Goal: Task Accomplishment & Management: Manage account settings

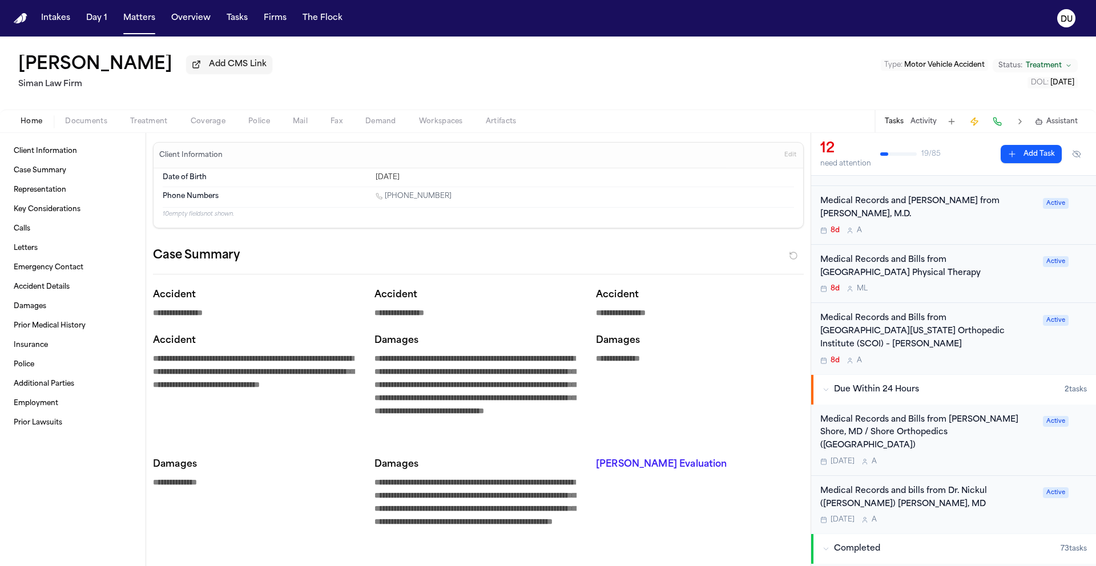
scroll to position [393, 0]
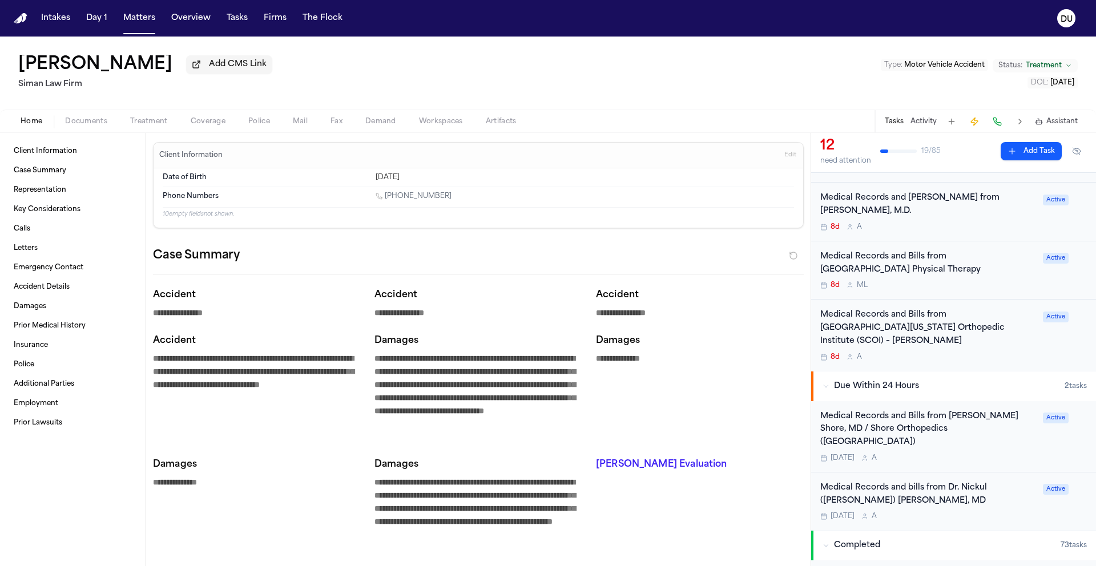
click at [928, 482] on div "Medical Records and bills from Dr. Nickul (Nick) S. Jain, MD" at bounding box center [928, 495] width 216 height 26
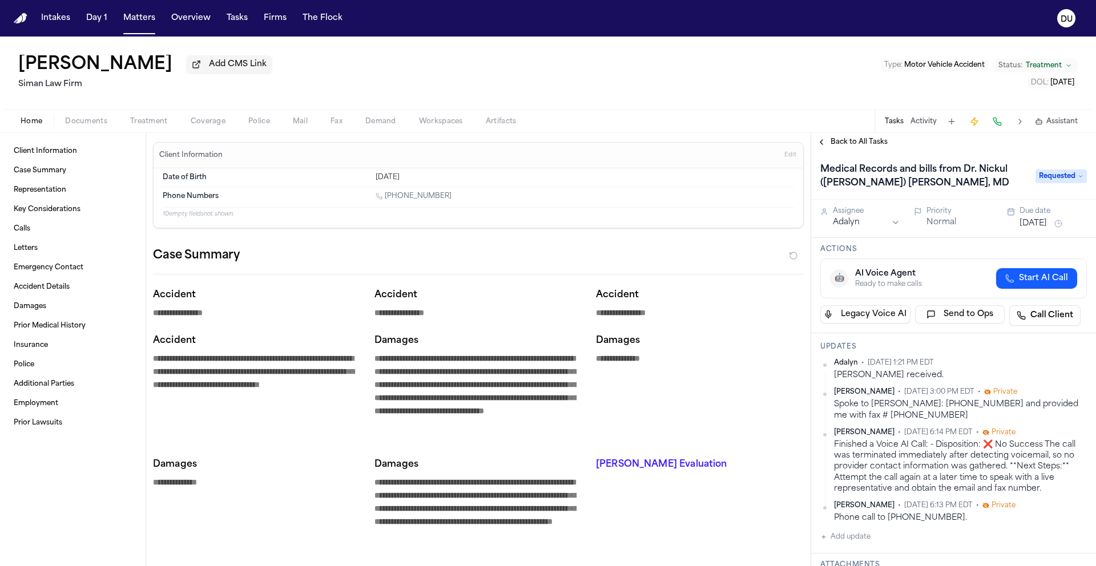
click at [857, 147] on span "Back to All Tasks" at bounding box center [858, 142] width 57 height 9
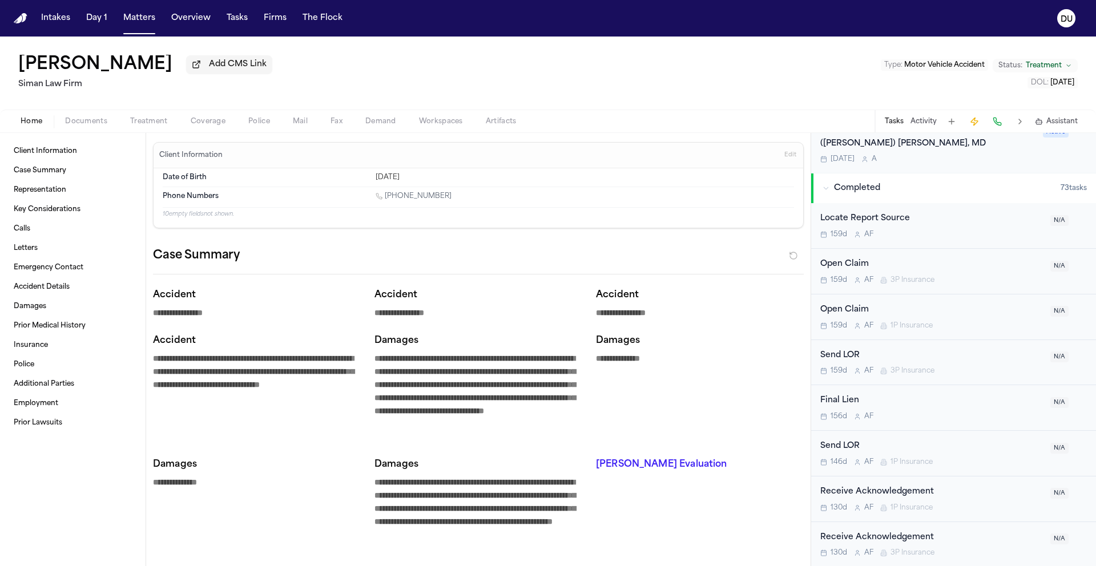
scroll to position [504, 0]
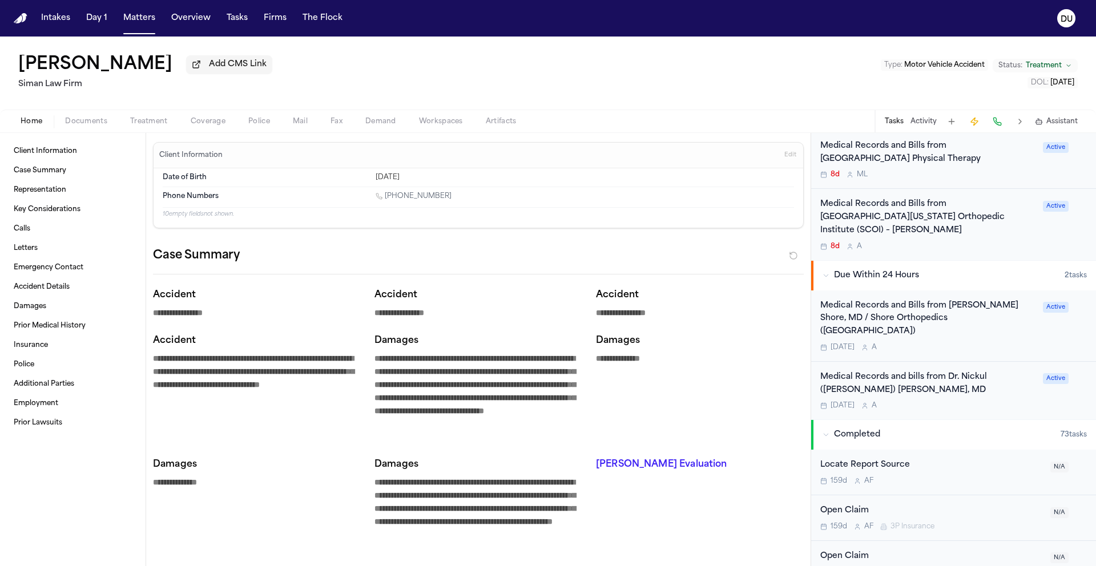
click at [915, 300] on div "Medical Records and Bills from Brett I. Shore, MD / Shore Orthopedics (Marina d…" at bounding box center [928, 319] width 216 height 39
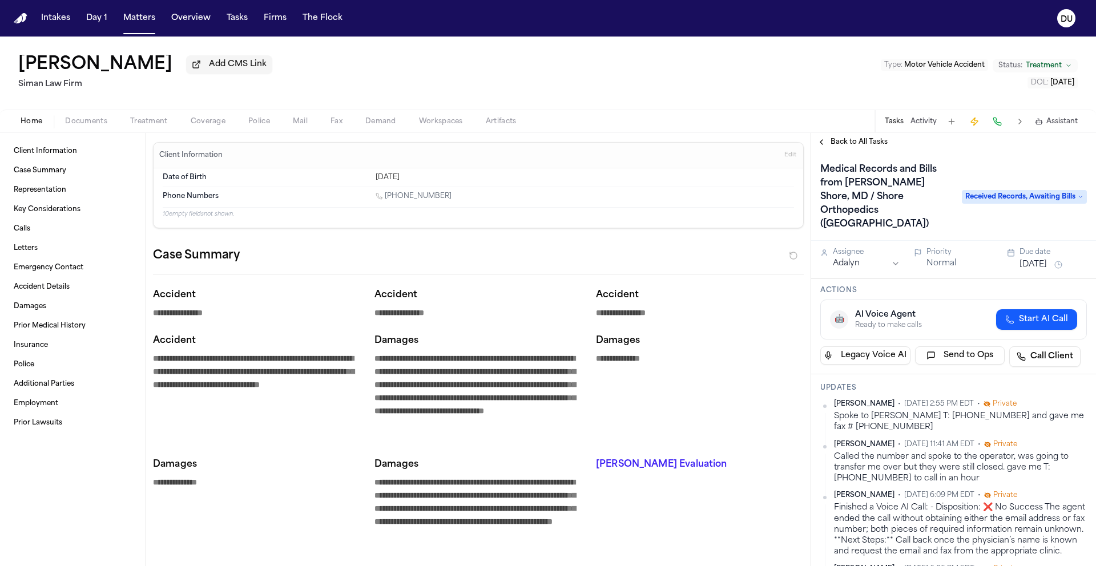
click at [869, 146] on span "Back to All Tasks" at bounding box center [858, 142] width 57 height 9
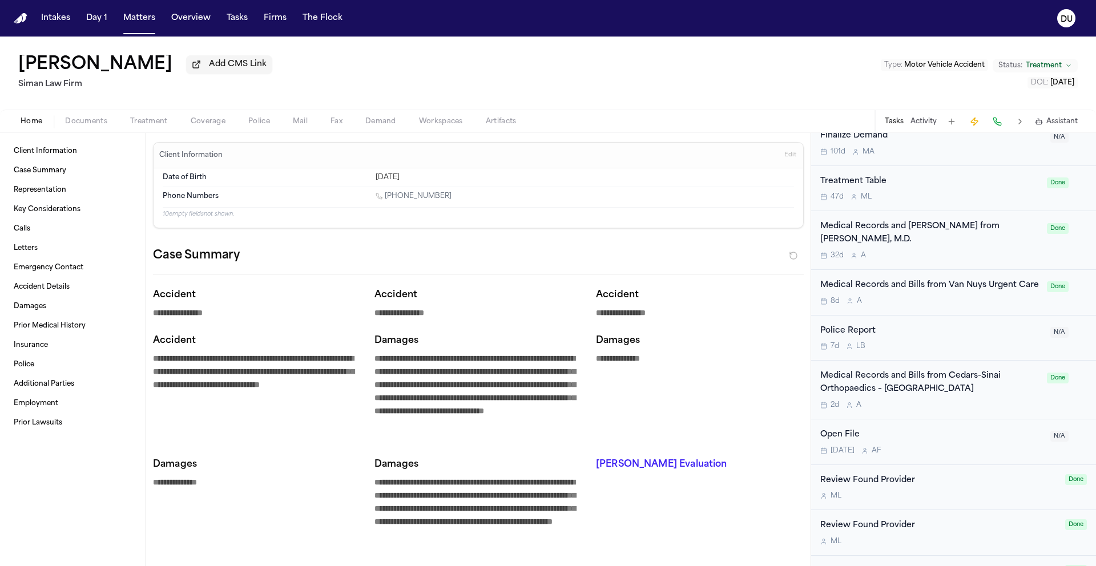
scroll to position [1258, 0]
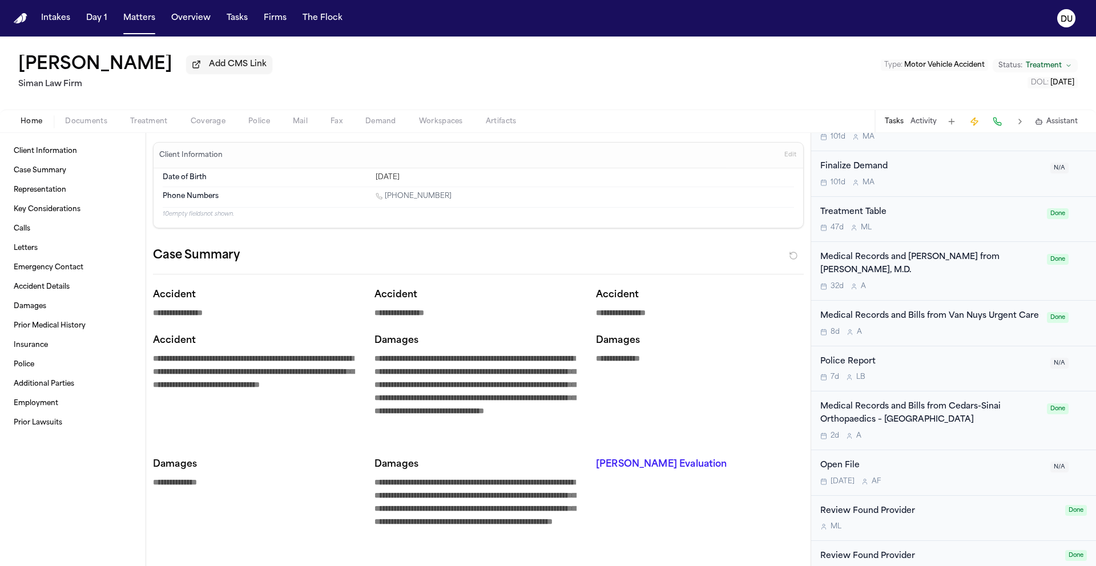
click at [917, 401] on div "Medical Records and Bills from Cedars-Sinai Orthopaedics – Marina del Rey" at bounding box center [930, 414] width 220 height 26
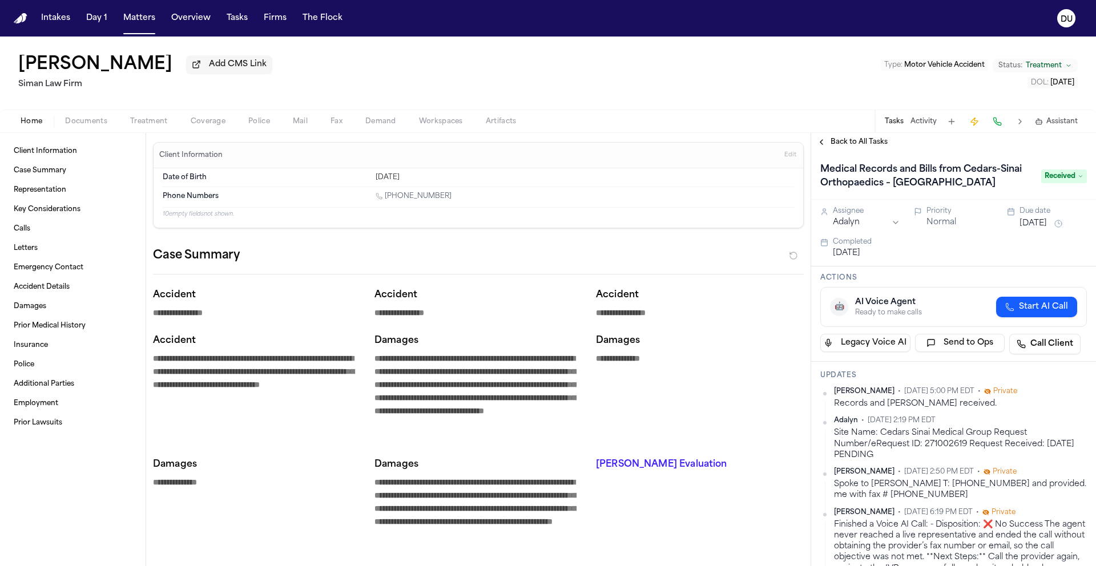
click at [23, 19] on img "Home" at bounding box center [21, 18] width 14 height 11
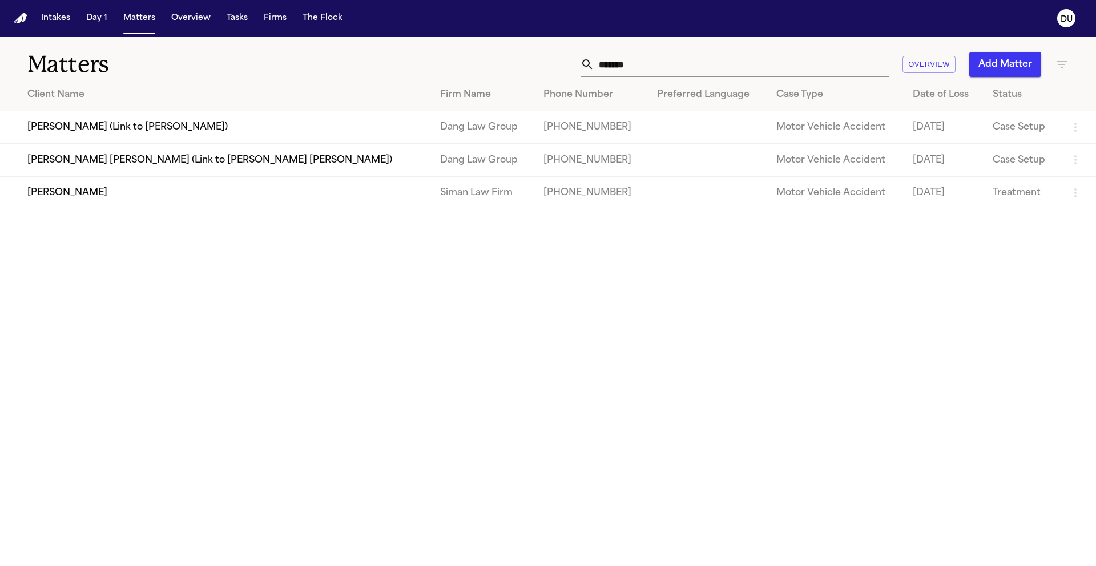
click at [740, 72] on input "*******" at bounding box center [741, 64] width 294 height 25
drag, startPoint x: 726, startPoint y: 67, endPoint x: 598, endPoint y: 59, distance: 128.7
click at [597, 59] on input "*******" at bounding box center [741, 64] width 294 height 25
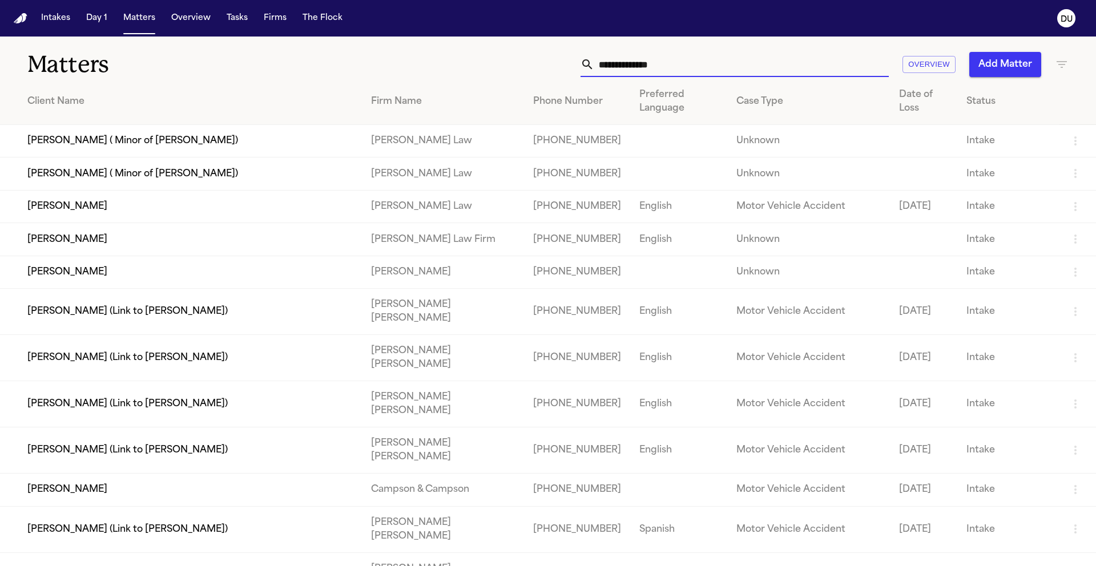
click at [693, 64] on input "text" at bounding box center [741, 64] width 294 height 25
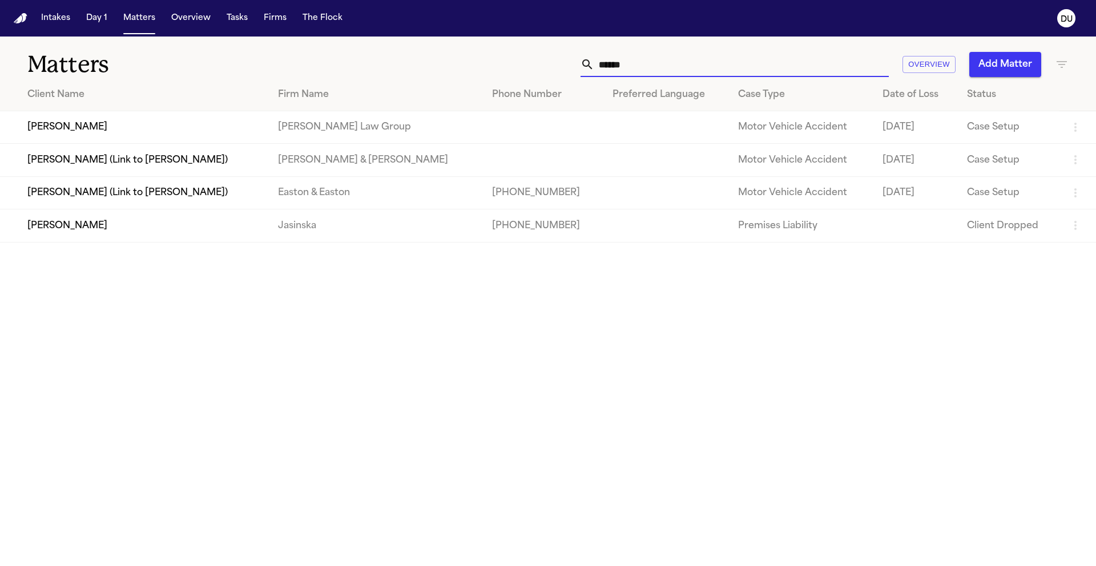
type input "******"
click at [269, 138] on td "[PERSON_NAME]" at bounding box center [134, 127] width 269 height 33
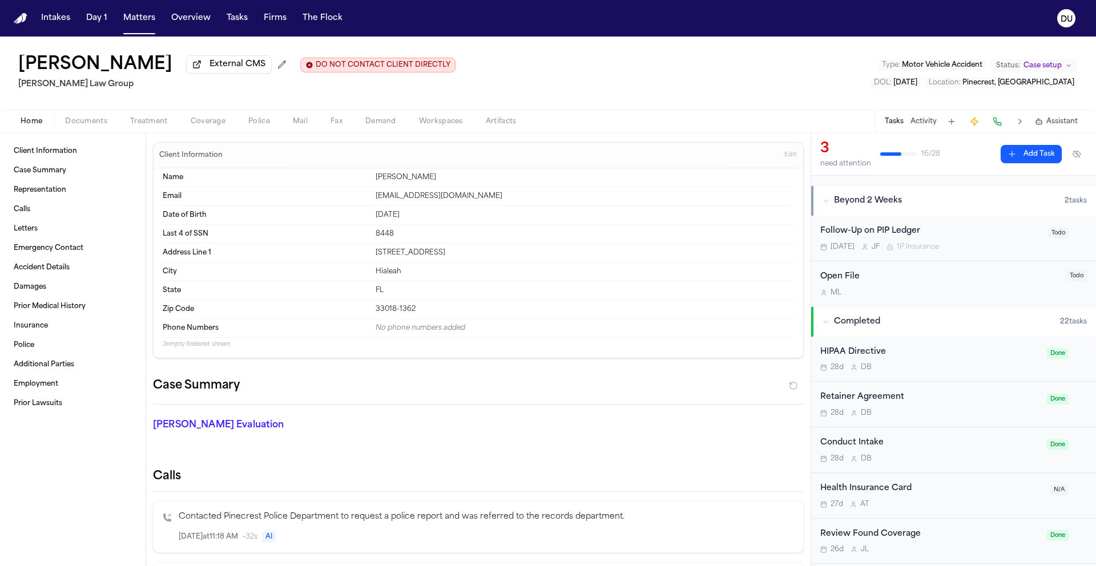
scroll to position [39, 0]
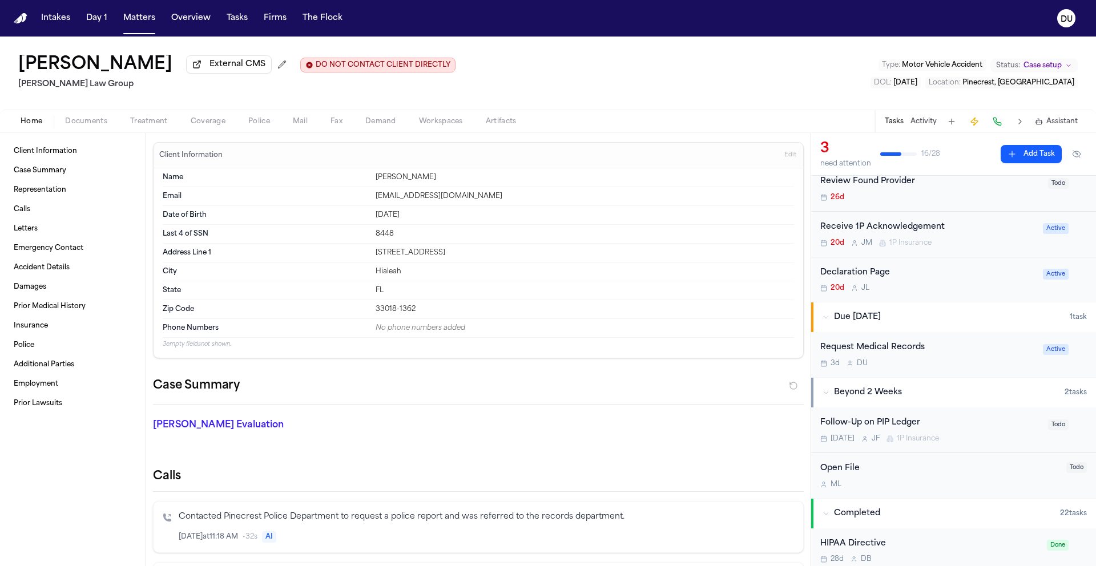
click at [879, 350] on div "Request Medical Records" at bounding box center [928, 347] width 216 height 13
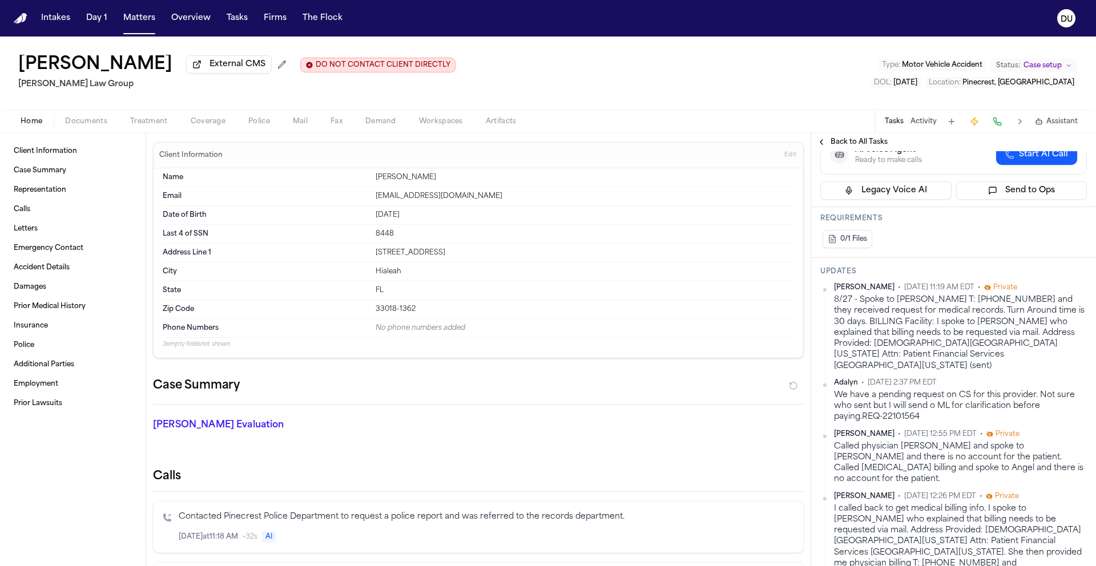
scroll to position [227, 0]
click at [265, 70] on span "External CMS" at bounding box center [237, 64] width 56 height 11
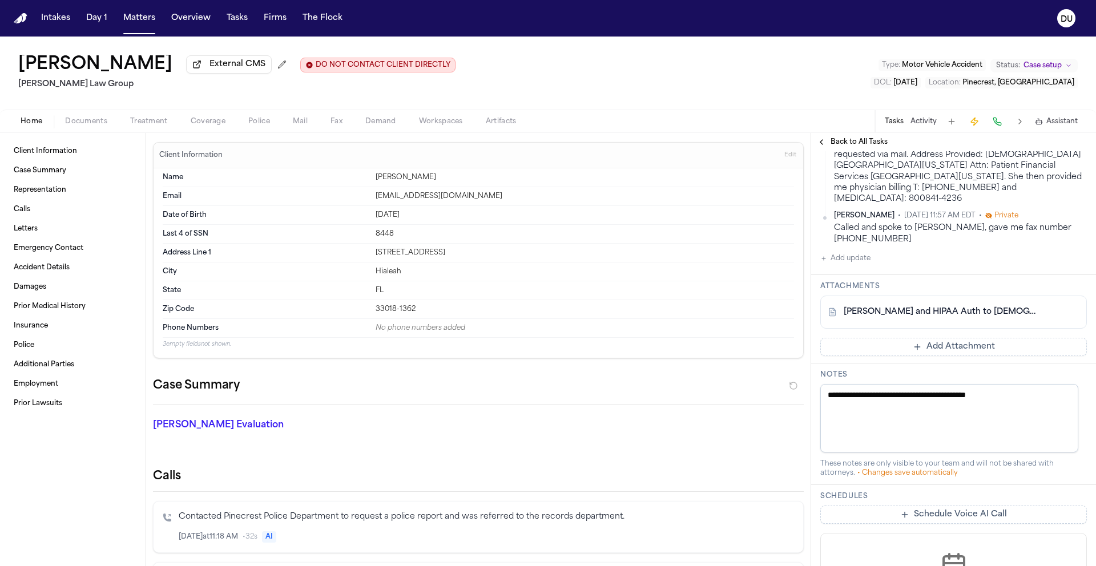
scroll to position [610, 0]
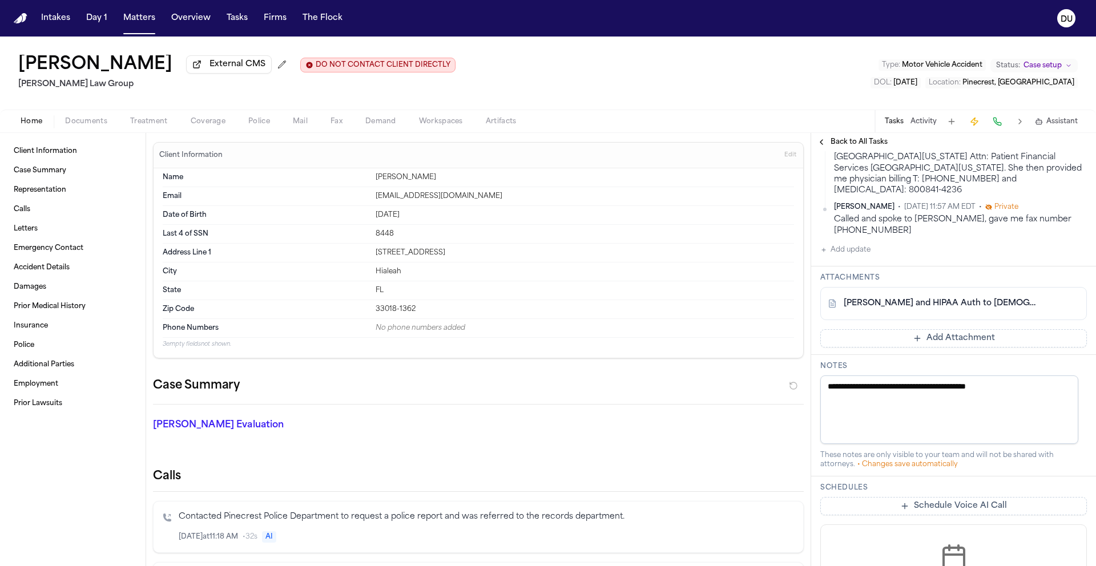
click at [953, 298] on link "M. Sofo - LOR and HIPAA Auth to Baptist Health West Kendall - 8.20.25" at bounding box center [941, 303] width 197 height 11
click at [862, 243] on button "Add update" at bounding box center [845, 250] width 50 height 14
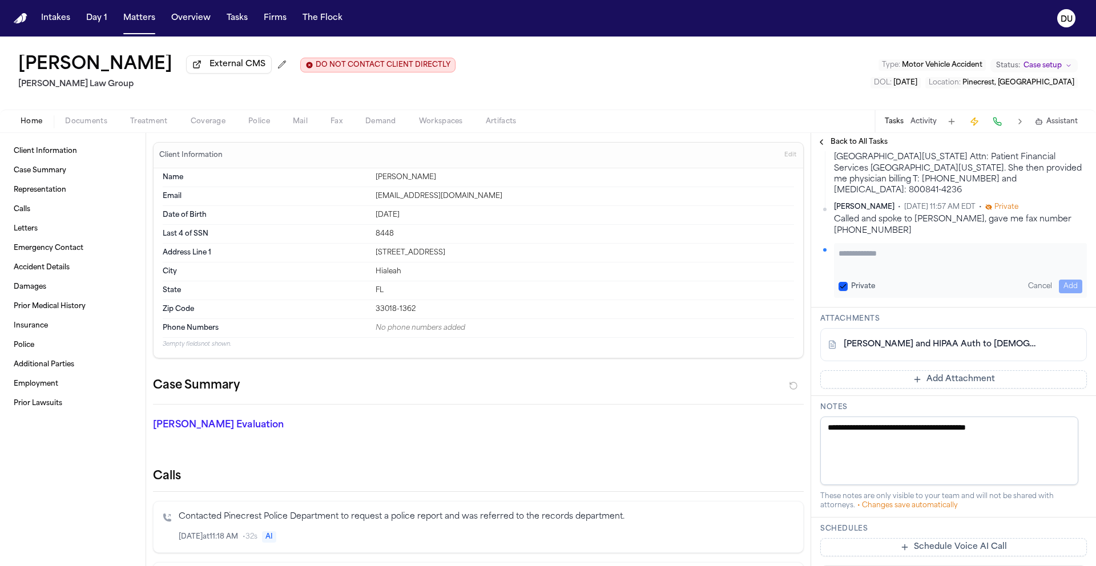
click at [883, 248] on textarea "Add your update" at bounding box center [960, 259] width 244 height 23
paste textarea "**********"
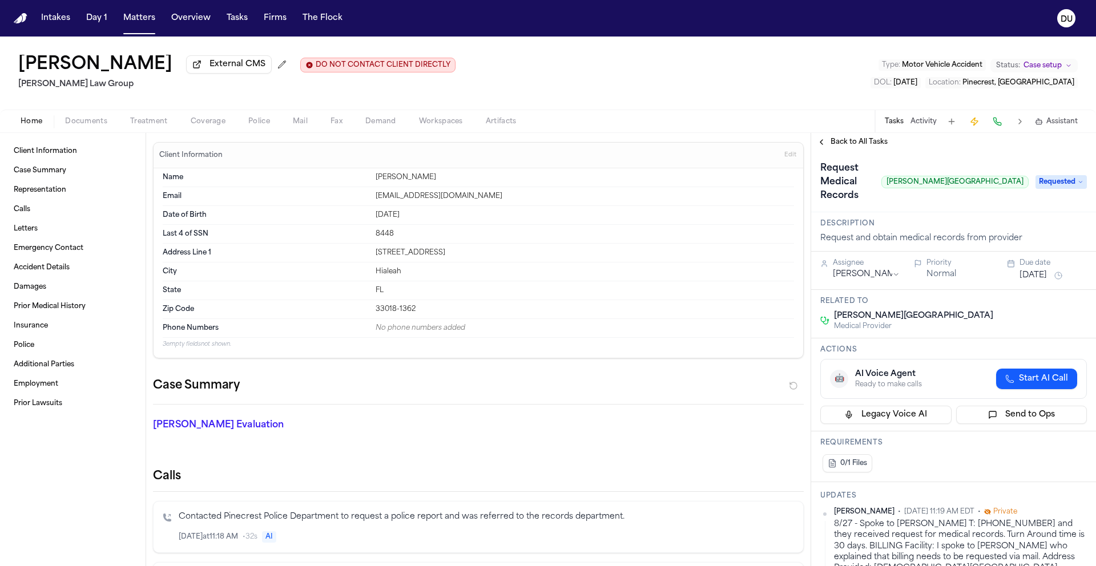
scroll to position [0, 0]
click at [1042, 271] on button "[DATE]" at bounding box center [1032, 276] width 27 height 11
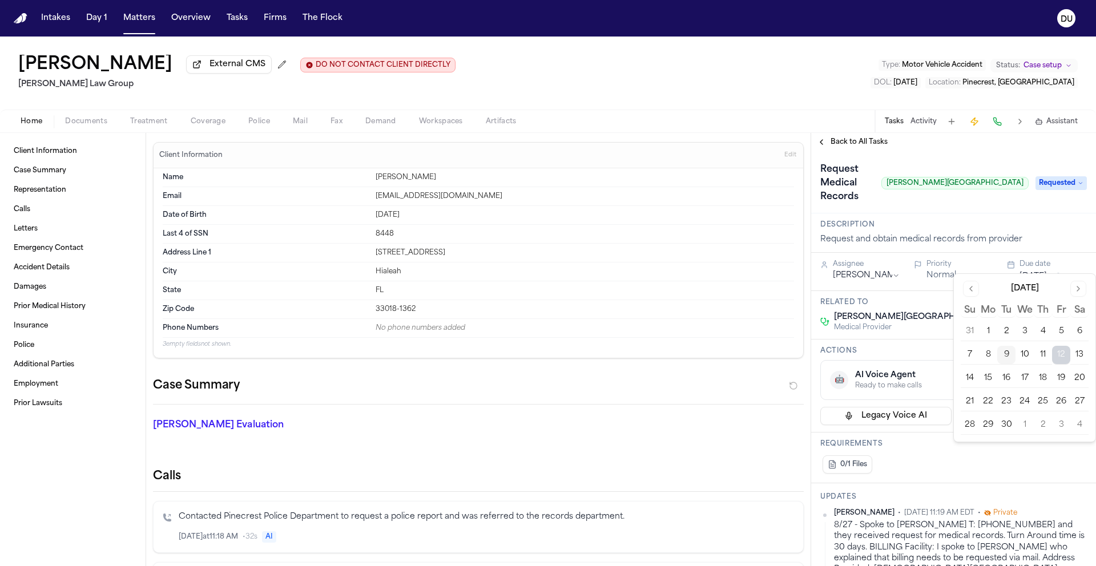
click at [1059, 357] on button "12" at bounding box center [1061, 355] width 18 height 18
click at [1014, 220] on h3 "Description" at bounding box center [953, 224] width 267 height 9
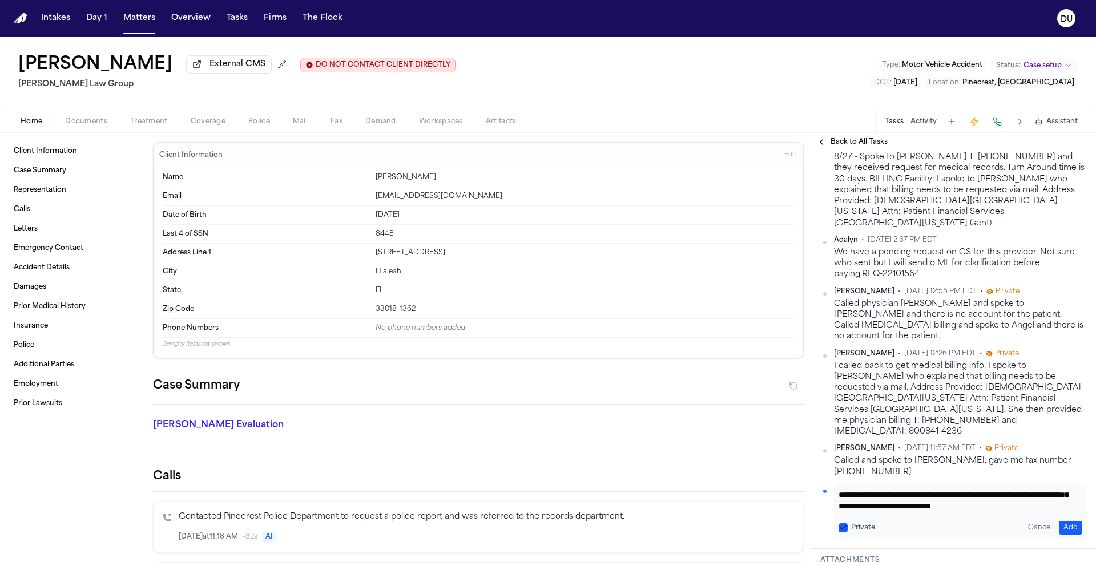
scroll to position [447, 0]
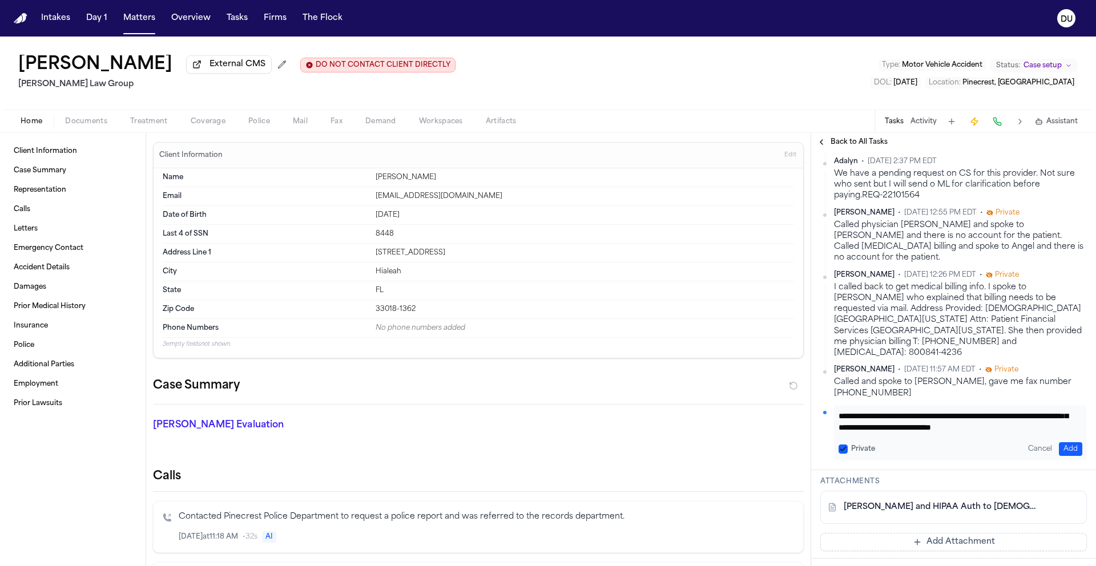
click at [977, 410] on textarea "**********" at bounding box center [955, 421] width 235 height 23
paste textarea "**********"
type textarea "**********"
click at [1064, 442] on button "Add" at bounding box center [1070, 449] width 23 height 14
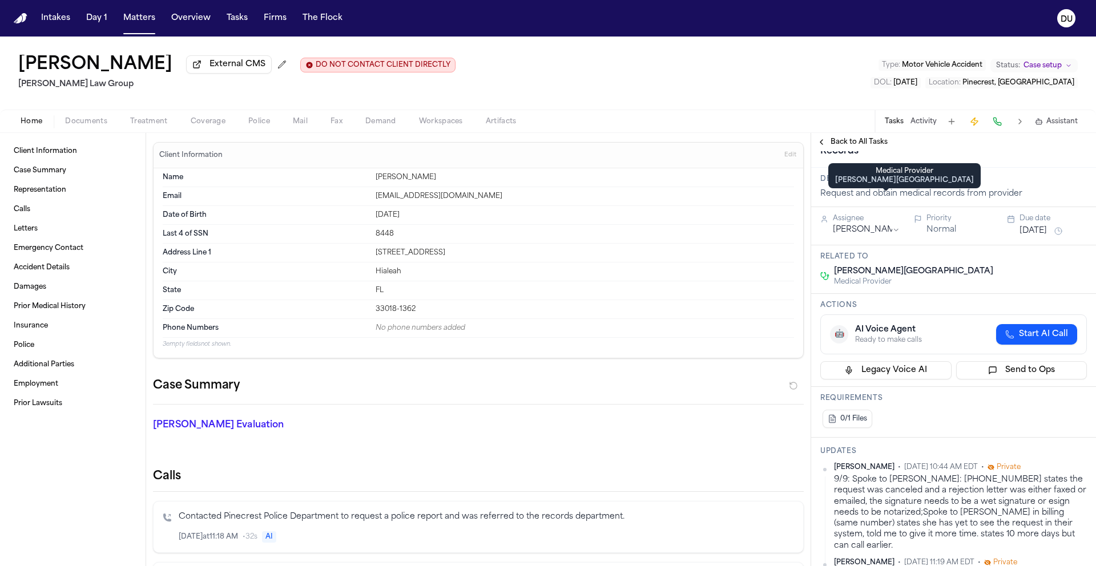
scroll to position [0, 0]
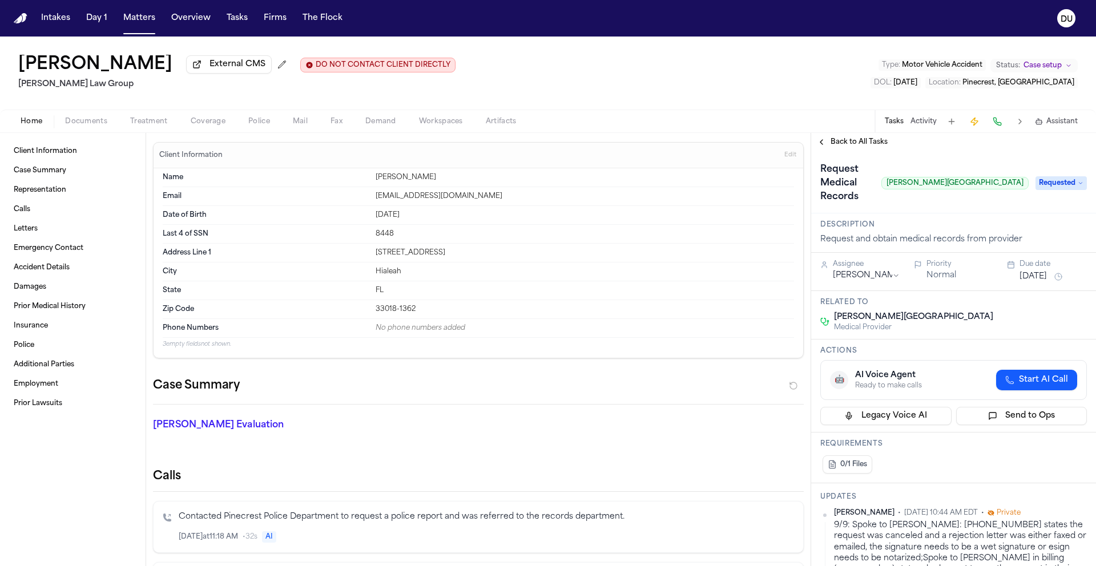
drag, startPoint x: 17, startPoint y: 21, endPoint x: 70, endPoint y: 29, distance: 53.1
click at [17, 21] on img "Home" at bounding box center [21, 18] width 14 height 11
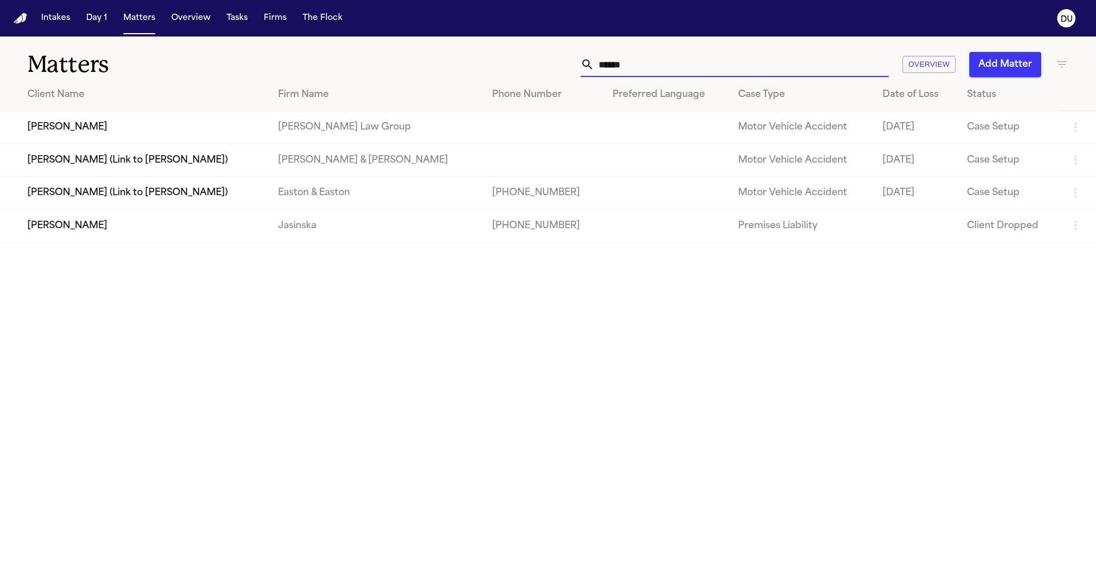
drag, startPoint x: 688, startPoint y: 69, endPoint x: 591, endPoint y: 63, distance: 97.2
click at [591, 63] on div "******" at bounding box center [734, 64] width 308 height 25
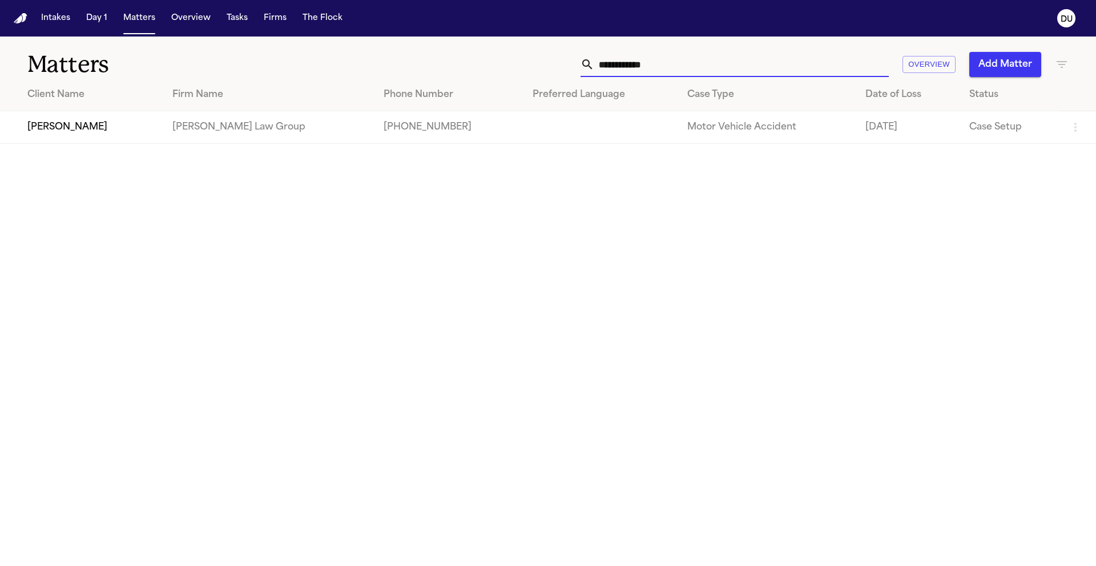
type input "**********"
click at [374, 125] on td "[PHONE_NUMBER]" at bounding box center [448, 127] width 148 height 33
click at [627, 143] on td at bounding box center [600, 127] width 155 height 33
click at [523, 128] on td at bounding box center [600, 127] width 155 height 33
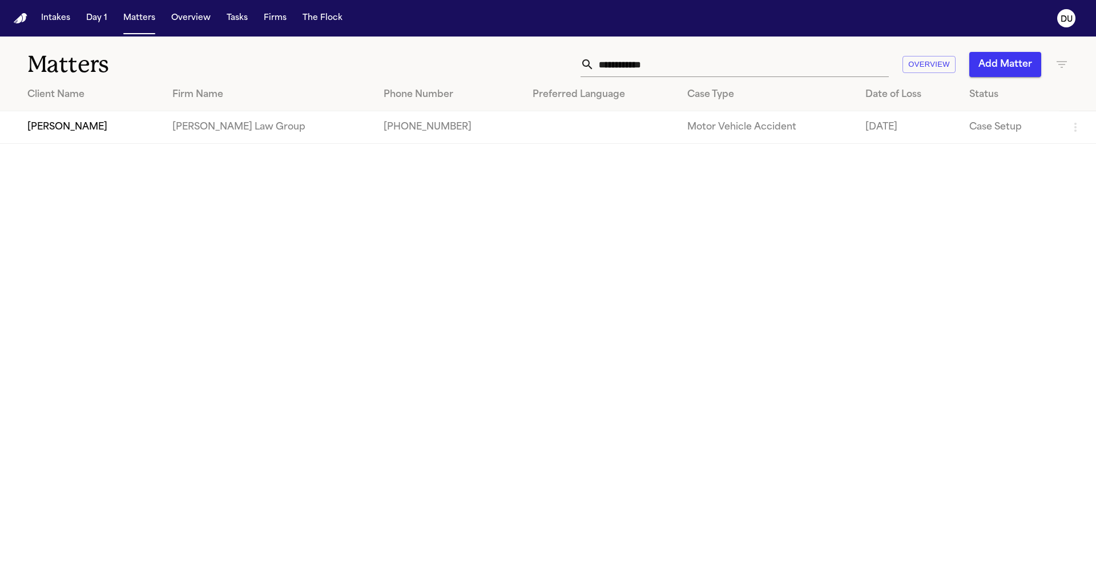
click at [47, 129] on td "[PERSON_NAME]" at bounding box center [81, 127] width 163 height 33
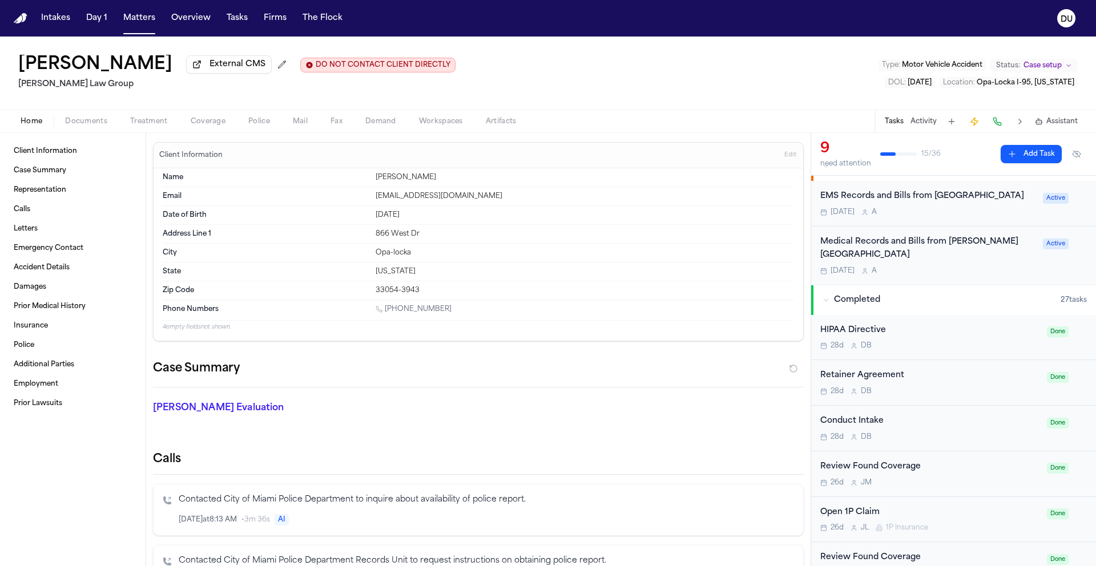
scroll to position [376, 0]
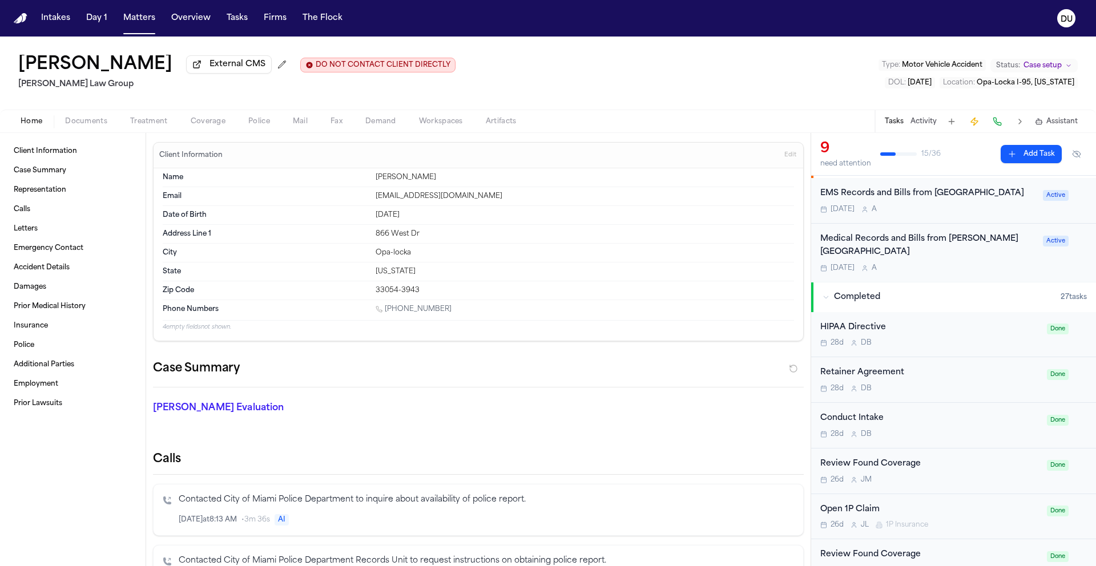
click at [970, 243] on div "Medical Records and Bills from Jackson Memorial Hospital" at bounding box center [928, 246] width 216 height 26
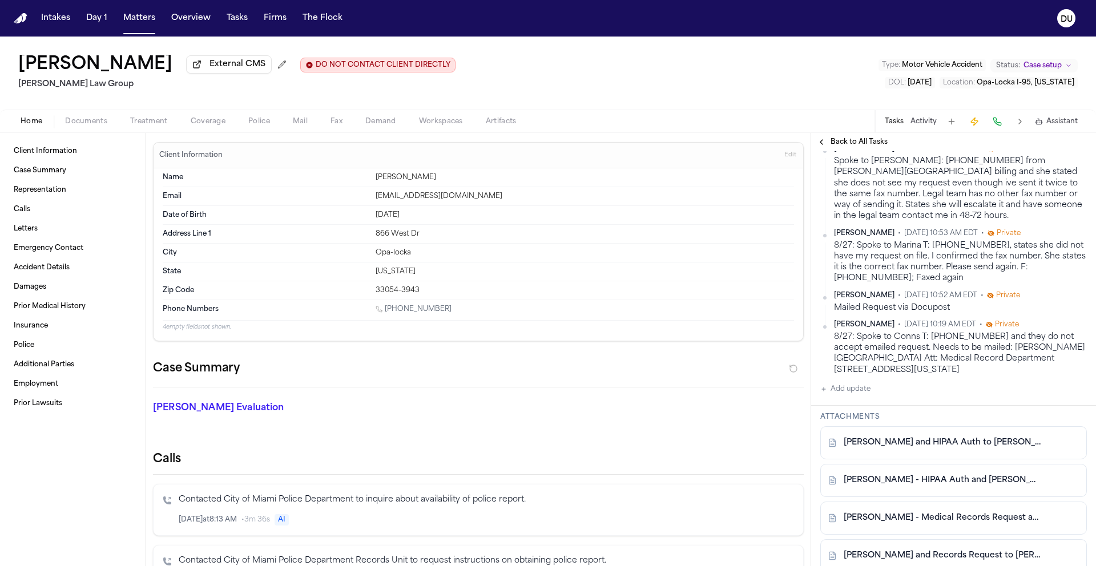
scroll to position [236, 0]
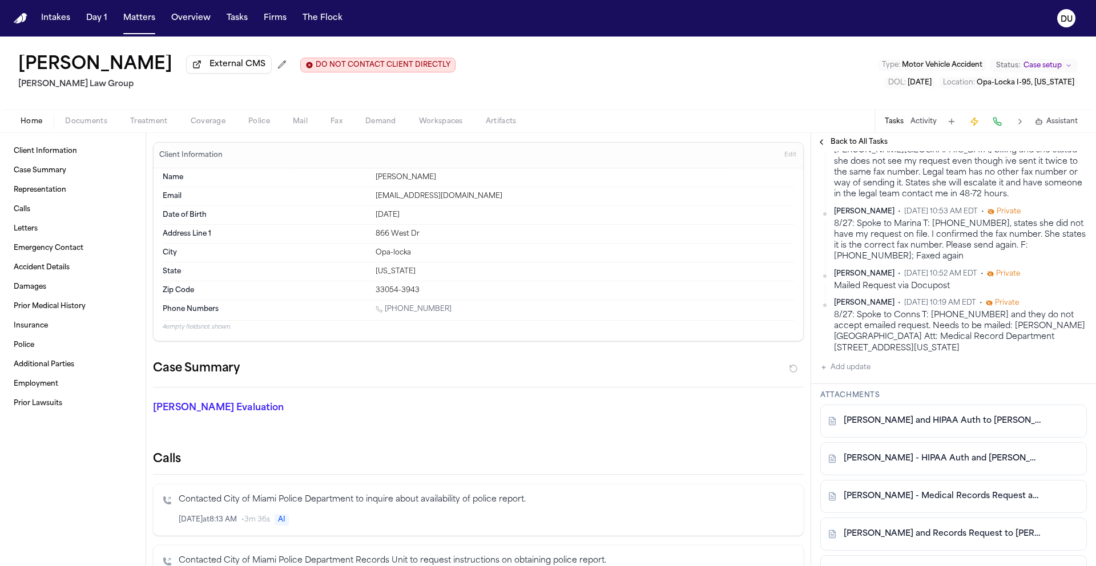
click at [927, 423] on link "A. Walker - LOR and HIPAA Auth to Jackson Memorial - 8.20.25" at bounding box center [941, 420] width 197 height 11
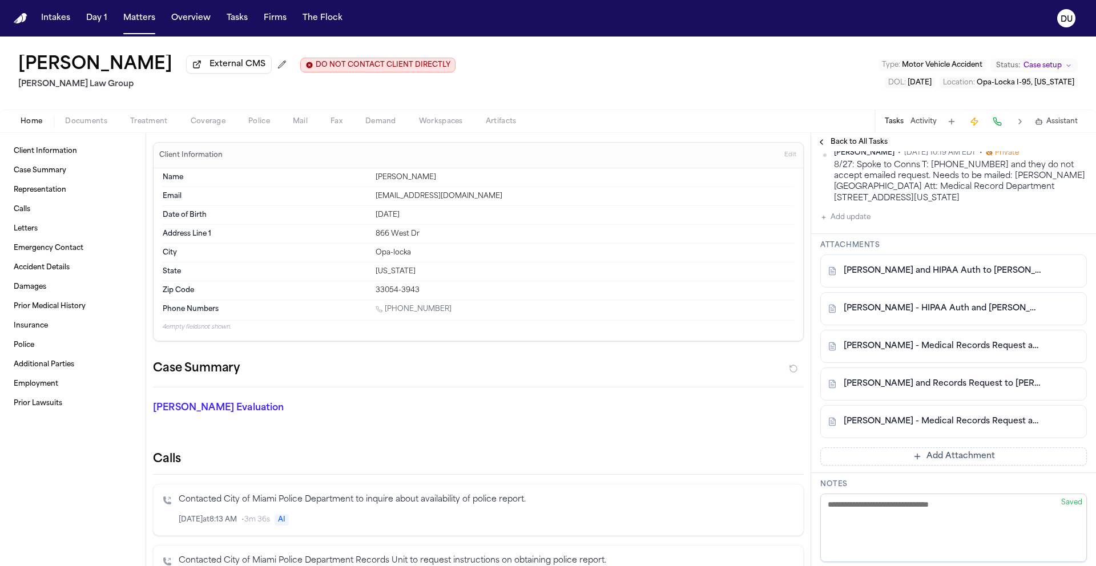
scroll to position [393, 0]
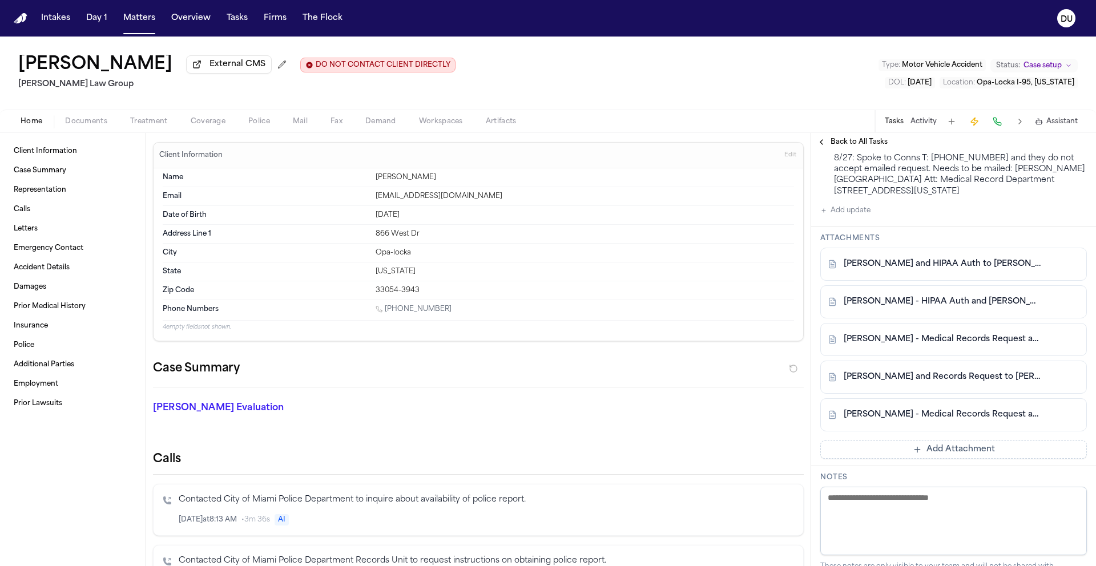
click at [931, 340] on link "A. Walker - Medical Records Request and HIPAA Auth to Jackson Memorial - 8.28.25" at bounding box center [941, 339] width 197 height 11
click at [943, 416] on link "A. Walker - Medical Records Request and HIPAA Auth to Jackson Memorial Hospital…" at bounding box center [941, 414] width 197 height 11
click at [964, 378] on link "A. Walker - LOR and Records Request to Jackson Memorial - 8.20.25" at bounding box center [941, 377] width 197 height 11
click at [951, 341] on link "A. Walker - Medical Records Request and HIPAA Auth to Jackson Memorial - 8.28.25" at bounding box center [941, 339] width 197 height 11
click at [952, 267] on link "A. Walker - LOR and HIPAA Auth to Jackson Memorial - 8.20.25" at bounding box center [941, 264] width 197 height 11
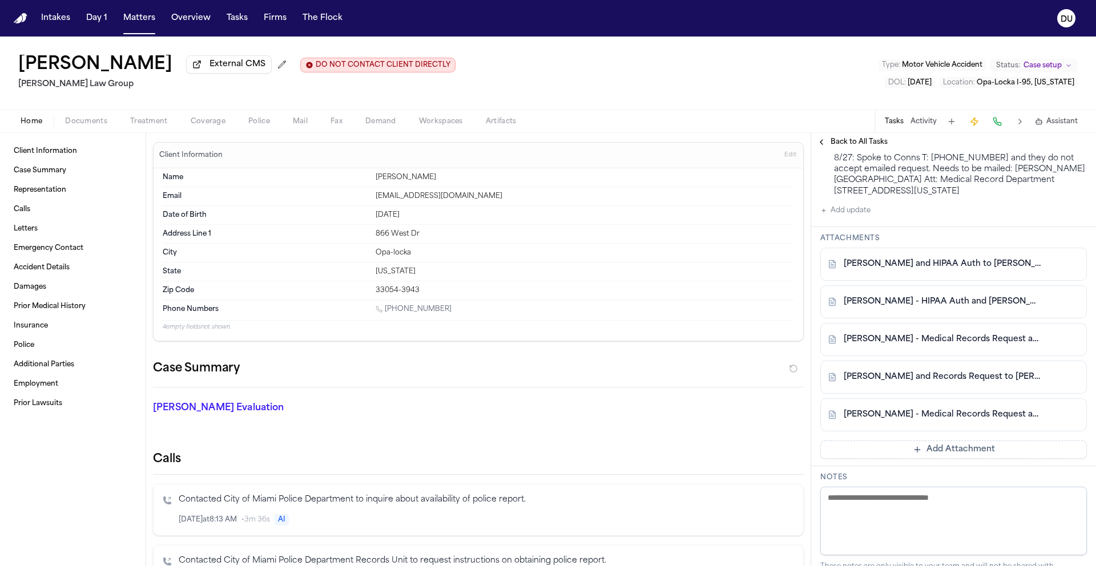
click at [909, 299] on link "A. Walker - HIPAA Auth and Bill Request to Jackson Memorial Hospital - 8.11.25 …" at bounding box center [941, 301] width 197 height 11
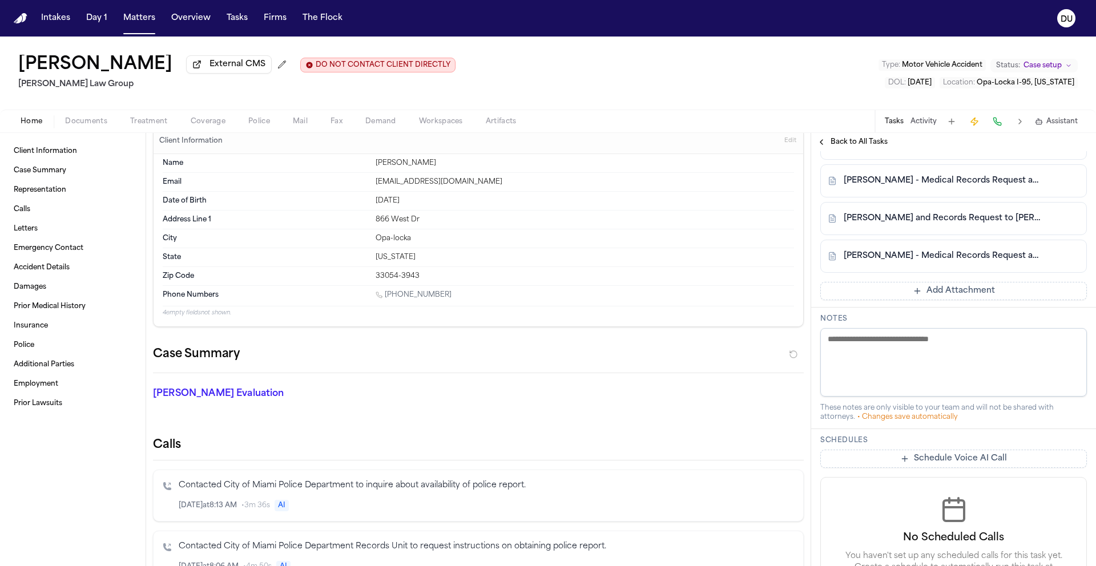
scroll to position [325, 0]
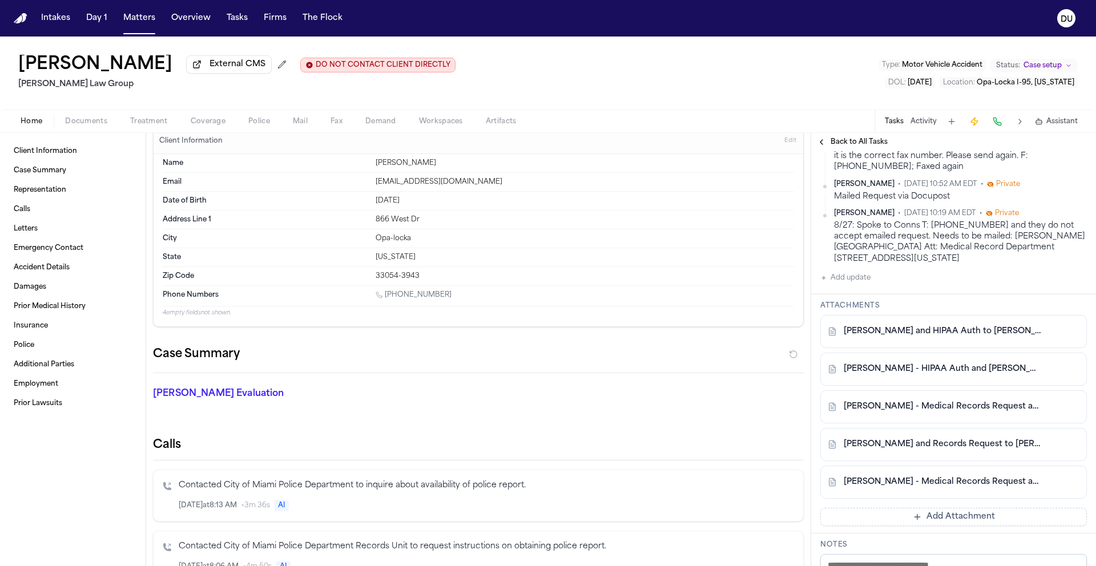
click at [925, 332] on link "A. Walker - LOR and HIPAA Auth to Jackson Memorial - 8.20.25" at bounding box center [941, 331] width 197 height 11
click at [973, 491] on div "A. Walker - Medical Records Request and HIPAA Auth to Jackson Memorial Hospital…" at bounding box center [953, 482] width 267 height 33
click at [974, 487] on link "A. Walker - Medical Records Request and HIPAA Auth to Jackson Memorial Hospital…" at bounding box center [941, 482] width 197 height 11
click at [947, 450] on link "A. Walker - LOR and Records Request to Jackson Memorial - 8.20.25" at bounding box center [941, 444] width 197 height 11
click at [939, 406] on link "A. Walker - Medical Records Request and HIPAA Auth to Jackson Memorial - 8.28.25" at bounding box center [941, 406] width 197 height 11
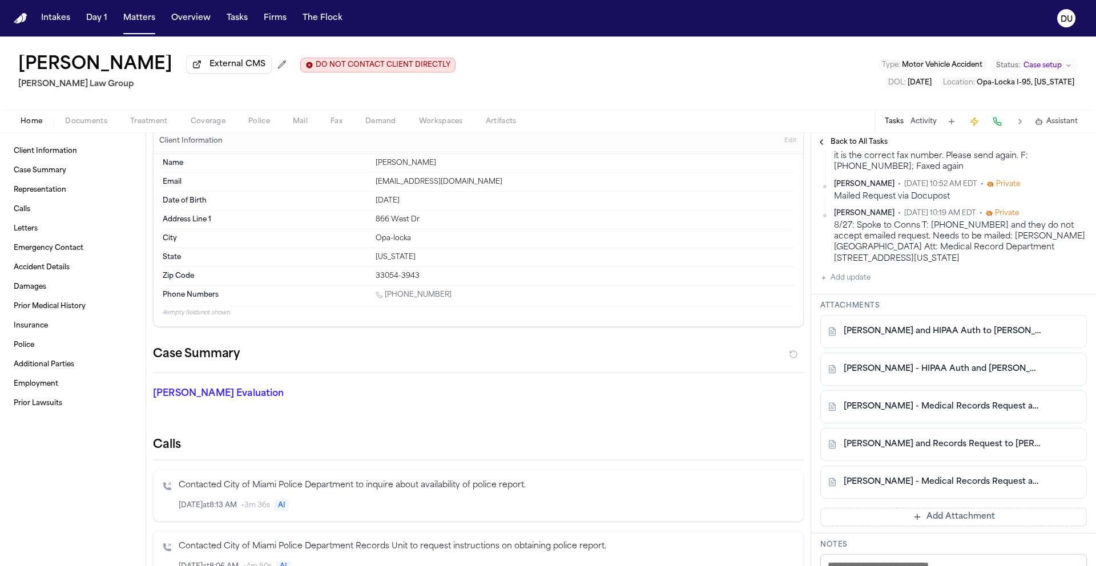
click at [926, 370] on link "A. Walker - HIPAA Auth and Bill Request to Jackson Memorial Hospital - 8.11.25 …" at bounding box center [941, 369] width 197 height 11
click at [901, 334] on link "A. Walker - LOR and HIPAA Auth to Jackson Memorial - 8.20.25" at bounding box center [941, 331] width 197 height 11
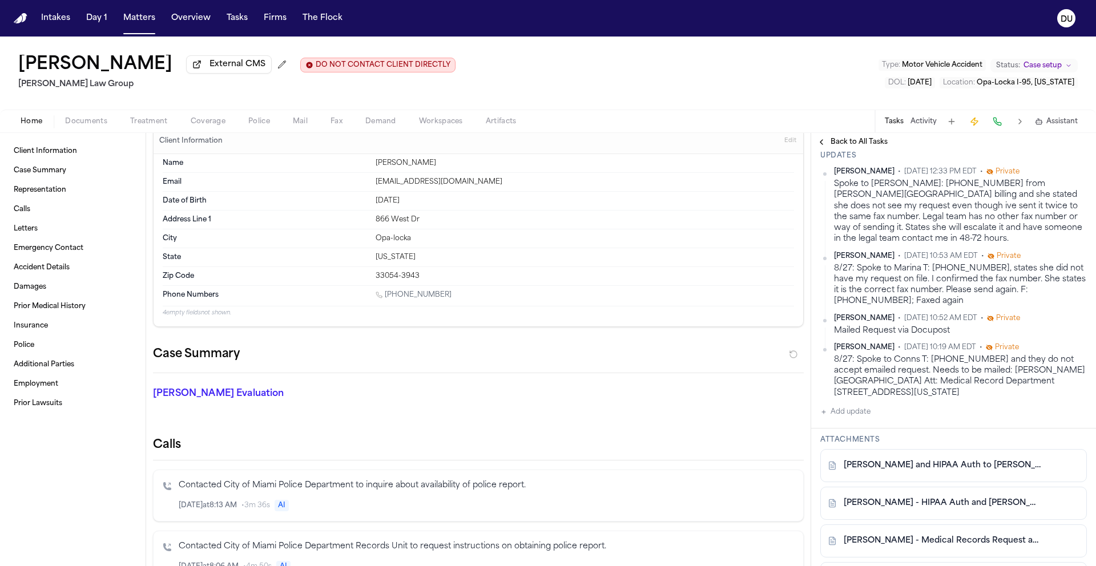
scroll to position [199, 0]
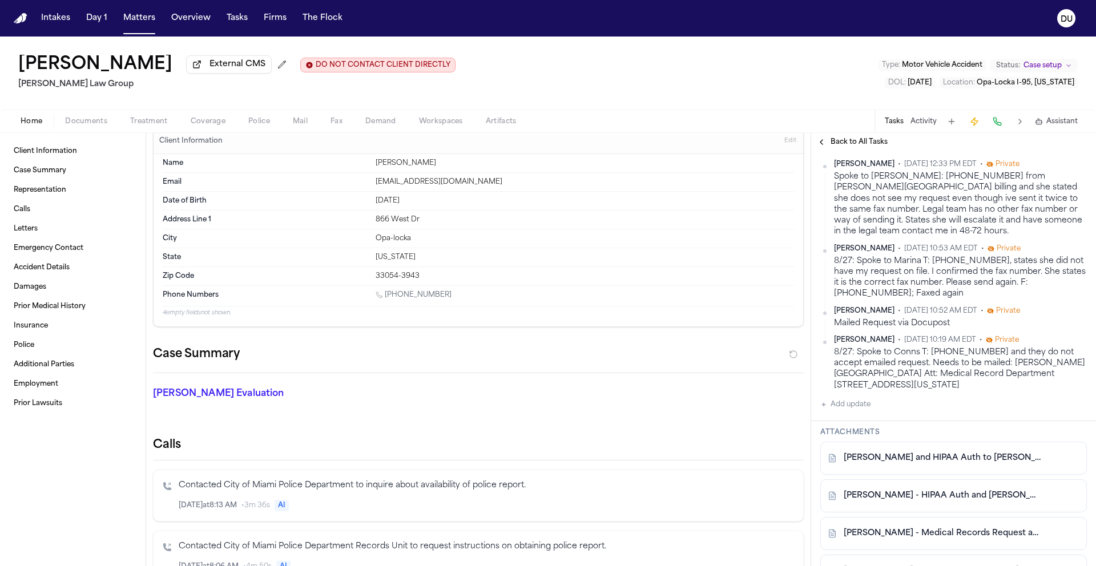
click at [858, 405] on button "Add update" at bounding box center [845, 405] width 50 height 14
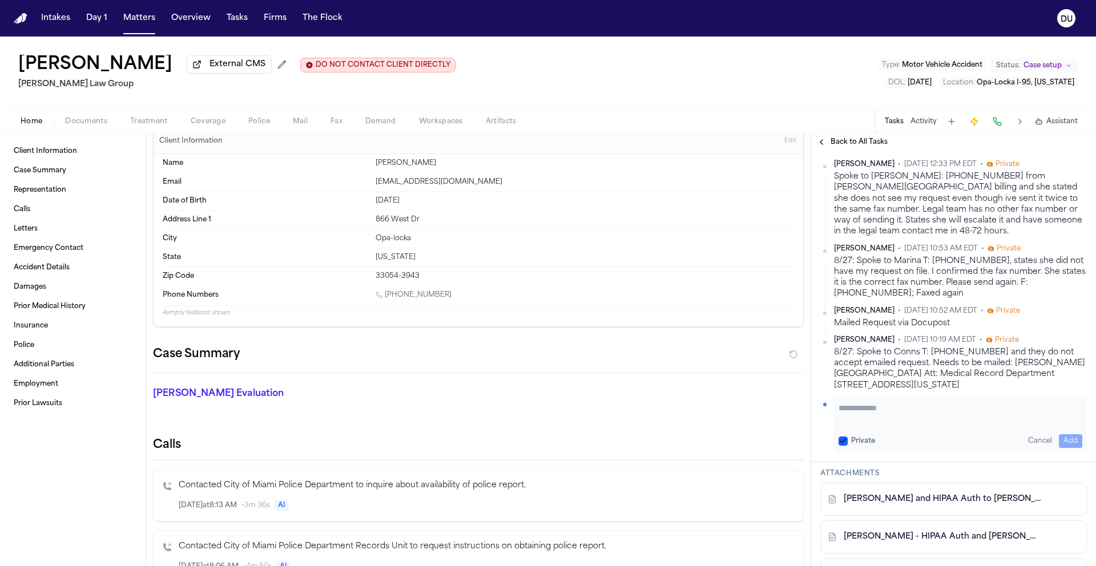
paste textarea "**********"
type textarea "**********"
click at [1059, 442] on button "Add" at bounding box center [1070, 441] width 23 height 14
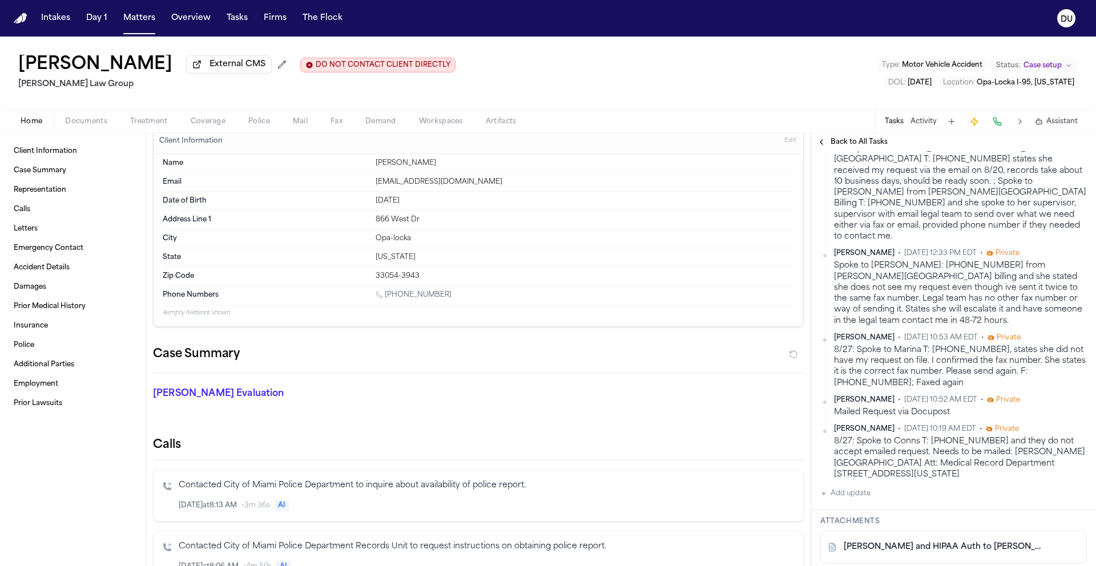
scroll to position [260, 0]
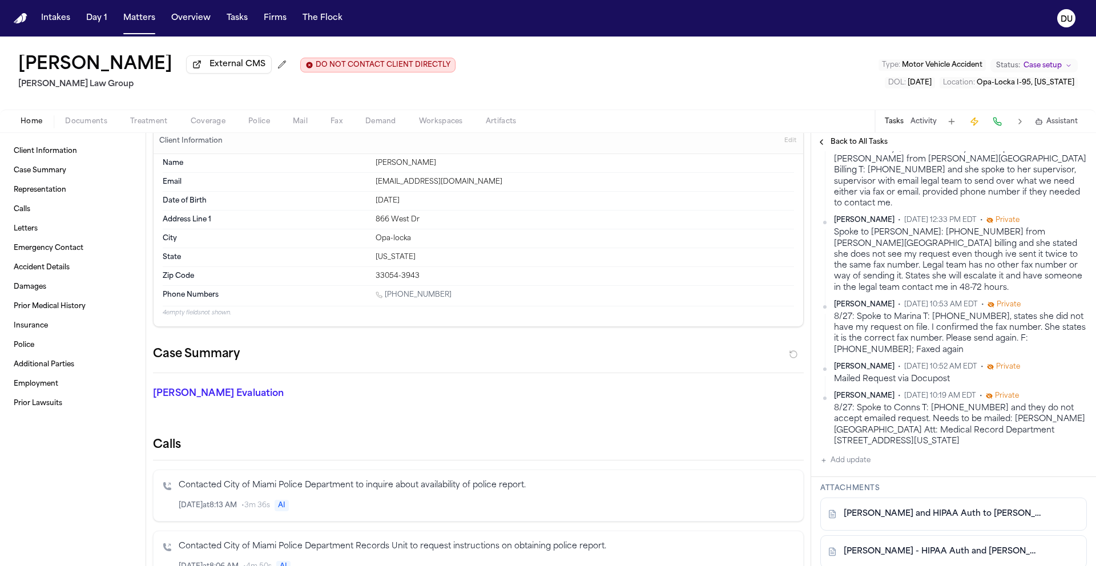
click at [855, 454] on button "Add update" at bounding box center [845, 461] width 50 height 14
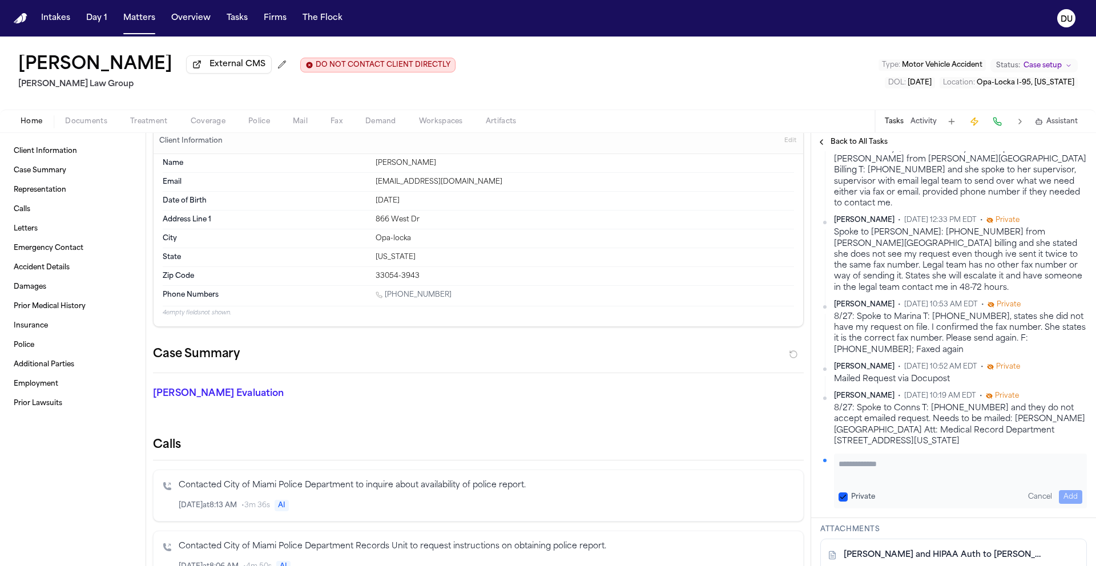
click at [846, 147] on span "Back to All Tasks" at bounding box center [858, 142] width 57 height 9
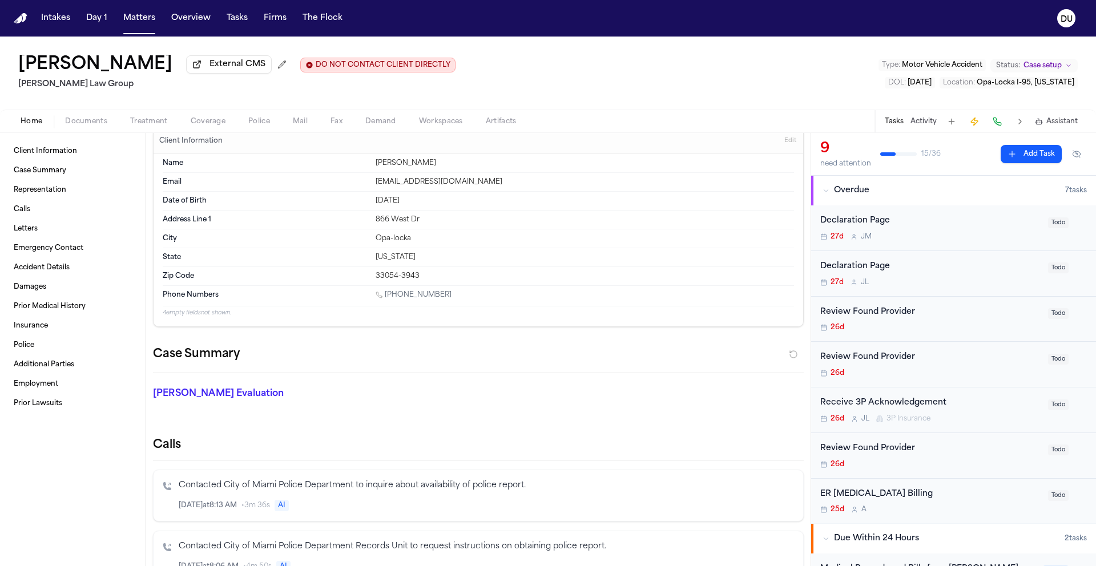
click at [872, 488] on div "ER Radiology Billing 25d A Todo" at bounding box center [953, 501] width 285 height 45
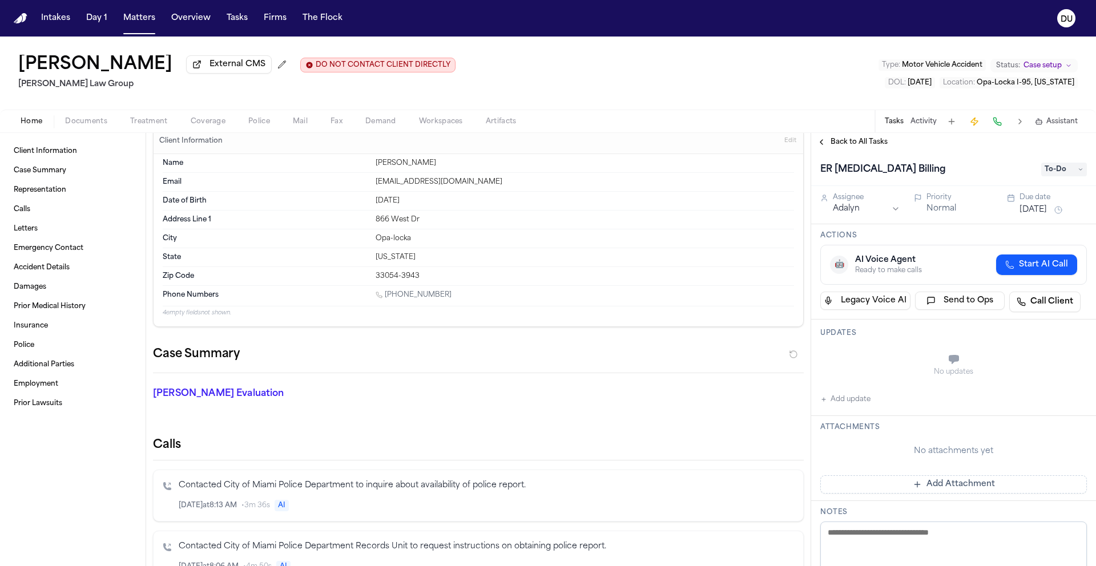
click at [850, 145] on span "Back to All Tasks" at bounding box center [858, 142] width 57 height 9
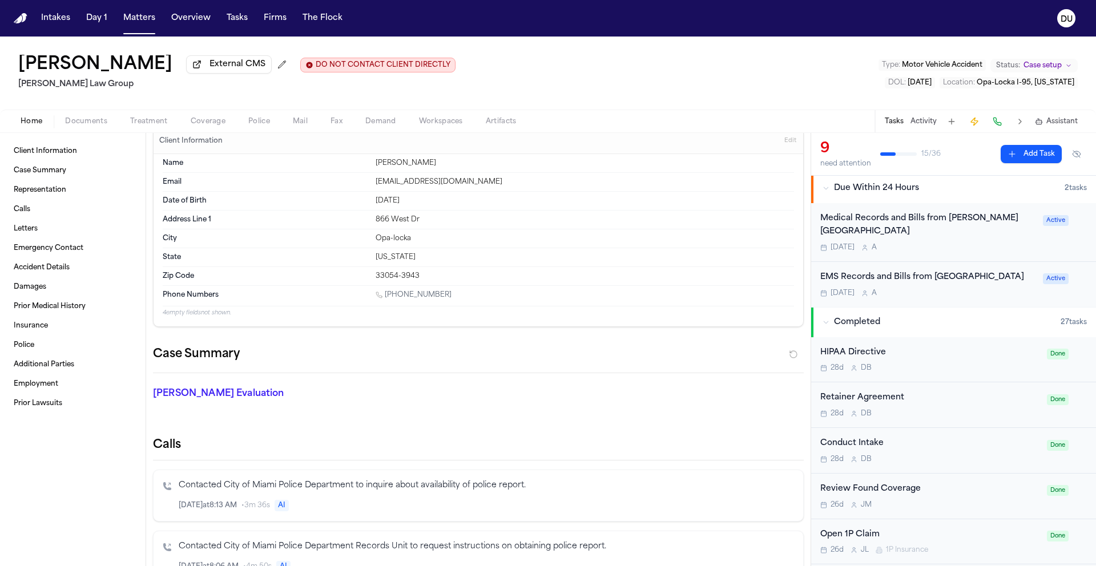
scroll to position [361, 0]
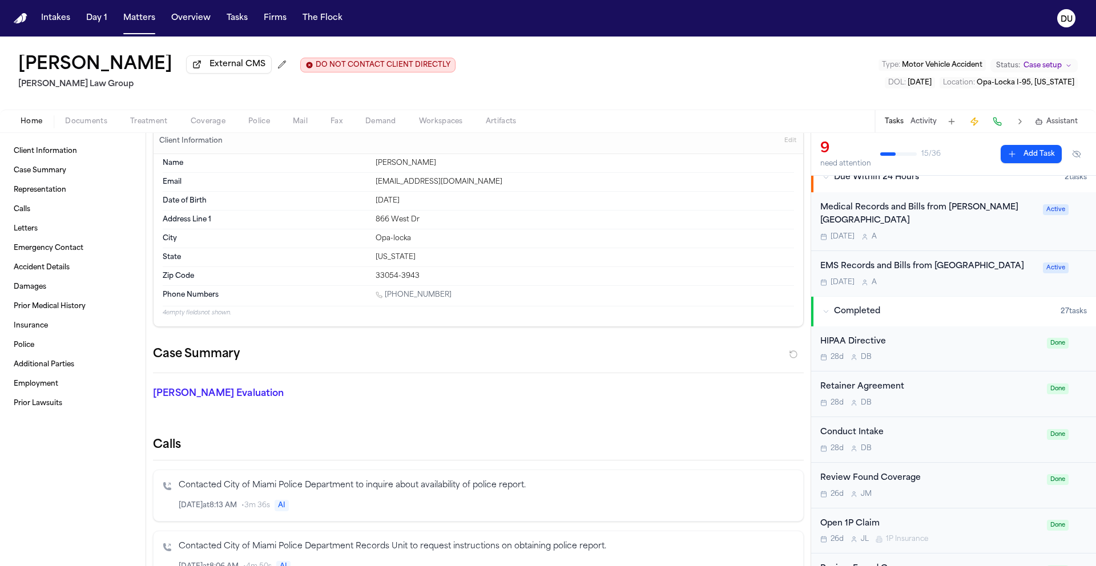
click at [923, 212] on div "Medical Records and Bills from Jackson Memorial Hospital" at bounding box center [928, 214] width 216 height 26
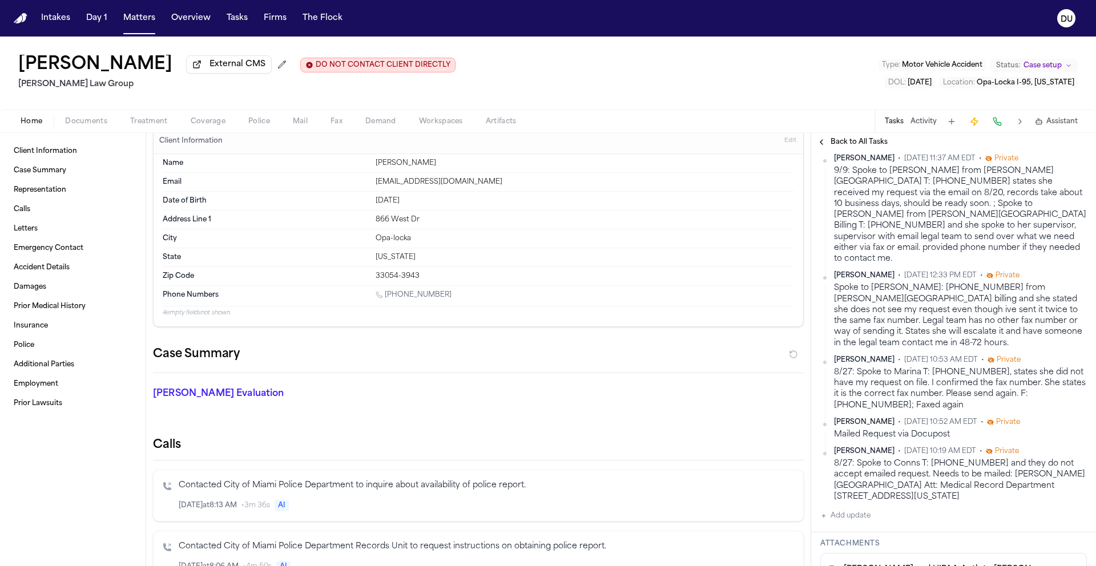
scroll to position [223, 0]
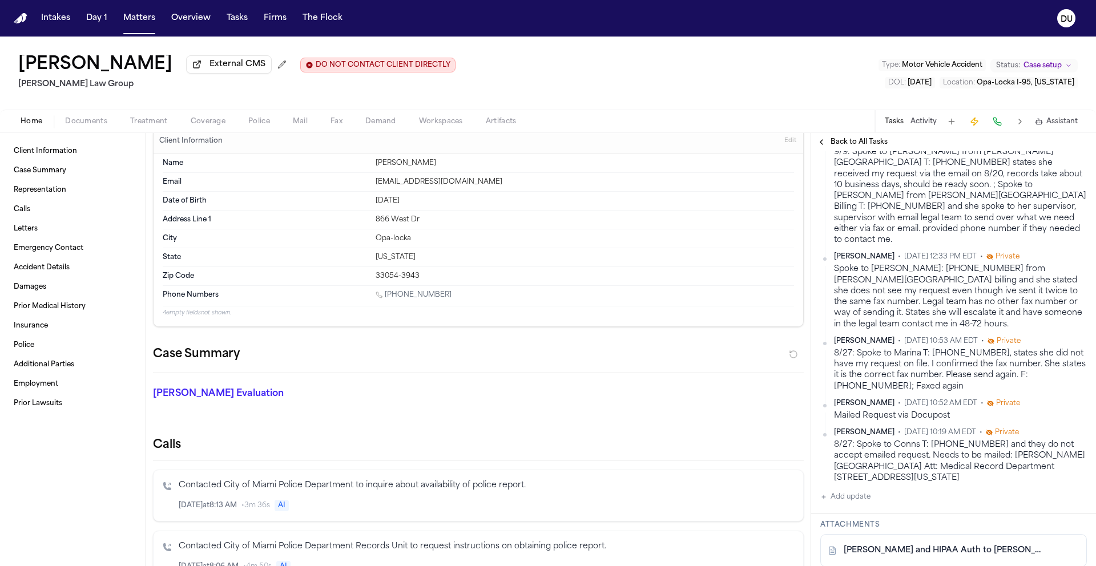
click at [857, 490] on button "Add update" at bounding box center [845, 497] width 50 height 14
paste textarea "**********"
type textarea "**********"
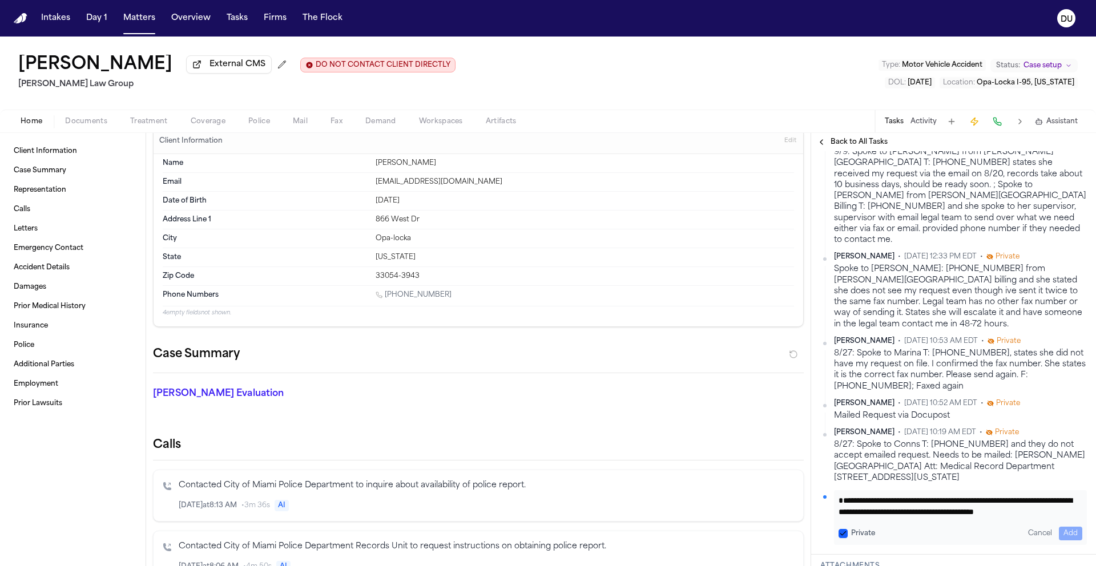
scroll to position [12, 0]
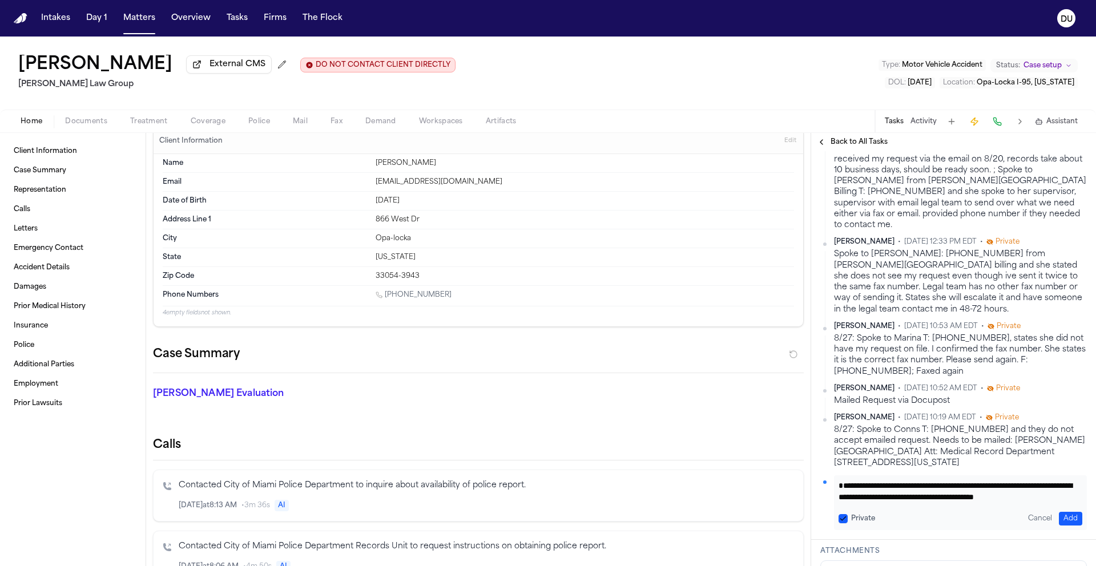
click at [1059, 512] on button "Add" at bounding box center [1070, 519] width 23 height 14
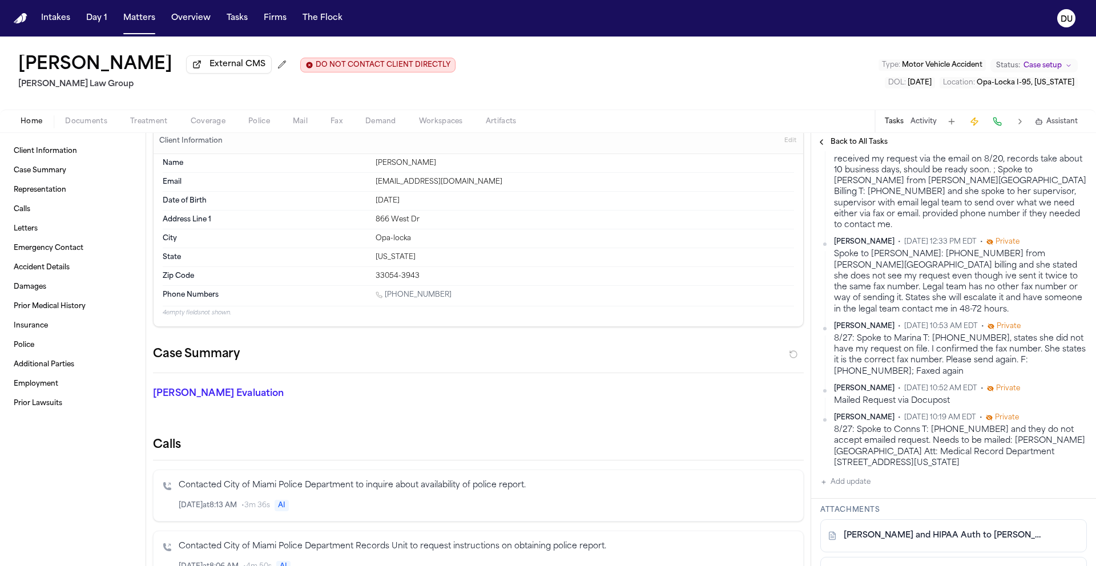
scroll to position [289, 0]
click at [26, 21] on img "Home" at bounding box center [21, 18] width 14 height 11
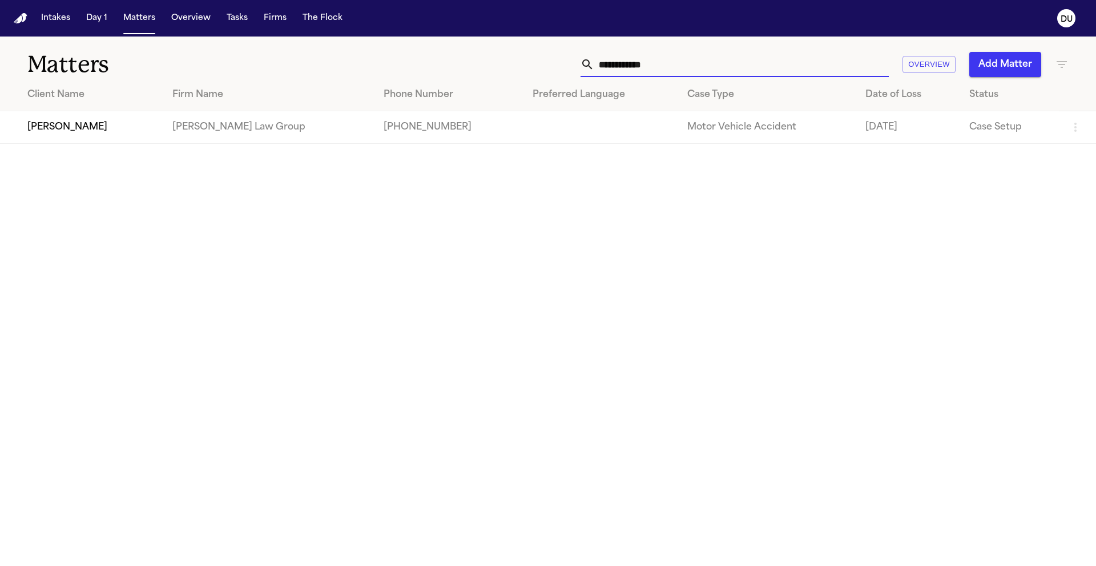
drag, startPoint x: 688, startPoint y: 70, endPoint x: 580, endPoint y: 68, distance: 107.3
click at [580, 68] on div "**********" at bounding box center [734, 64] width 308 height 25
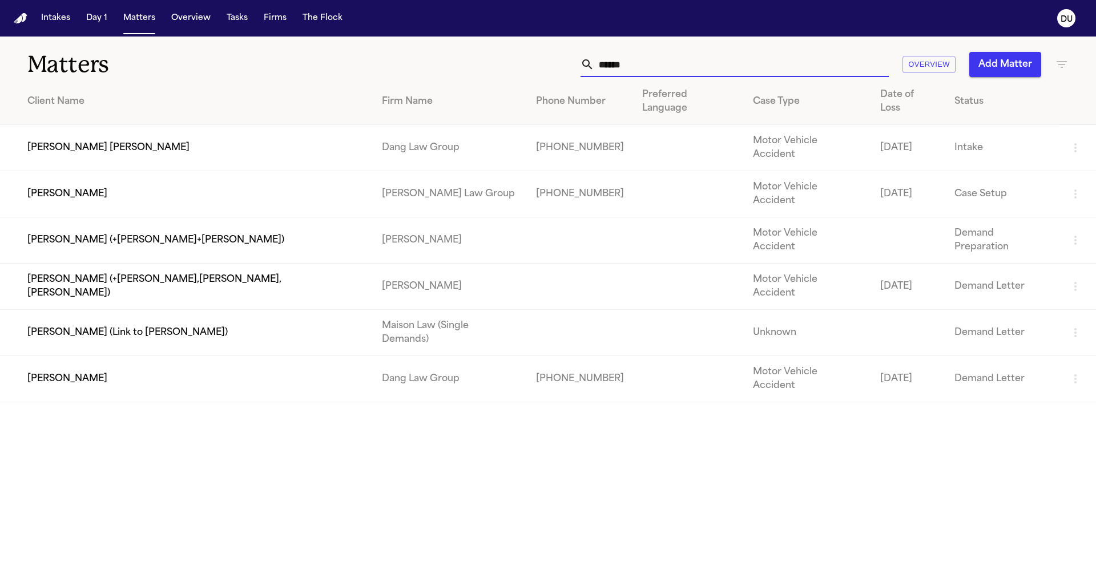
type input "*****"
click at [149, 171] on td "[PERSON_NAME]" at bounding box center [186, 194] width 373 height 46
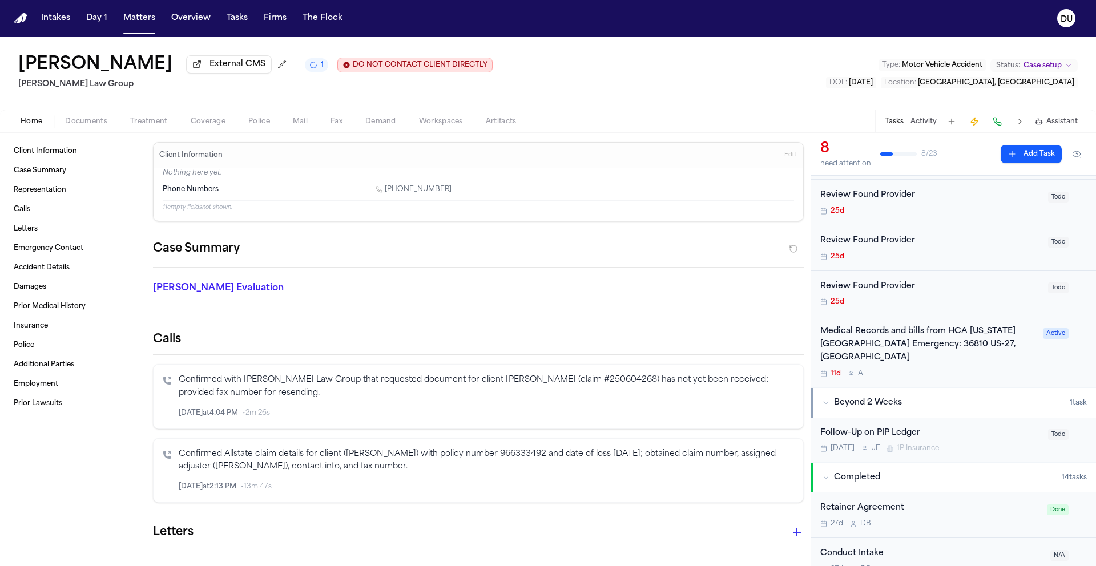
scroll to position [274, 0]
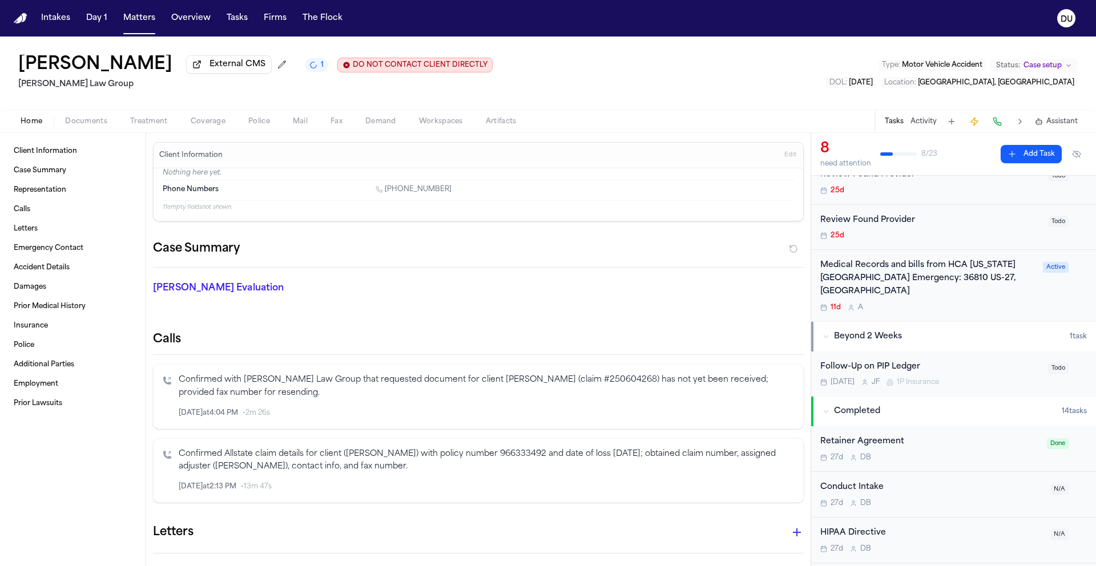
click at [927, 278] on div "Medical Records and bills from HCA Florida Haines City Emergency: 36810 US-27, …" at bounding box center [928, 278] width 216 height 39
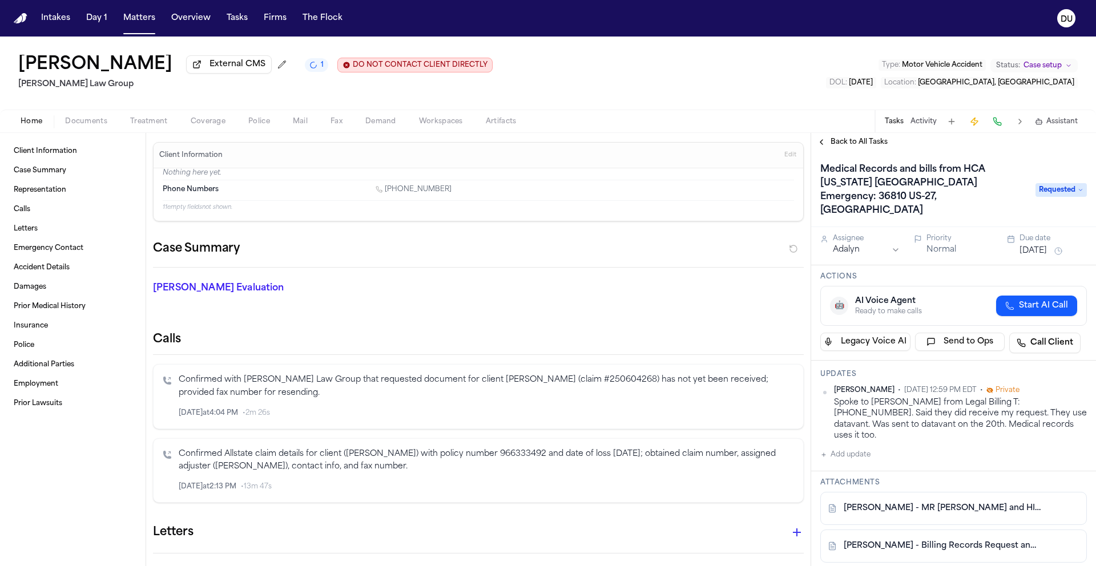
click at [849, 448] on button "Add update" at bounding box center [845, 455] width 50 height 14
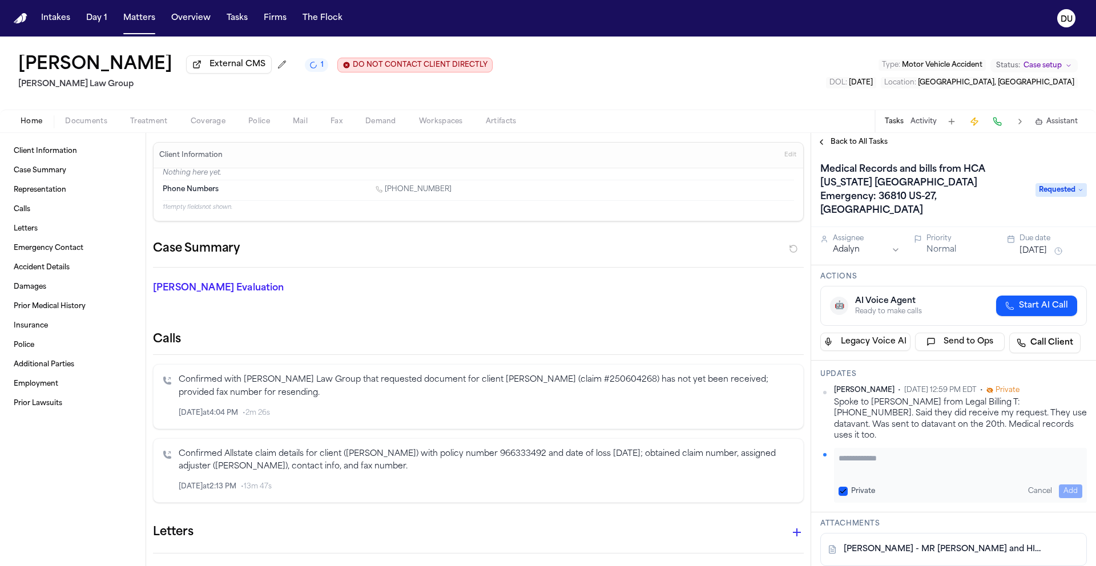
paste textarea "**********"
type textarea "**********"
click at [1059, 485] on button "Add" at bounding box center [1070, 492] width 23 height 14
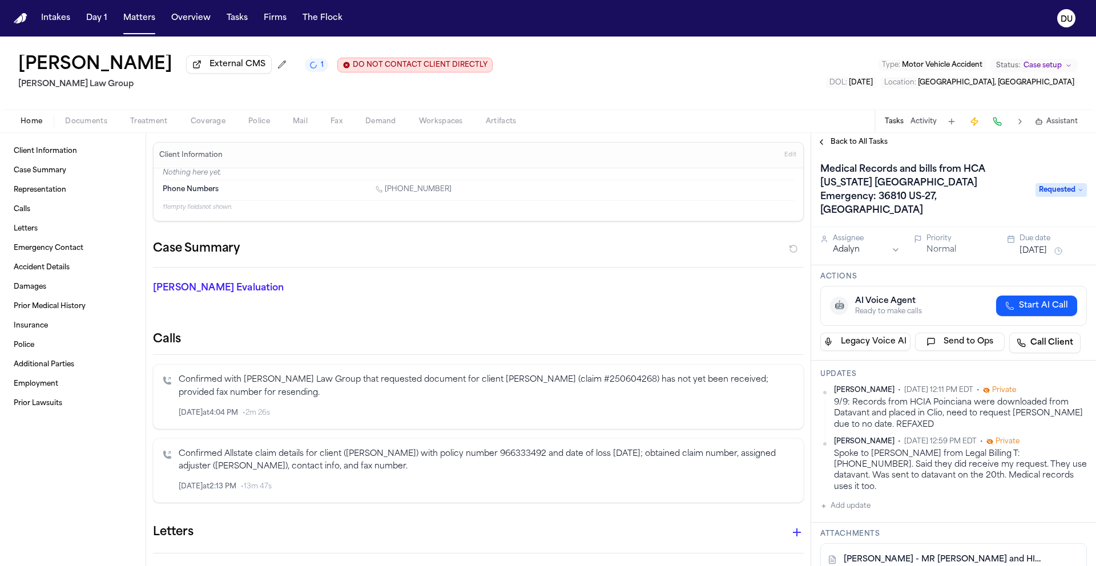
click at [1032, 245] on button "Aug 29, 2025" at bounding box center [1032, 250] width 27 height 11
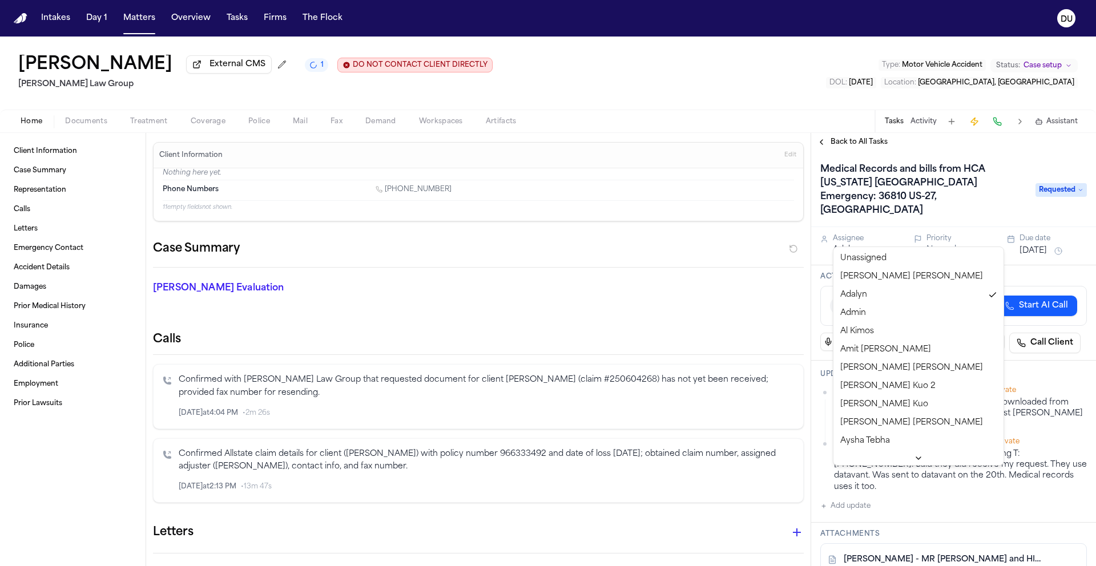
click at [851, 237] on html "Intakes Day 1 Matters Overview Tasks Firms The Flock DU Reyna Valencia Rodrigue…" at bounding box center [548, 283] width 1096 height 566
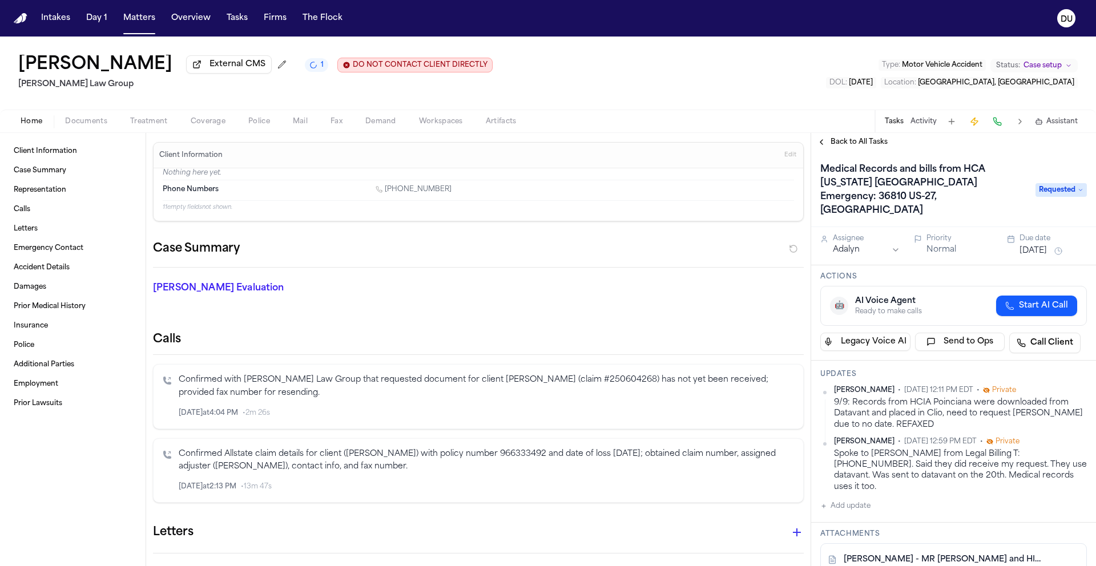
click at [1023, 245] on button "Aug 29, 2025" at bounding box center [1032, 250] width 27 height 11
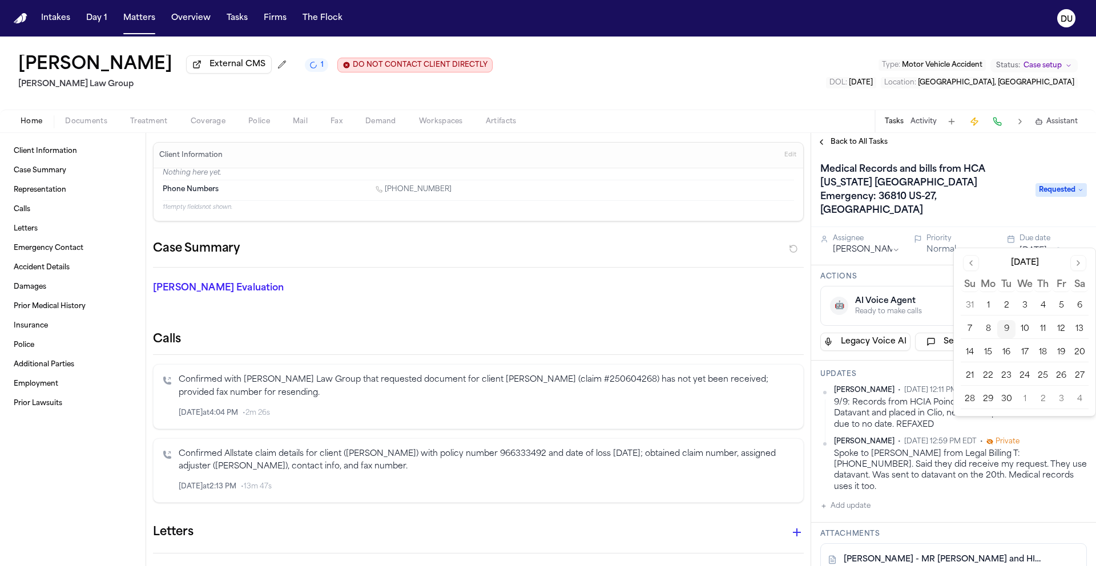
click at [1064, 328] on button "12" at bounding box center [1061, 329] width 18 height 18
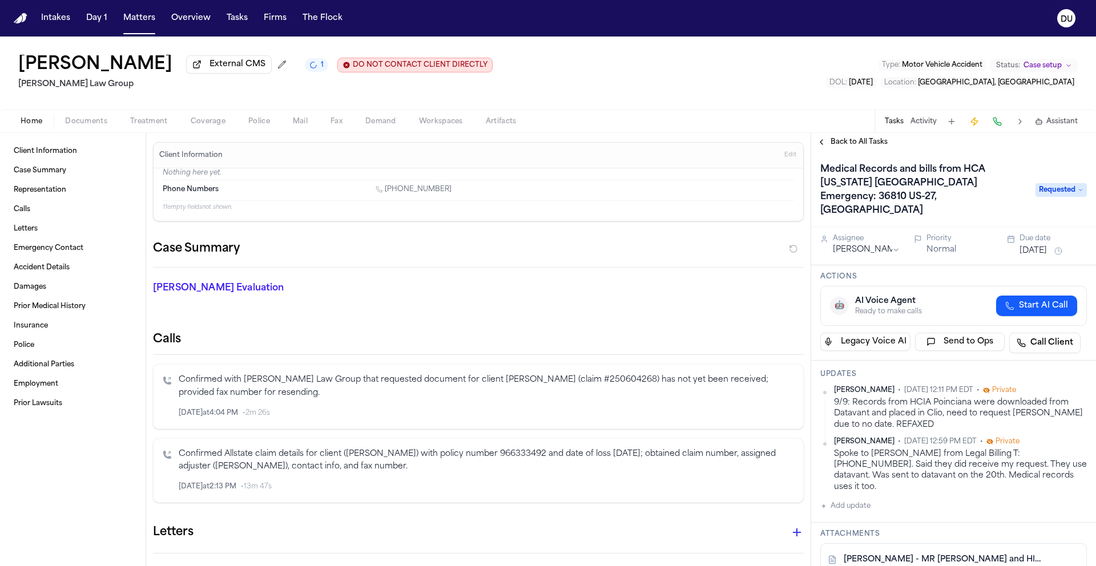
click at [679, 85] on div "Reyna Valencia Rodriguez External CMS 1 DO NOT CONTACT CLIENT DIRECTLY DO NOT C…" at bounding box center [548, 73] width 1096 height 73
click at [19, 19] on img "Home" at bounding box center [21, 18] width 14 height 11
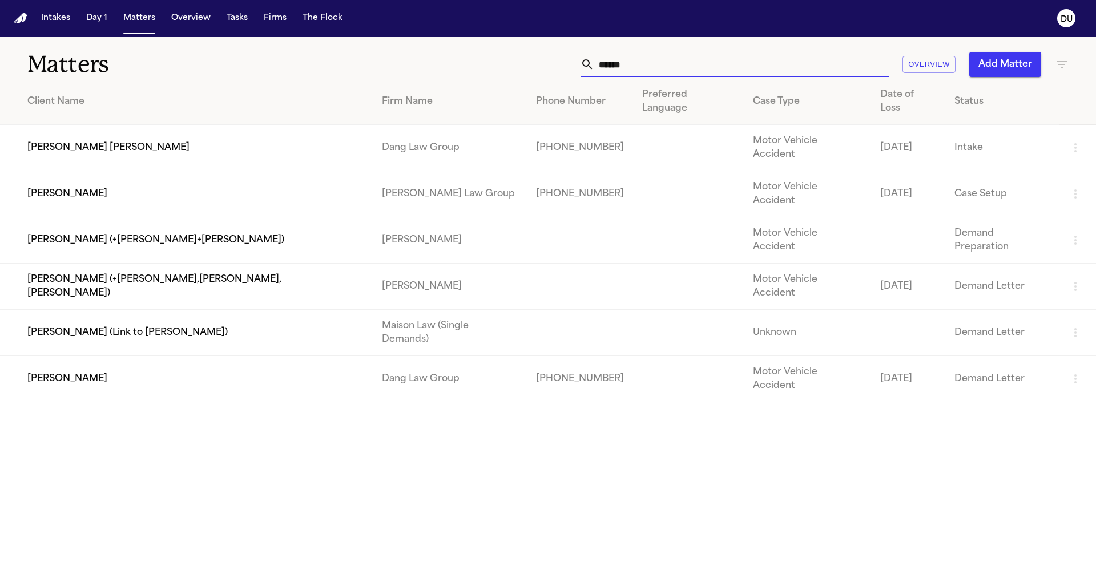
drag, startPoint x: 621, startPoint y: 65, endPoint x: 576, endPoint y: 63, distance: 45.1
click at [576, 63] on div "***** Overview Add Matter" at bounding box center [699, 64] width 738 height 25
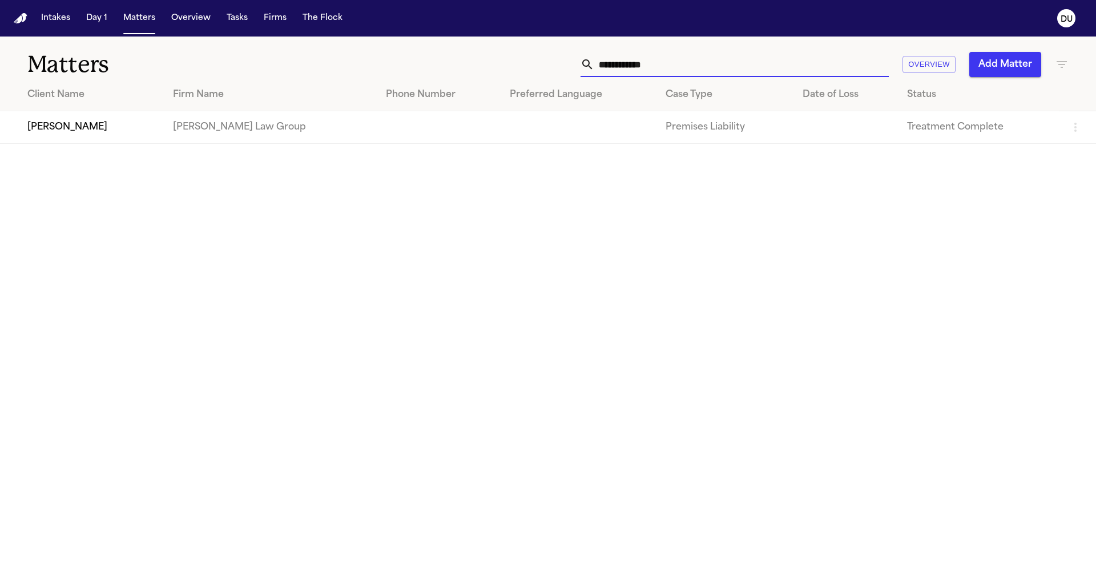
type input "**********"
click at [425, 139] on td at bounding box center [439, 127] width 124 height 33
click at [119, 128] on td "[PERSON_NAME]" at bounding box center [82, 127] width 164 height 33
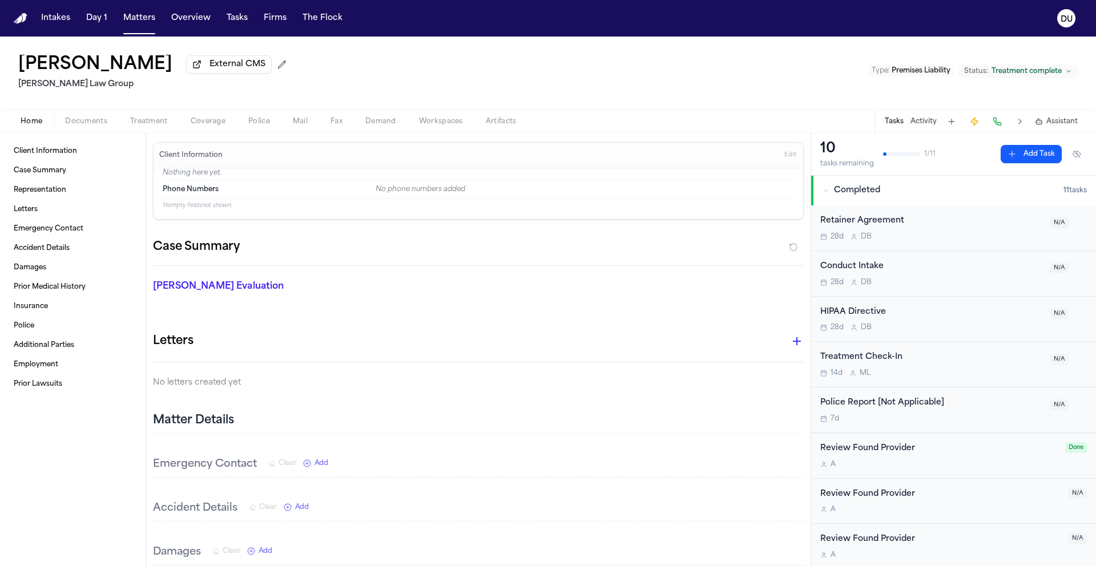
click at [1016, 158] on button "Add Task" at bounding box center [1030, 154] width 61 height 18
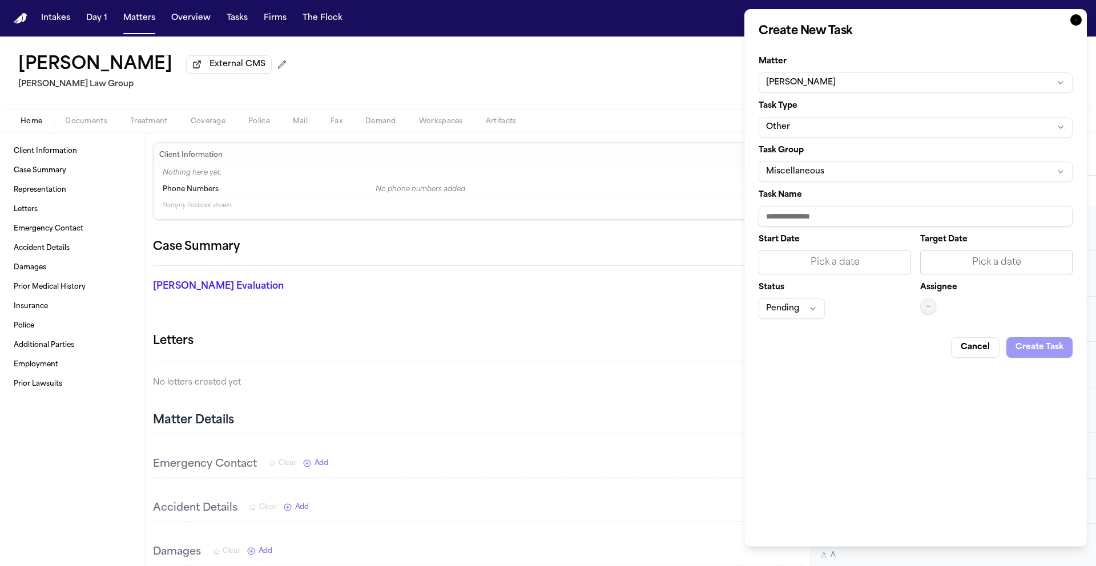
click at [849, 130] on button "Other" at bounding box center [915, 127] width 314 height 21
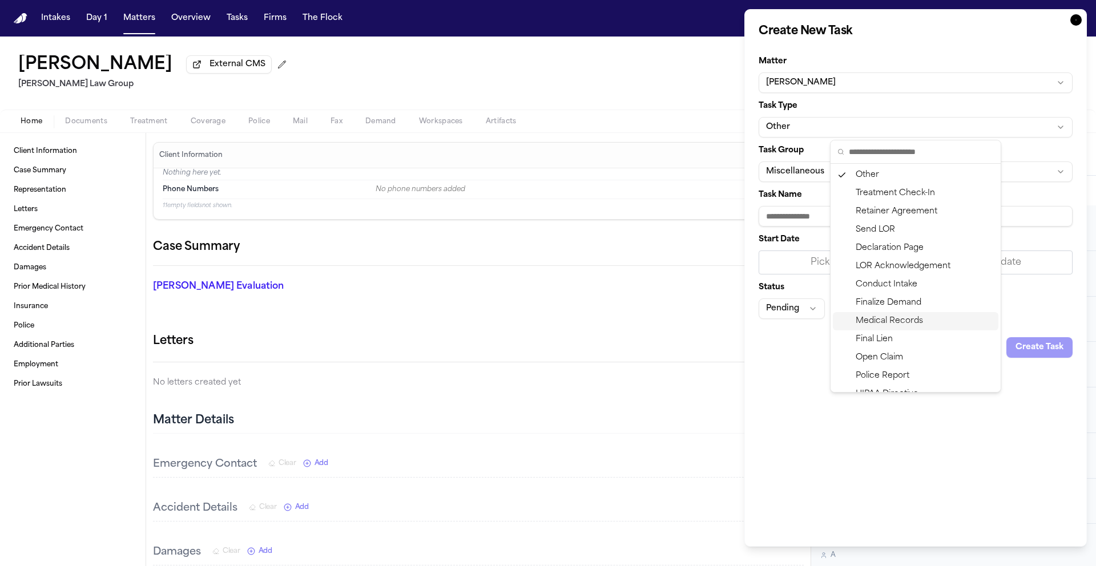
scroll to position [83, 0]
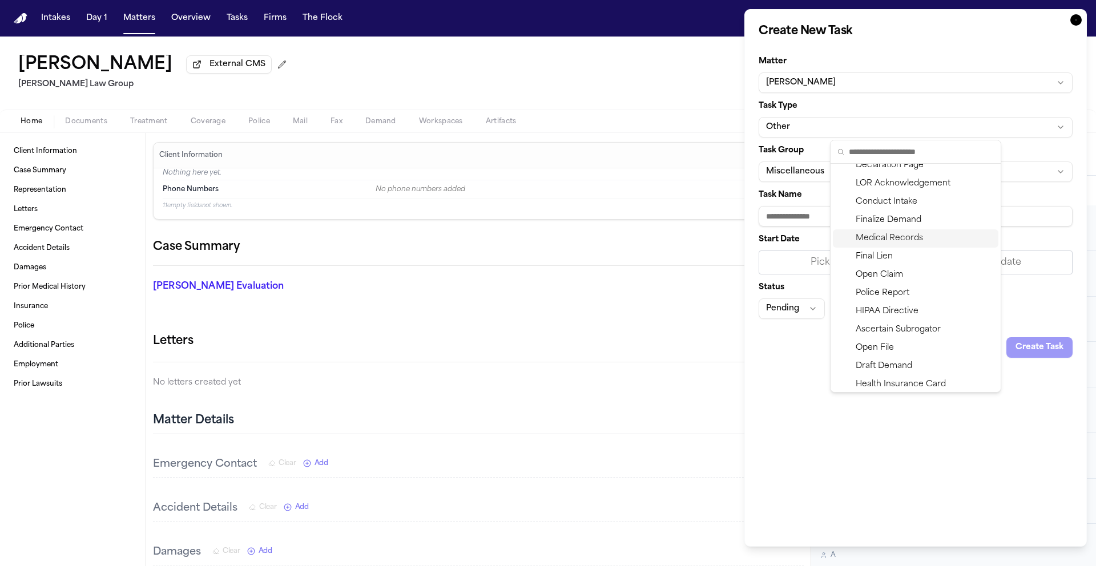
click at [905, 239] on div "Medical Records" at bounding box center [916, 238] width 166 height 18
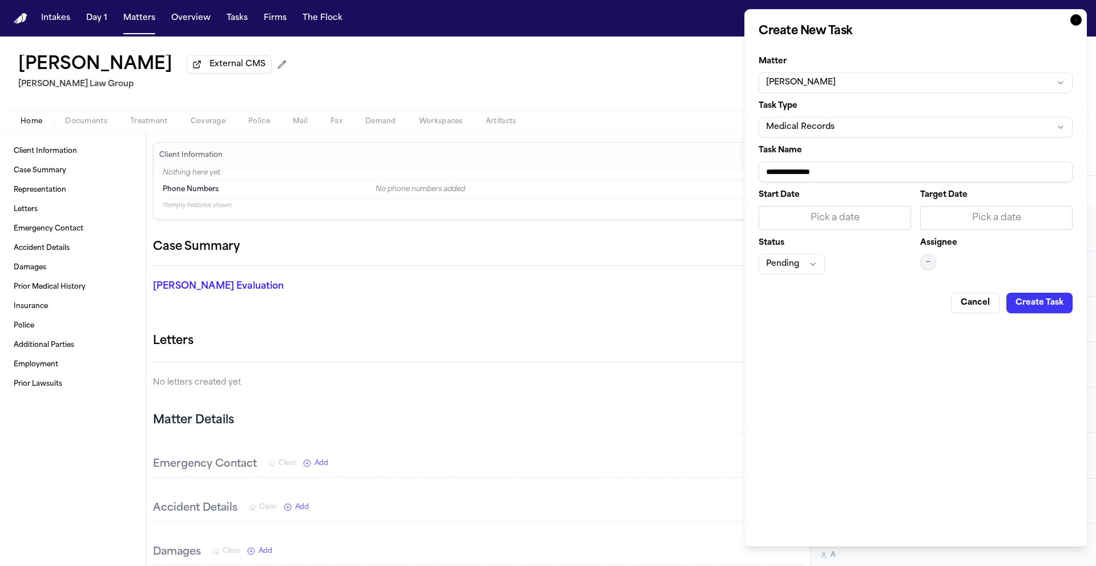
click at [845, 163] on input "**********" at bounding box center [915, 172] width 314 height 21
click at [849, 171] on input "**********" at bounding box center [915, 172] width 314 height 21
type input "**********"
click at [827, 219] on div "Pick a date" at bounding box center [835, 218] width 138 height 14
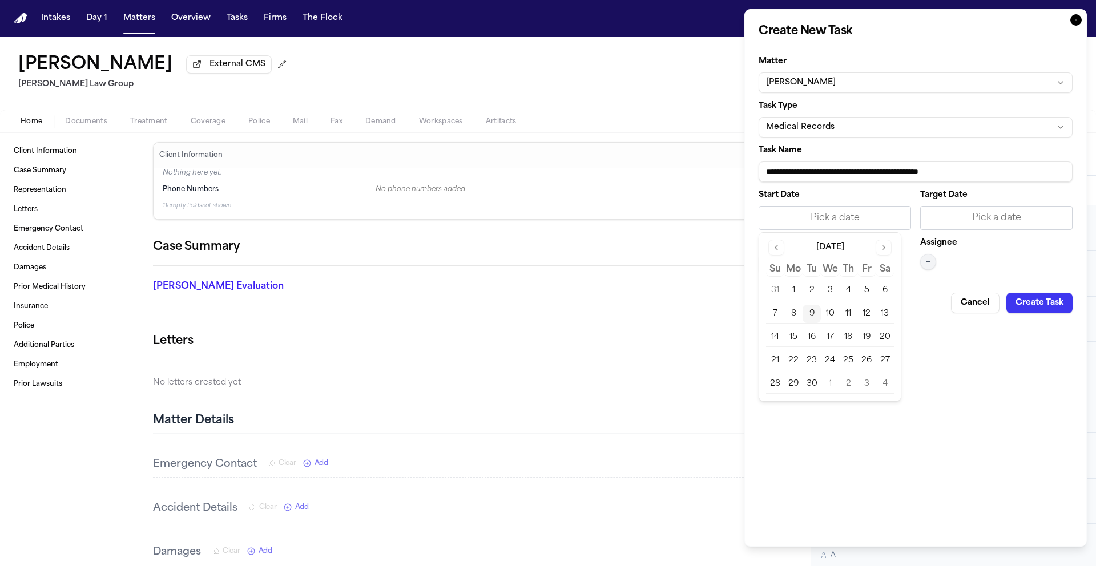
click at [810, 313] on button "9" at bounding box center [811, 314] width 18 height 18
click at [998, 207] on div "Pick a date" at bounding box center [996, 218] width 152 height 24
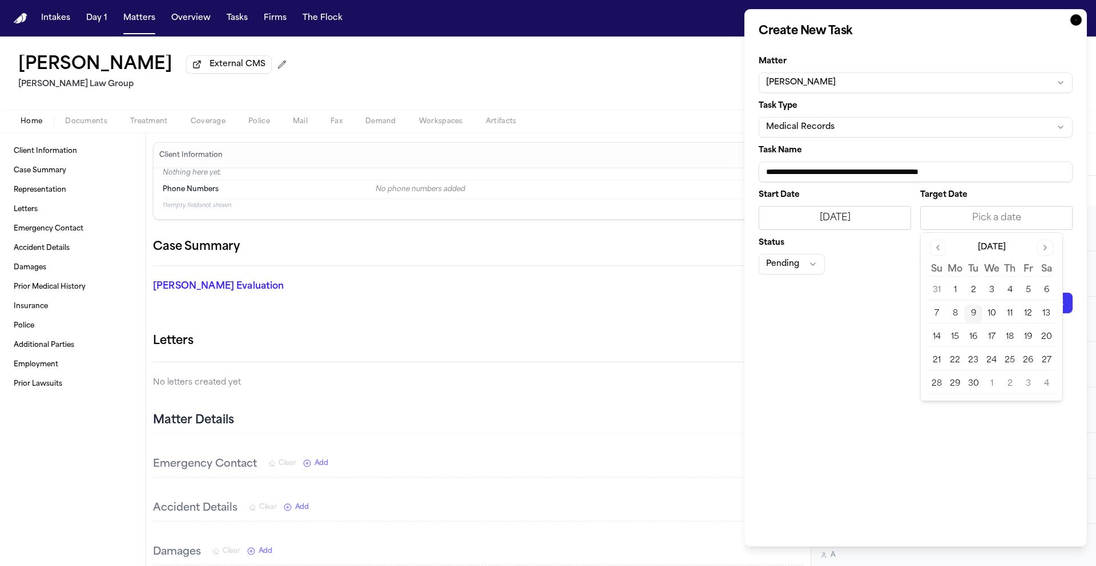
click at [975, 336] on button "16" at bounding box center [973, 337] width 18 height 18
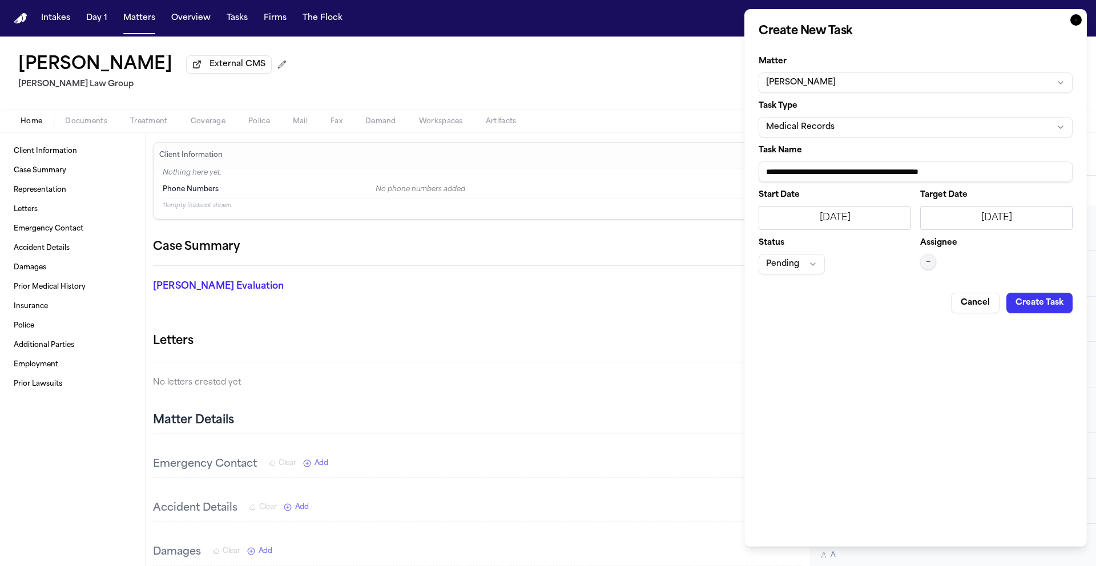
click at [816, 262] on button "Pending" at bounding box center [791, 264] width 66 height 21
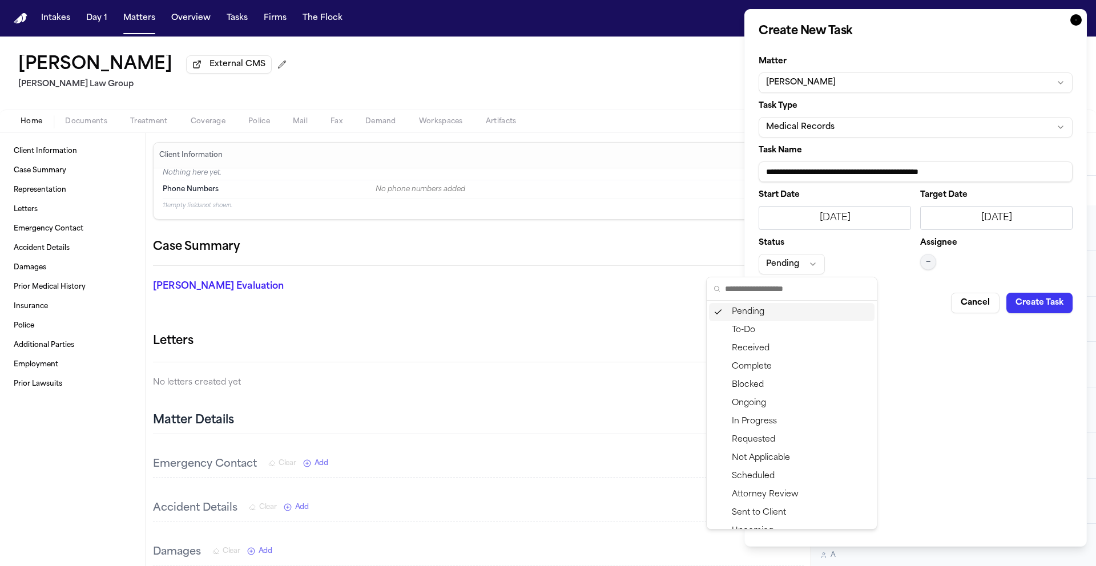
click at [793, 314] on div "Pending" at bounding box center [792, 312] width 166 height 18
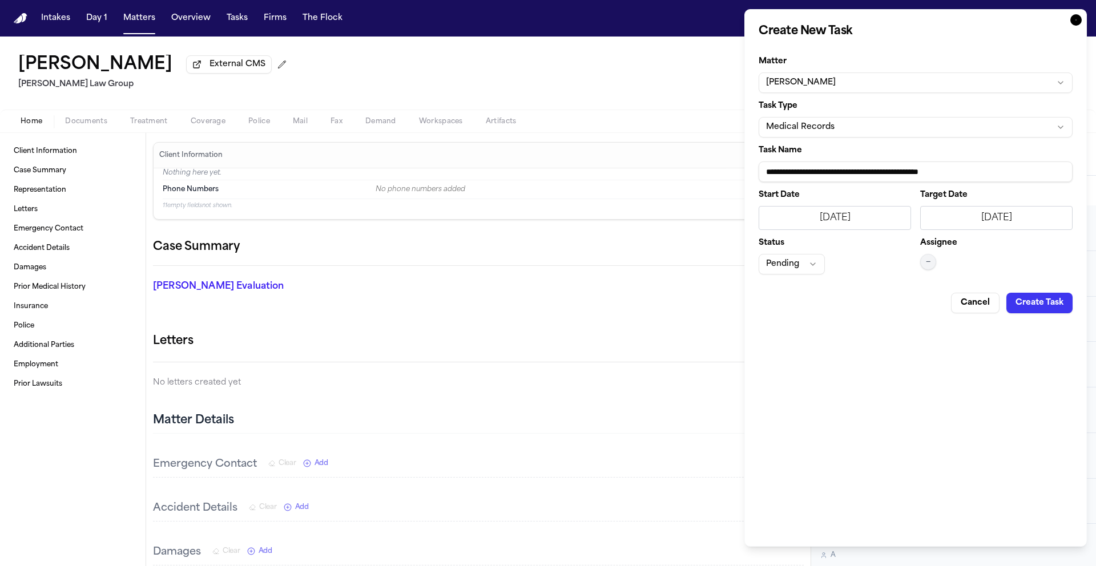
click at [931, 260] on button "—" at bounding box center [928, 262] width 16 height 16
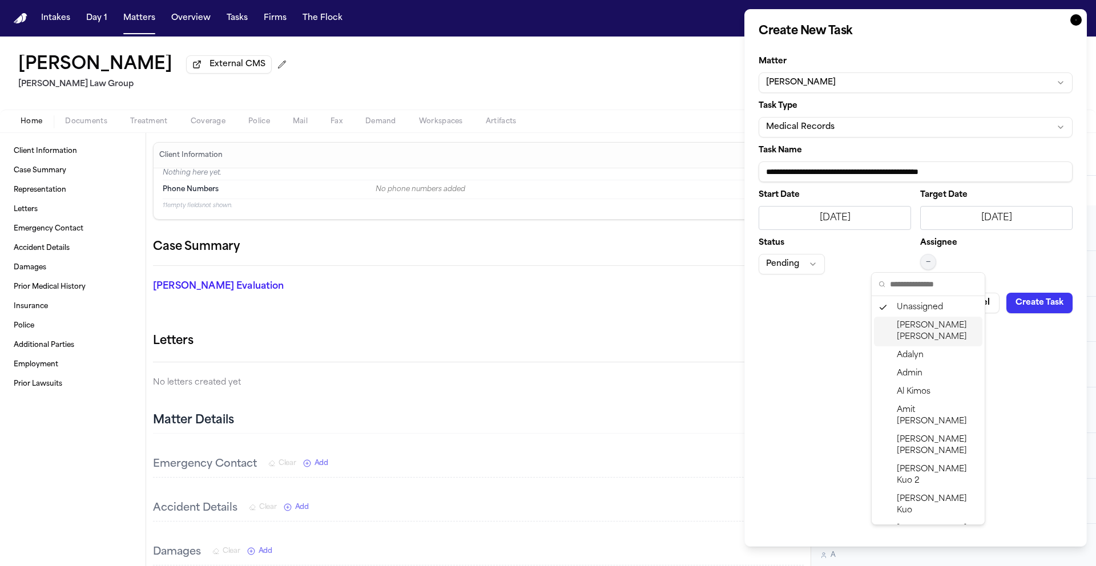
click at [919, 322] on span "Daniela Uribe" at bounding box center [937, 331] width 81 height 23
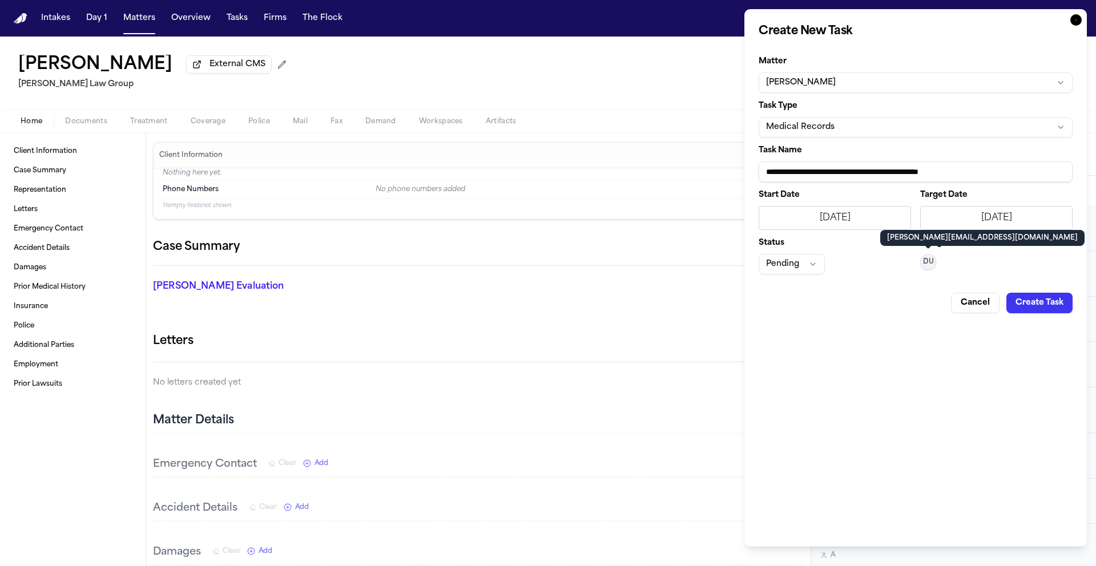
click at [1051, 301] on button "Create Task" at bounding box center [1039, 303] width 66 height 21
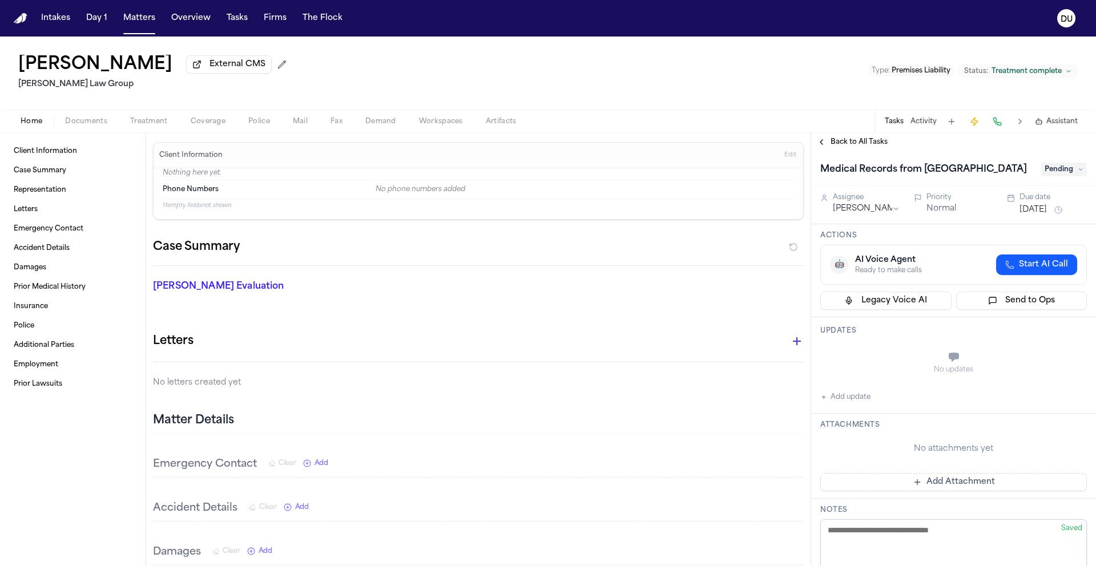
click at [149, 125] on span "Treatment" at bounding box center [149, 121] width 38 height 9
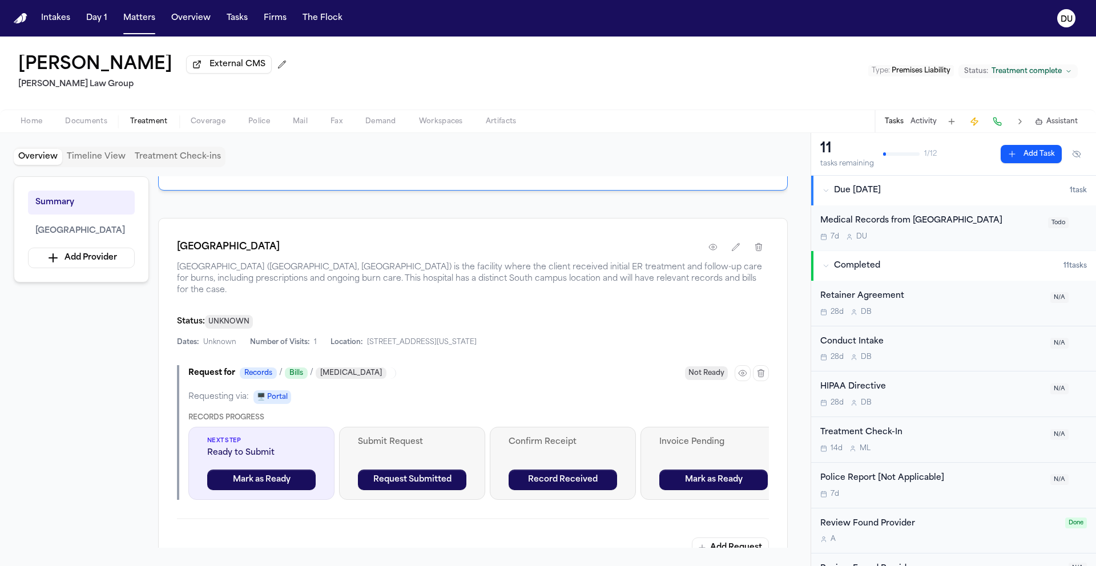
scroll to position [196, 0]
click at [304, 485] on button "Mark as Ready" at bounding box center [261, 480] width 108 height 21
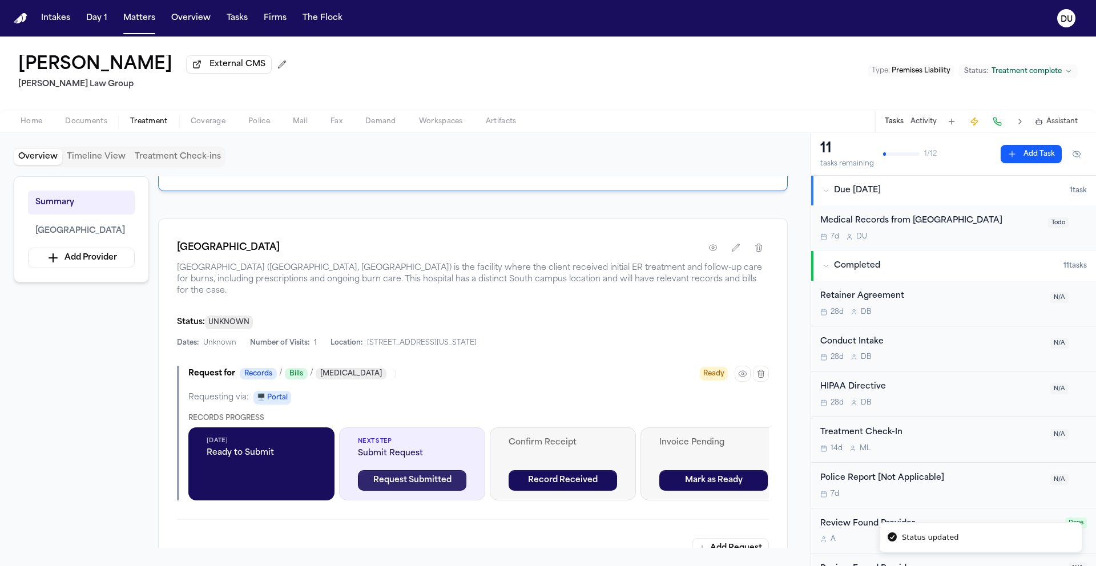
click at [422, 486] on button "Request Submitted" at bounding box center [412, 480] width 108 height 21
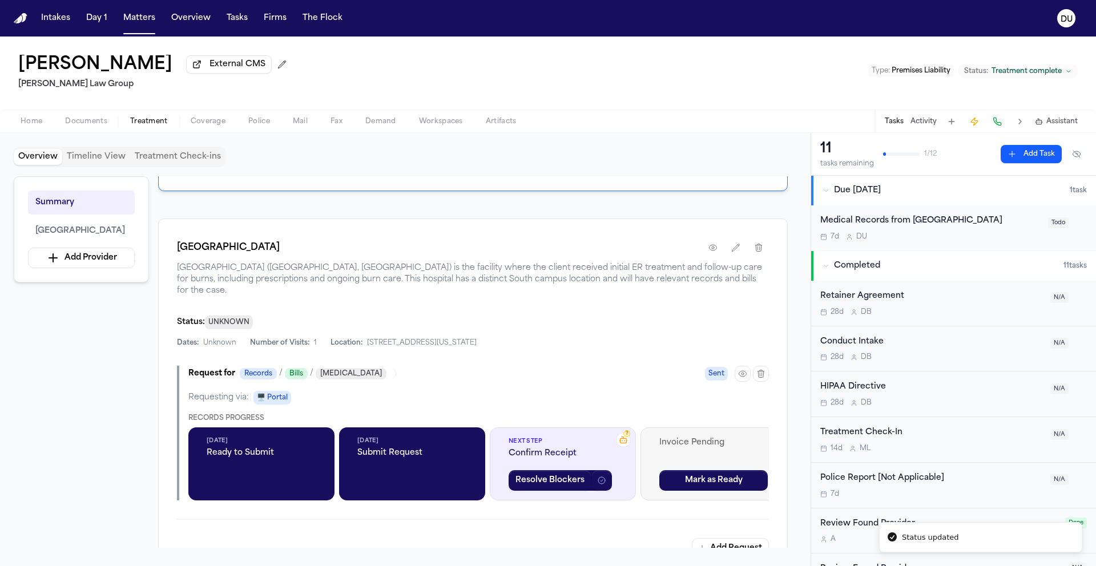
click at [390, 451] on span "Submit Request" at bounding box center [412, 452] width 110 height 11
click at [297, 455] on span "Ready to Submit" at bounding box center [262, 452] width 110 height 11
click at [453, 449] on div "Sep 9, 2025 Submit Request" at bounding box center [412, 448] width 110 height 22
click at [294, 449] on span "Ready to Submit" at bounding box center [262, 452] width 110 height 11
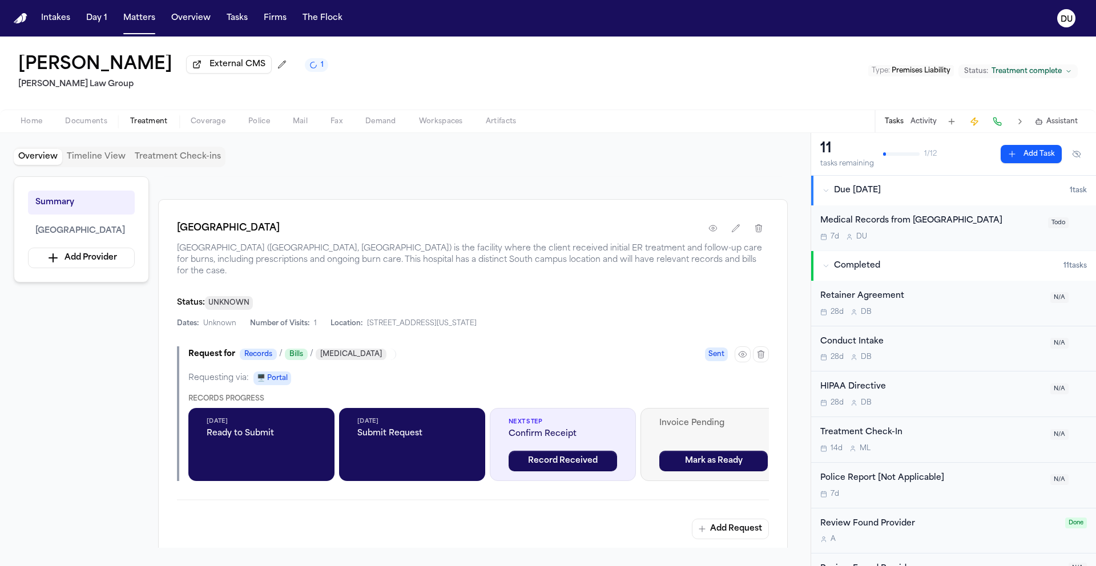
scroll to position [216, 0]
click at [397, 431] on span "Submit Request" at bounding box center [412, 432] width 110 height 11
click at [398, 425] on span "[DATE]" at bounding box center [412, 421] width 110 height 9
click at [740, 358] on icon "button" at bounding box center [742, 353] width 9 height 9
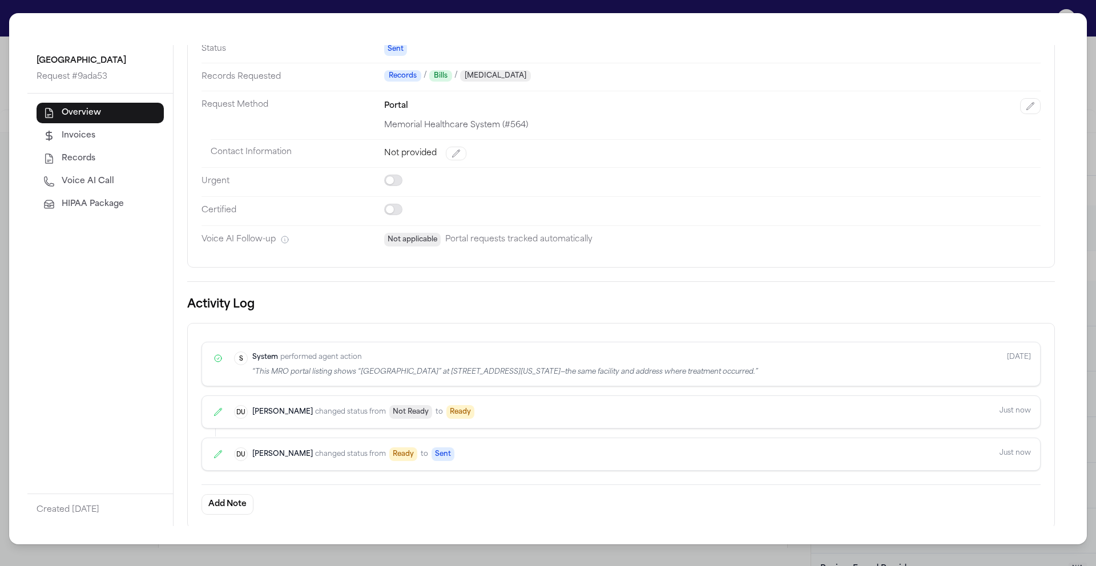
scroll to position [103, 0]
click at [933, 418] on div "Daniela Uribe DU Daniela Uribe changed status from Not Ready to Ready Just now" at bounding box center [620, 411] width 839 height 33
click at [886, 477] on div "System S System performed agent action “ This MRO portal listing shows “Memoria…" at bounding box center [620, 425] width 839 height 177
click at [888, 463] on div "Daniela Uribe DU Daniela Uribe changed status from Ready to Sent Just now" at bounding box center [620, 453] width 839 height 33
click at [220, 450] on icon at bounding box center [218, 453] width 7 height 7
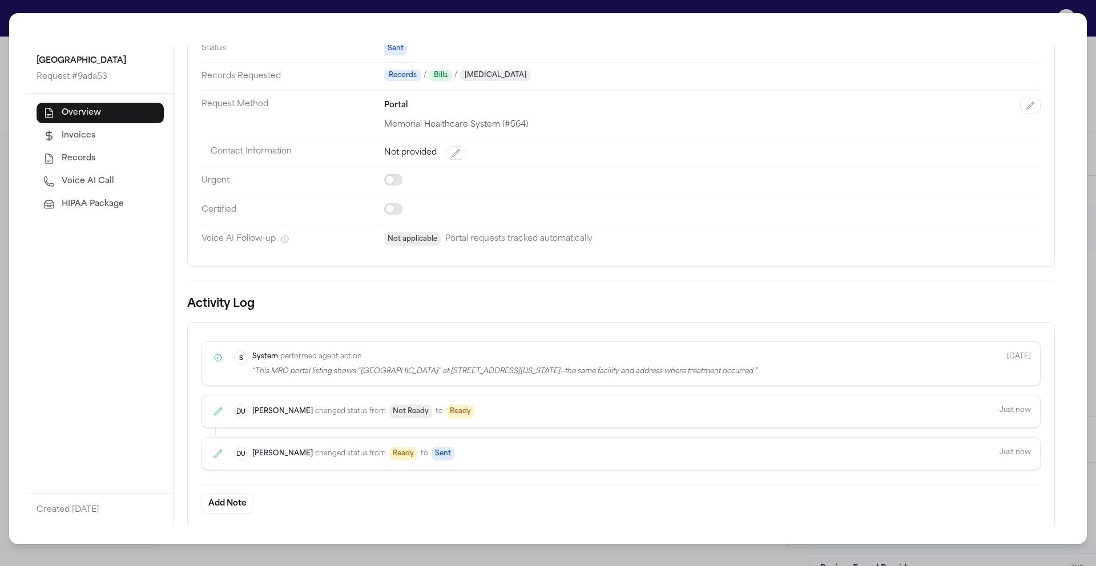
click at [217, 453] on icon at bounding box center [218, 453] width 7 height 7
click at [81, 210] on span "HIPAA Package" at bounding box center [93, 204] width 62 height 11
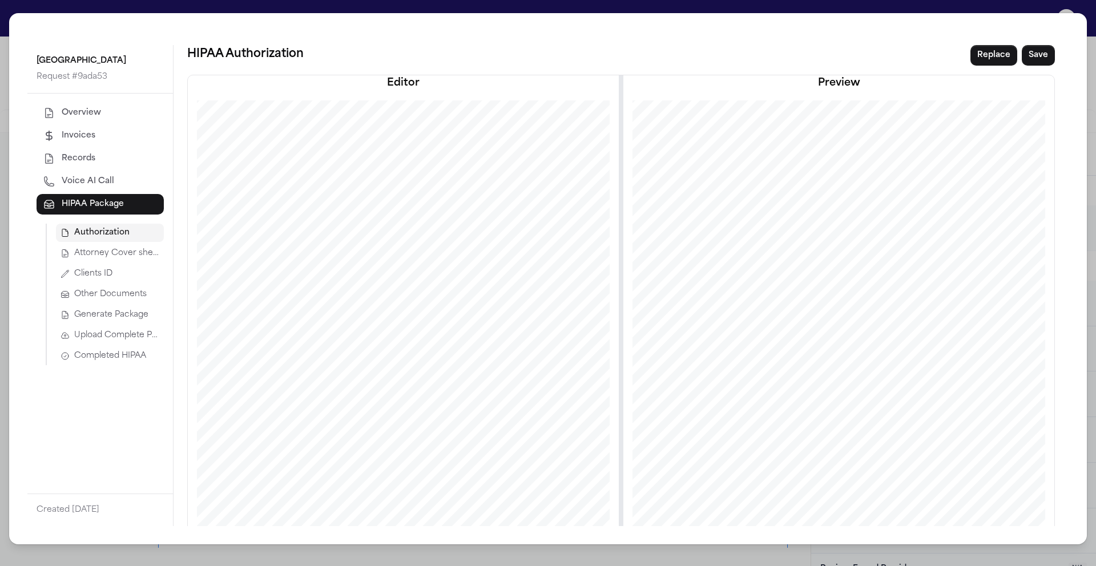
click at [114, 259] on span "Attorney Cover sheet" at bounding box center [116, 253] width 85 height 11
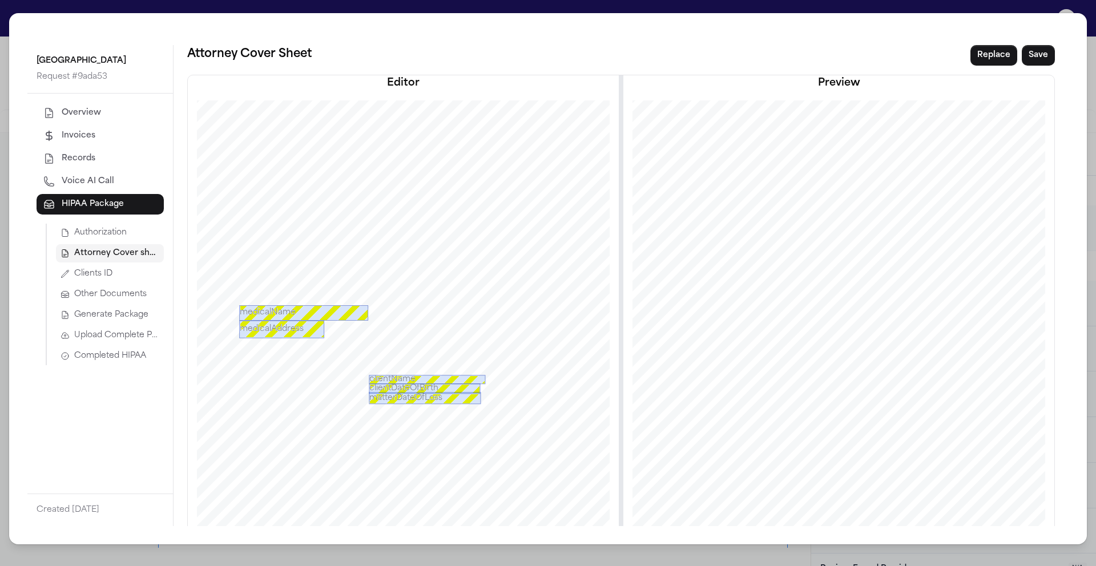
click at [322, 297] on div at bounding box center [403, 377] width 429 height 555
drag, startPoint x: 321, startPoint y: 294, endPoint x: 455, endPoint y: 304, distance: 134.5
click at [455, 304] on div at bounding box center [403, 377] width 429 height 555
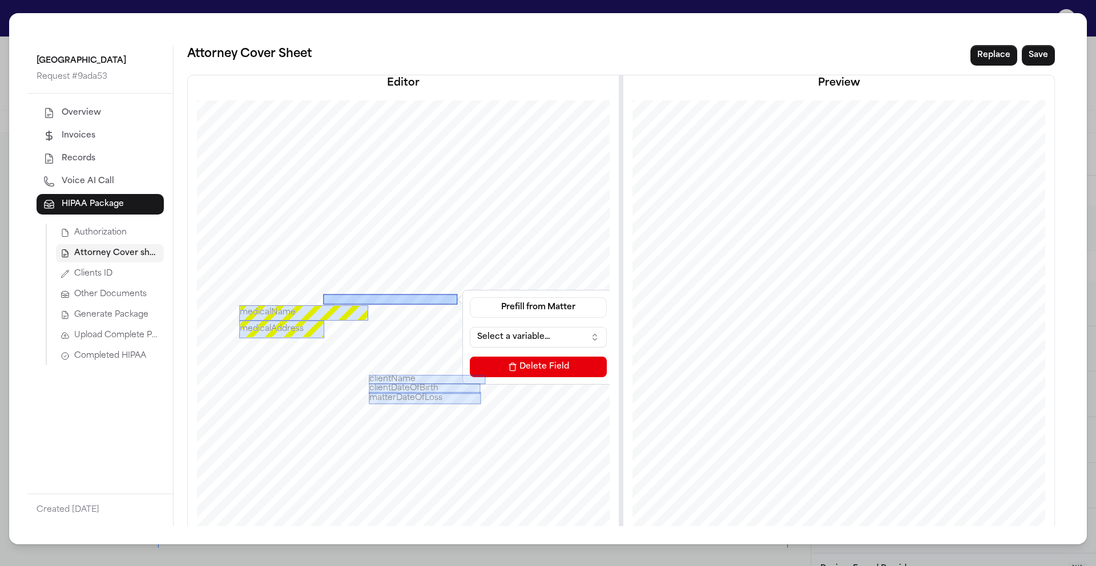
click at [335, 300] on div at bounding box center [390, 299] width 134 height 10
click at [539, 334] on button "Select a variable..." at bounding box center [538, 337] width 137 height 21
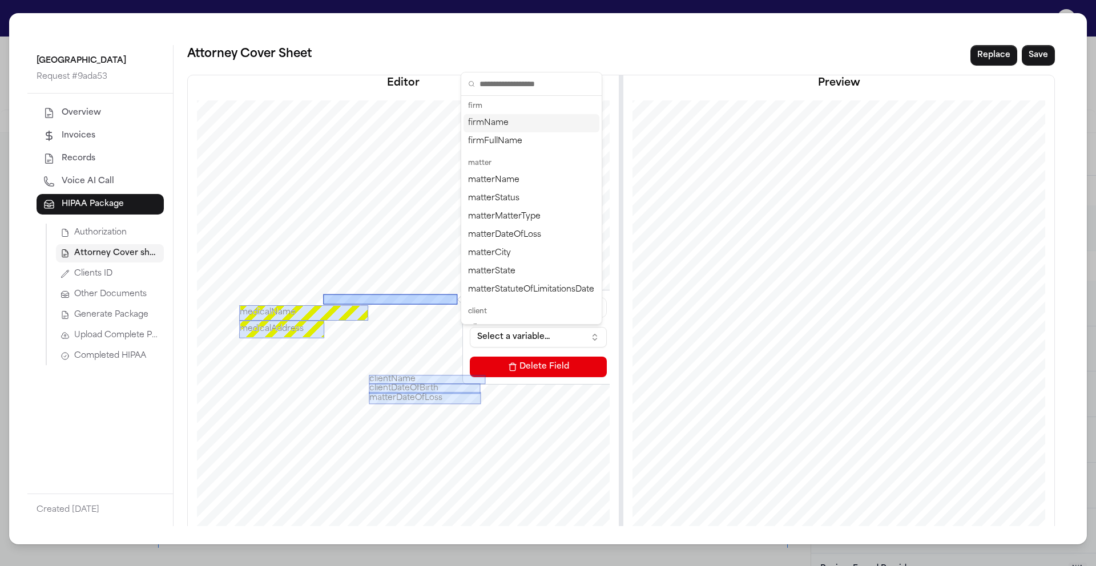
click at [539, 334] on button "Select a variable..." at bounding box center [538, 337] width 137 height 21
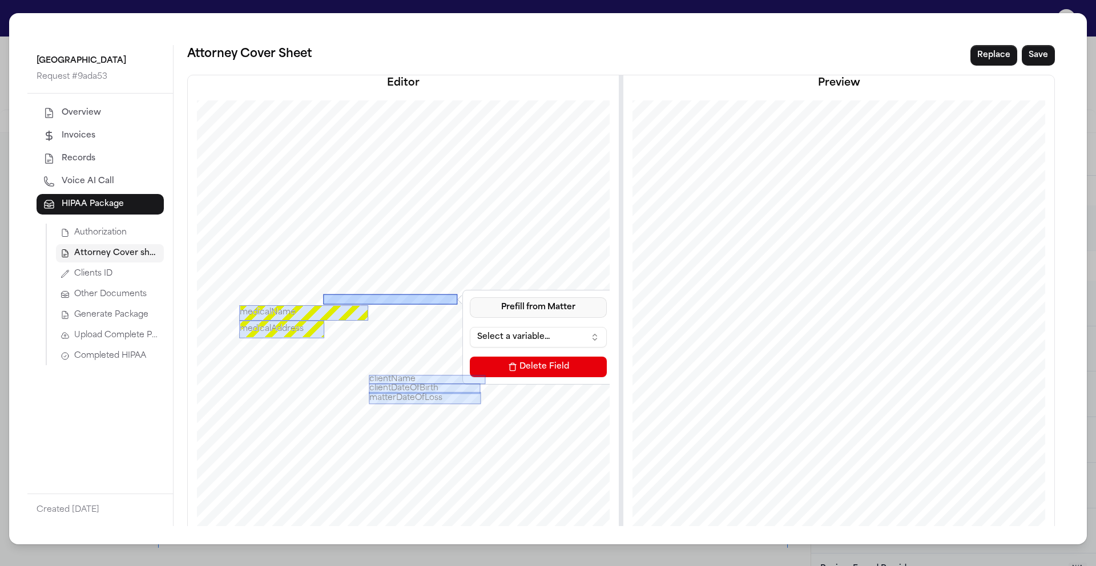
click at [543, 309] on button "Prefill from Matter" at bounding box center [538, 307] width 137 height 21
click at [530, 356] on button "Custom Text" at bounding box center [536, 355] width 104 height 21
click at [493, 335] on input at bounding box center [538, 337] width 137 height 21
click at [399, 305] on div at bounding box center [390, 305] width 134 height 6
click at [564, 337] on input "**********" at bounding box center [538, 337] width 137 height 21
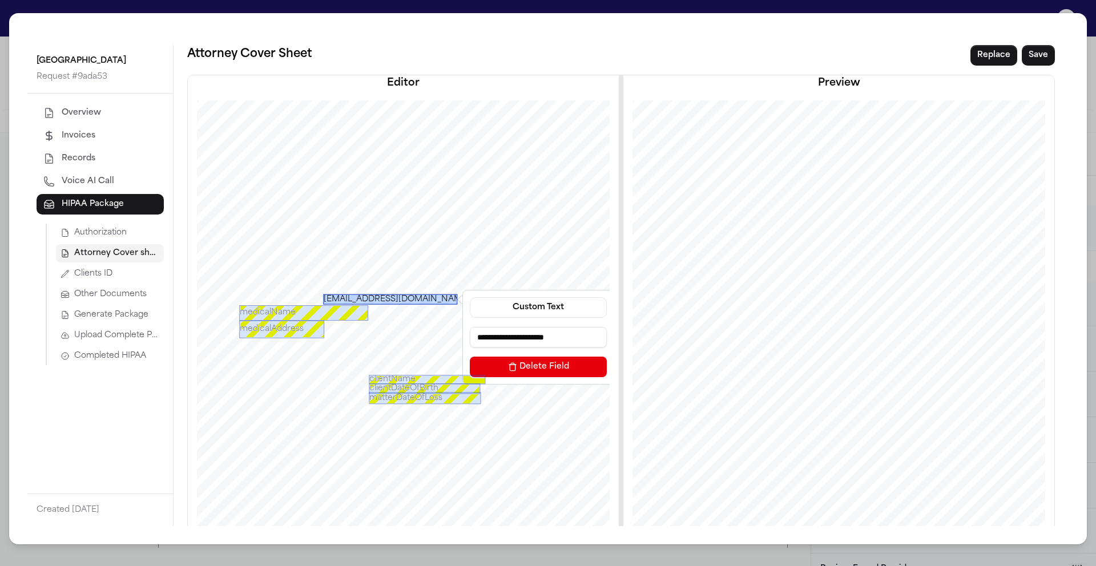
click at [551, 338] on input "**********" at bounding box center [538, 337] width 137 height 21
type input "**********"
drag, startPoint x: 562, startPoint y: 341, endPoint x: 549, endPoint y: 340, distance: 12.6
click at [550, 340] on input "**********" at bounding box center [538, 337] width 137 height 21
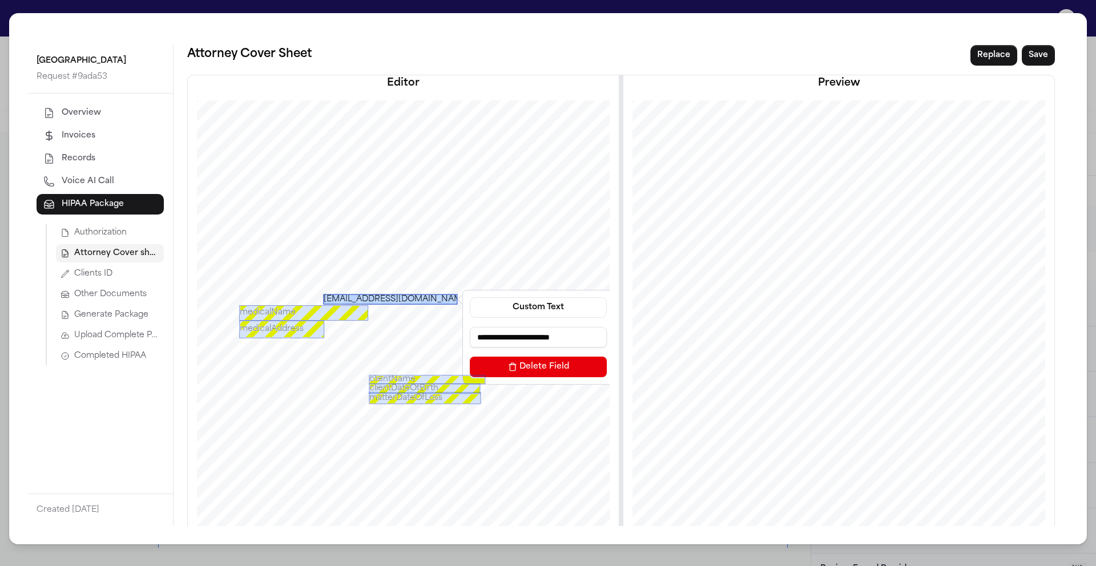
click at [549, 340] on input "**********" at bounding box center [538, 337] width 137 height 21
drag, startPoint x: 549, startPoint y: 340, endPoint x: 562, endPoint y: 340, distance: 13.1
click at [562, 340] on input "**********" at bounding box center [538, 337] width 137 height 21
click at [596, 337] on input "**********" at bounding box center [538, 337] width 137 height 21
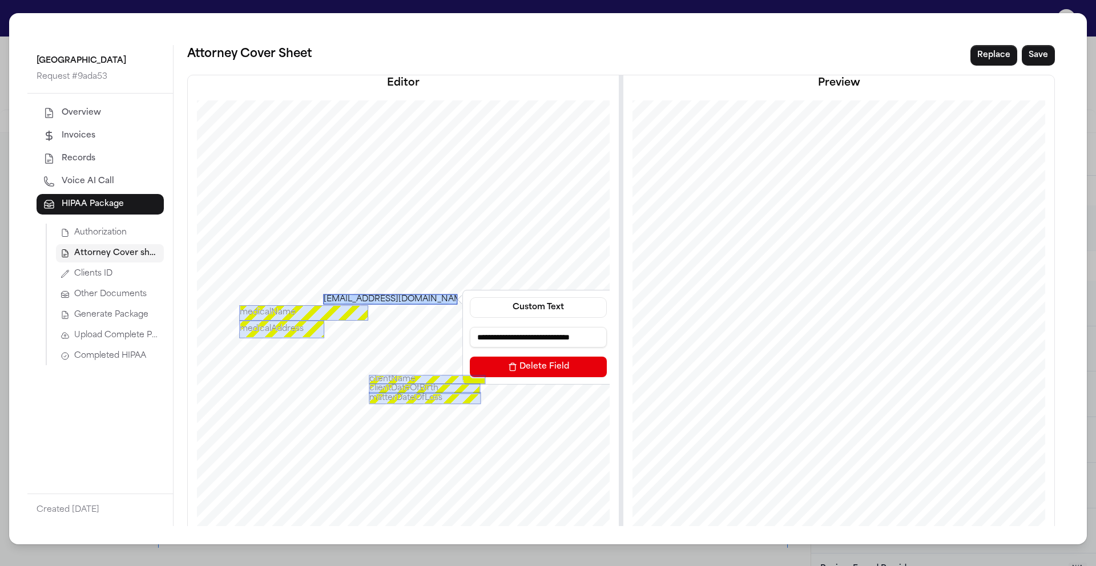
click at [595, 339] on input "**********" at bounding box center [538, 337] width 137 height 21
type input "**********"
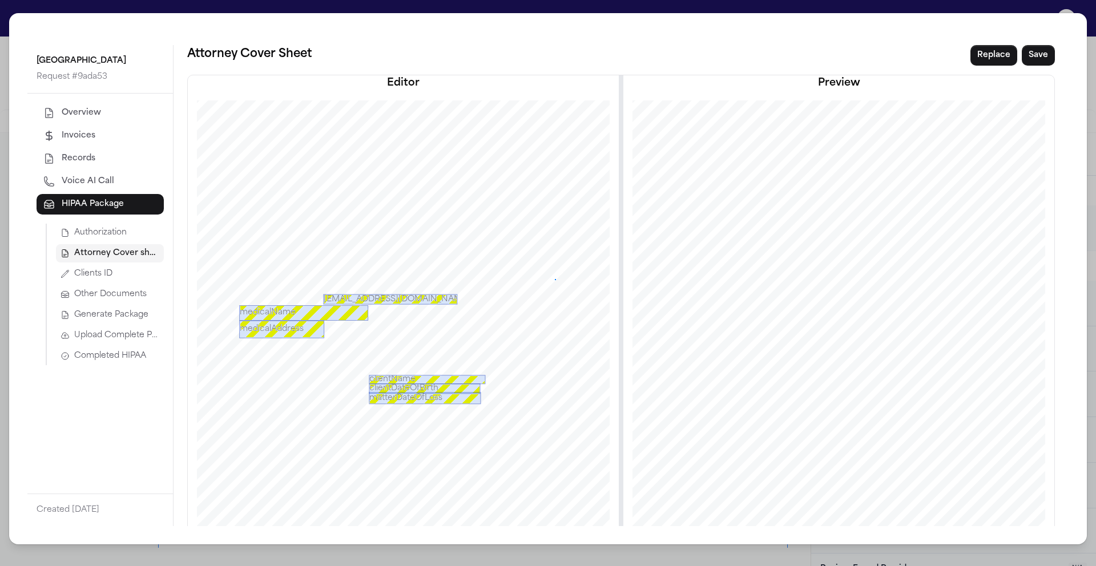
click at [552, 279] on div at bounding box center [403, 377] width 429 height 555
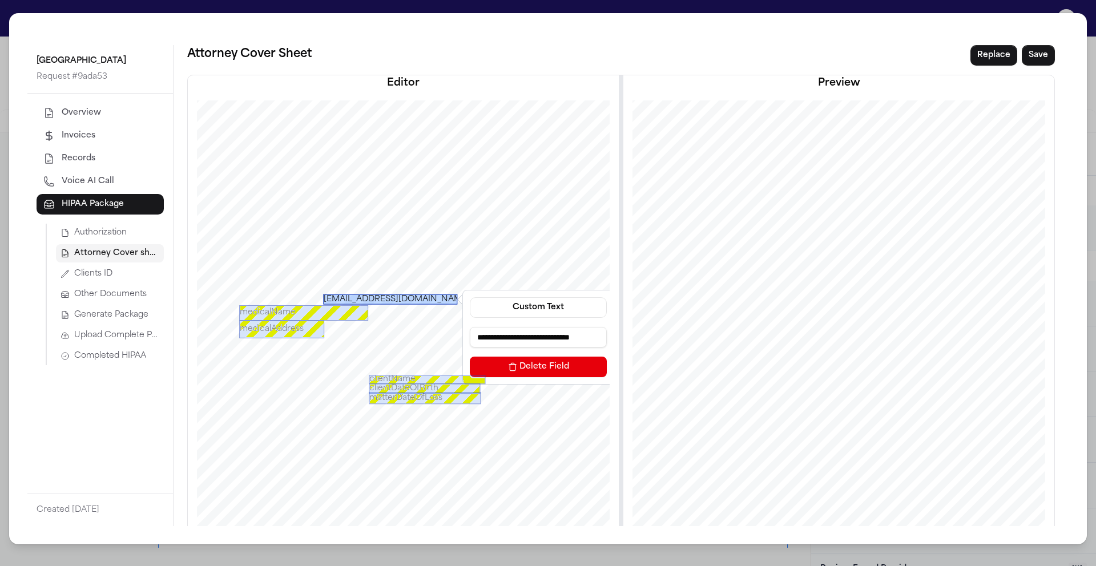
click at [445, 300] on div "records@mhs.net & (954) 276-0600" at bounding box center [390, 299] width 134 height 10
click at [548, 309] on button "Custom Text" at bounding box center [538, 307] width 137 height 21
click at [562, 276] on div "**********" at bounding box center [403, 377] width 429 height 555
click at [558, 396] on div at bounding box center [403, 377] width 429 height 555
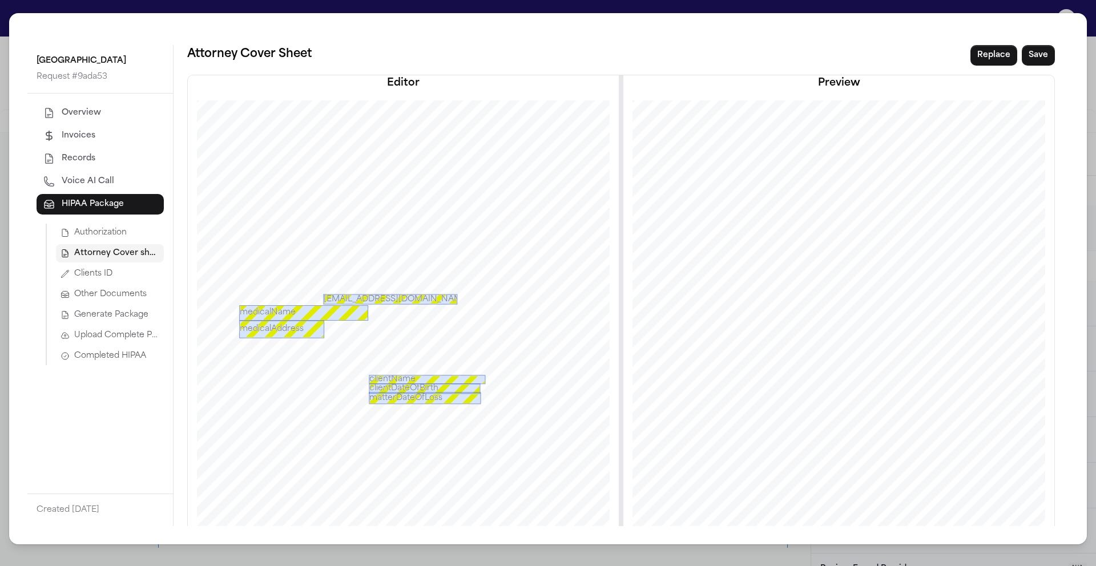
click at [374, 309] on div at bounding box center [403, 377] width 429 height 555
click at [350, 306] on div at bounding box center [390, 305] width 134 height 6
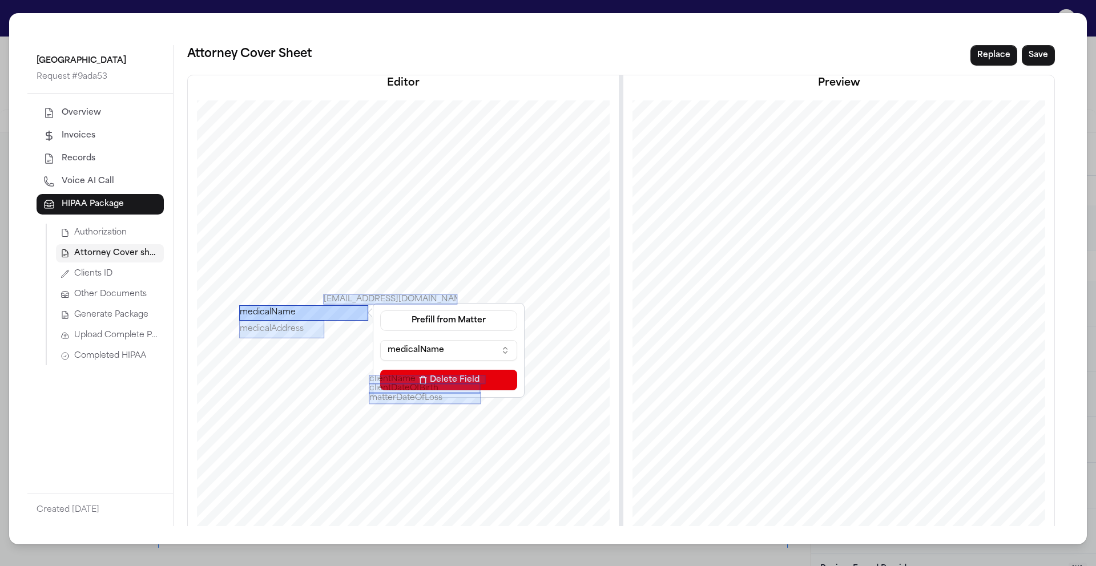
click at [352, 312] on div "medicalName" at bounding box center [303, 312] width 129 height 15
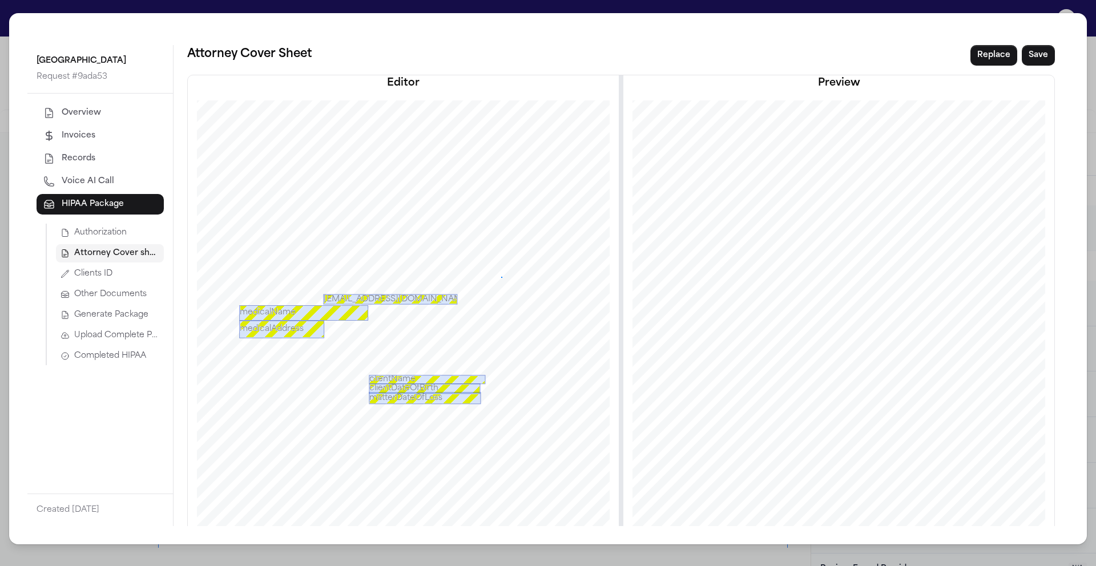
click at [499, 276] on div at bounding box center [403, 377] width 429 height 555
click at [328, 300] on div "records@mhs.net & (954) 276-0600" at bounding box center [390, 299] width 134 height 10
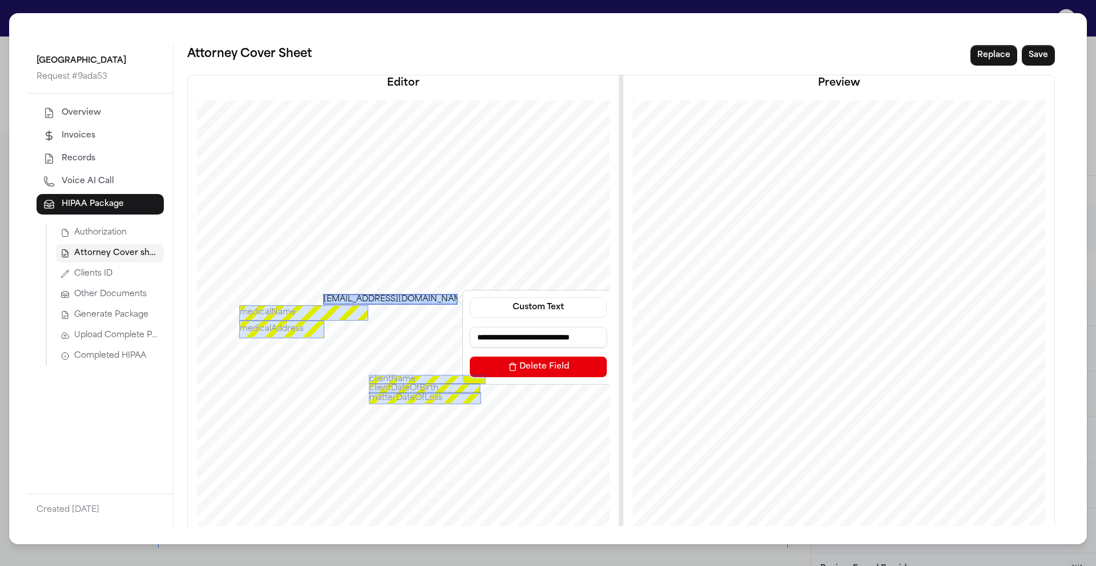
scroll to position [0, 10]
drag, startPoint x: 474, startPoint y: 340, endPoint x: 610, endPoint y: 345, distance: 135.9
click at [597, 336] on div "**********" at bounding box center [530, 337] width 146 height 89
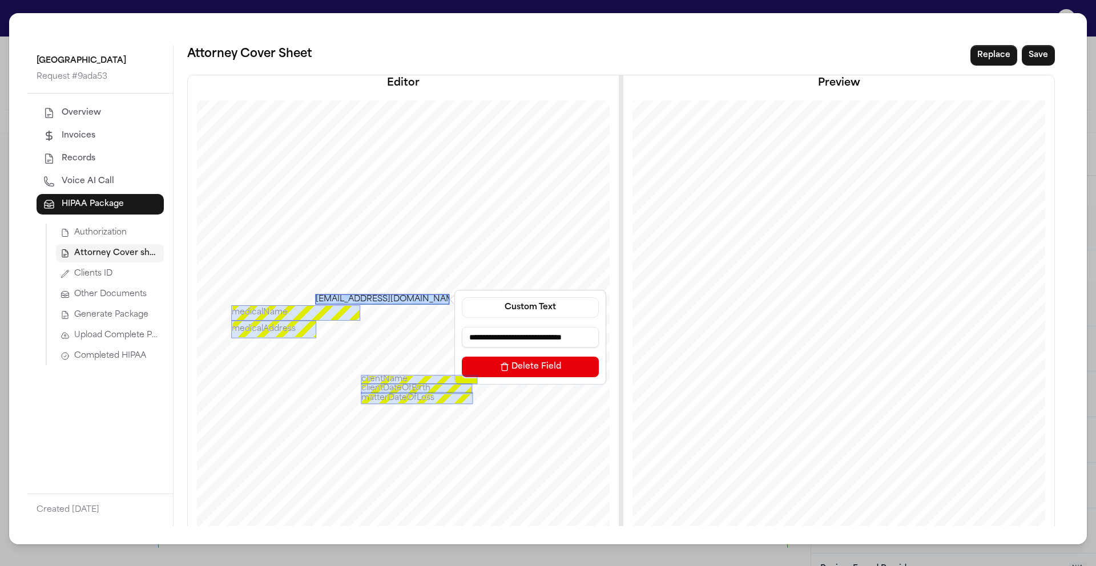
drag, startPoint x: 592, startPoint y: 338, endPoint x: 453, endPoint y: 333, distance: 139.4
click at [457, 333] on div "**********" at bounding box center [530, 337] width 146 height 89
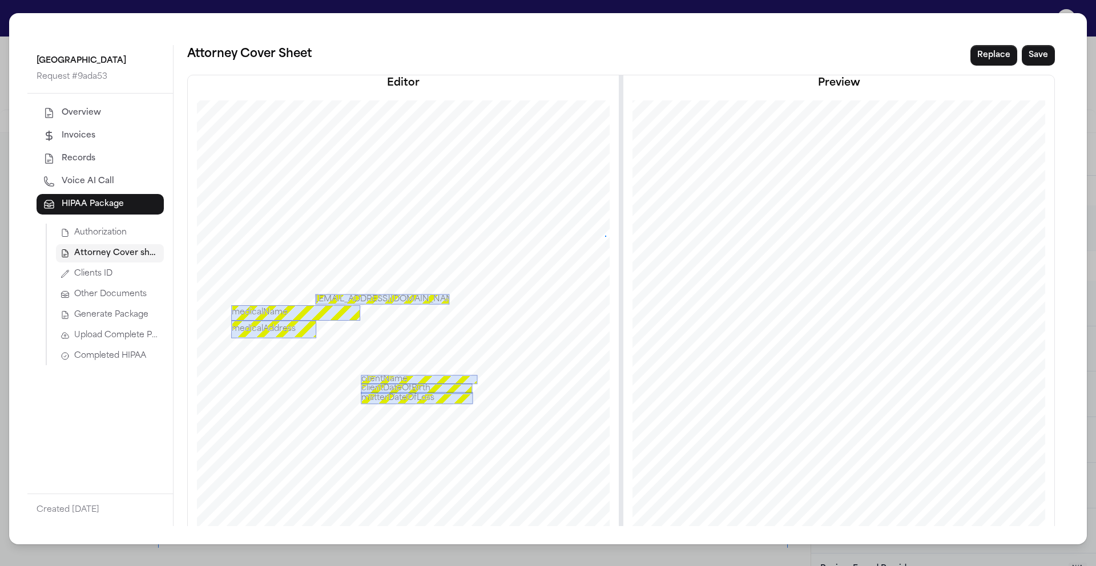
click at [600, 236] on div at bounding box center [395, 377] width 429 height 555
click at [258, 313] on div "medicalName" at bounding box center [295, 312] width 129 height 15
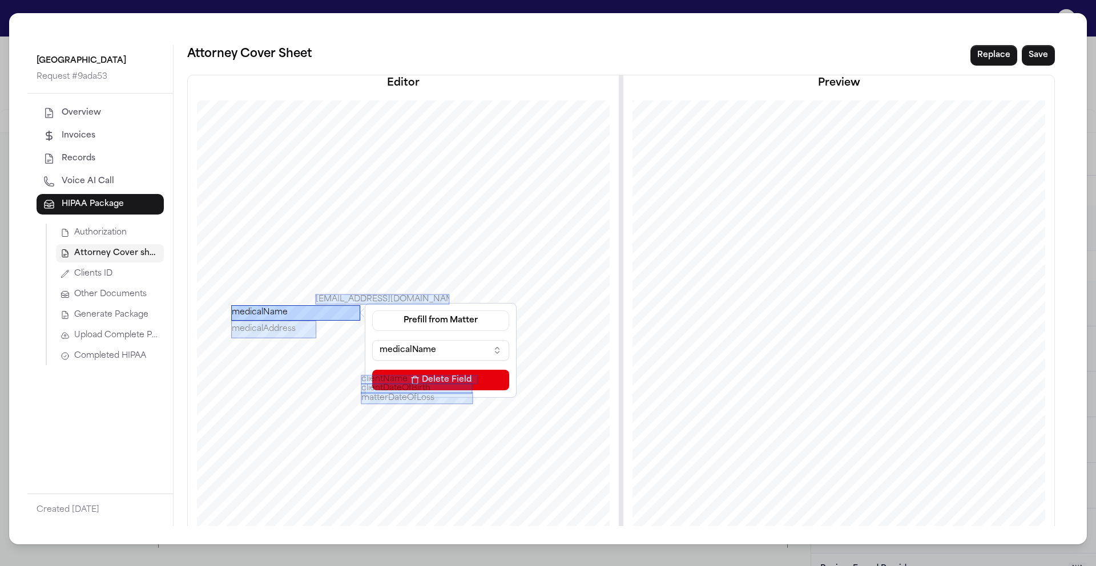
click at [261, 316] on div "medicalName" at bounding box center [295, 312] width 129 height 15
click at [482, 326] on button "Prefill from Matter" at bounding box center [440, 320] width 137 height 21
click at [451, 367] on button "Custom Text" at bounding box center [437, 368] width 104 height 21
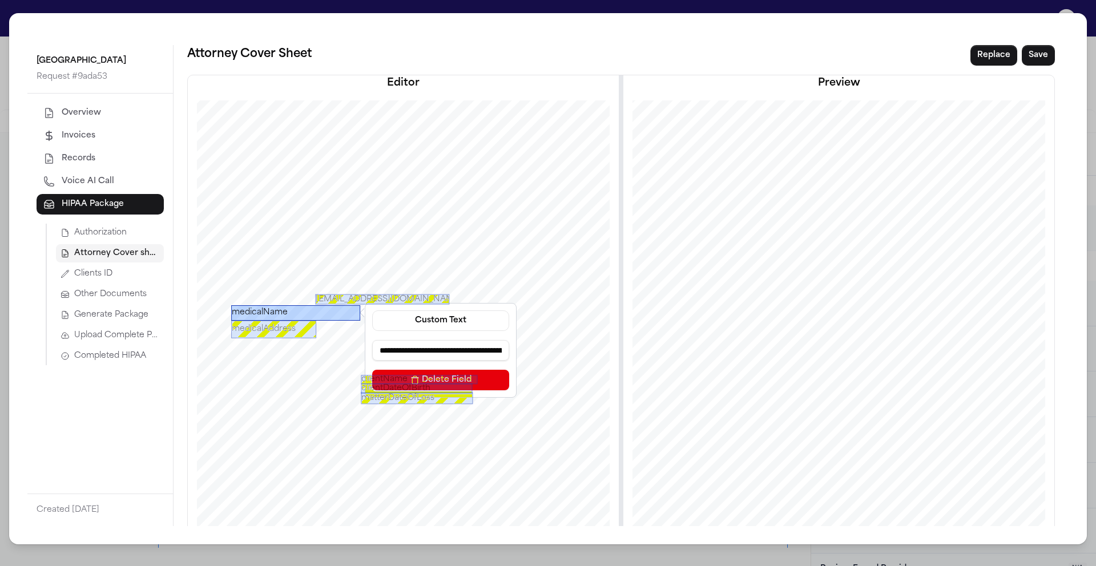
scroll to position [0, 51]
drag, startPoint x: 373, startPoint y: 350, endPoint x: 536, endPoint y: 354, distance: 163.8
click at [536, 354] on div "**********" at bounding box center [395, 377] width 429 height 555
type input "**********"
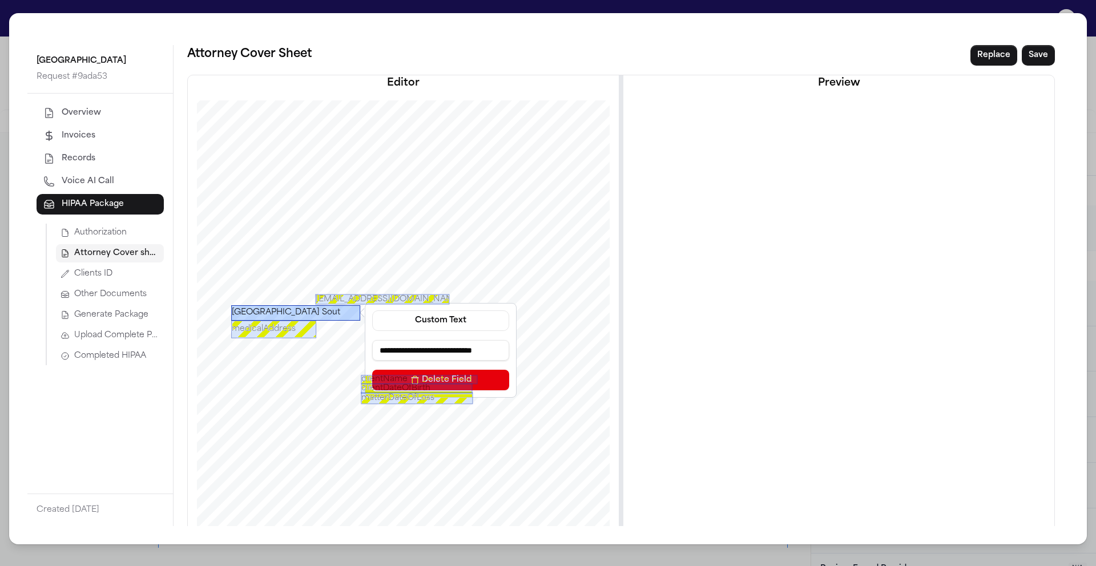
scroll to position [0, 13]
click at [567, 357] on div at bounding box center [395, 377] width 429 height 555
click at [330, 313] on div "Memorial Regional Hospital South" at bounding box center [295, 312] width 129 height 15
click at [471, 322] on button "Custom Text" at bounding box center [440, 320] width 137 height 21
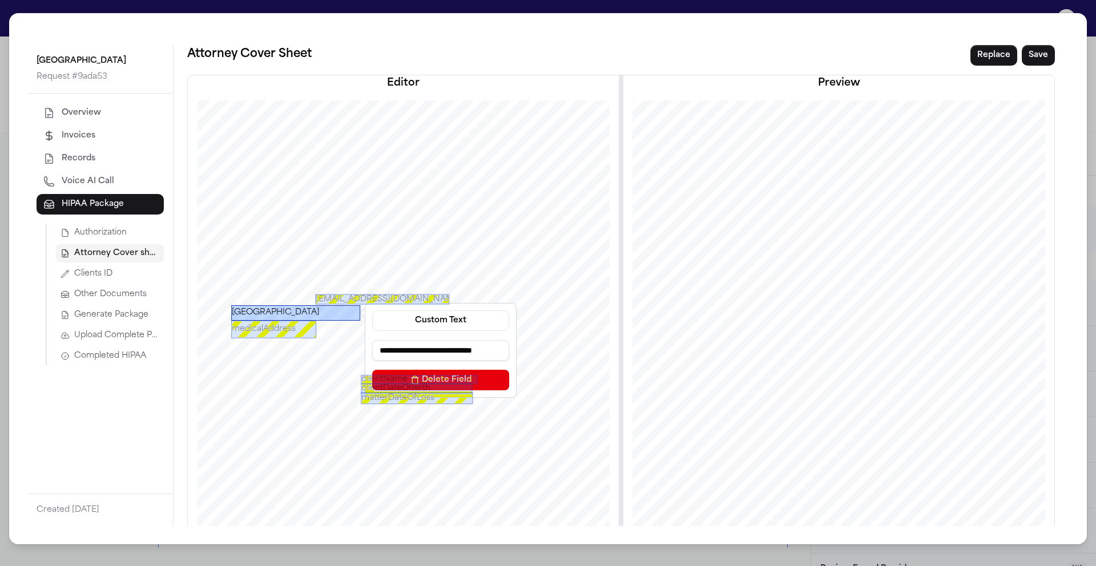
click at [580, 324] on div at bounding box center [395, 377] width 429 height 555
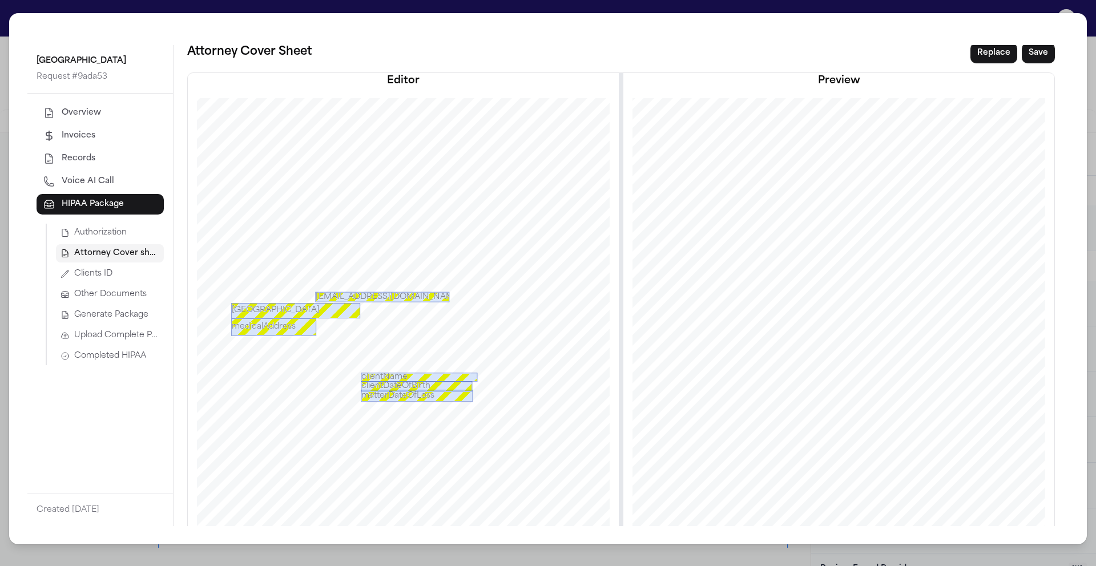
scroll to position [0, 0]
click at [437, 352] on div at bounding box center [395, 377] width 429 height 555
click at [340, 325] on div at bounding box center [395, 377] width 429 height 555
click at [341, 305] on div at bounding box center [382, 305] width 134 height 6
click at [328, 313] on div "Memorial Regional Hospital South" at bounding box center [295, 312] width 129 height 15
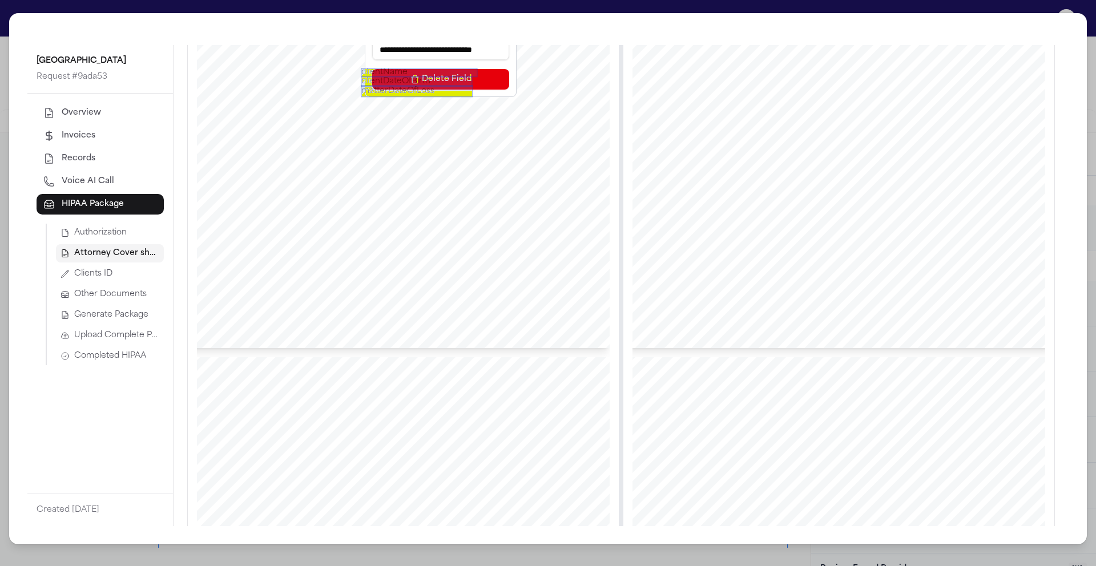
scroll to position [26, 0]
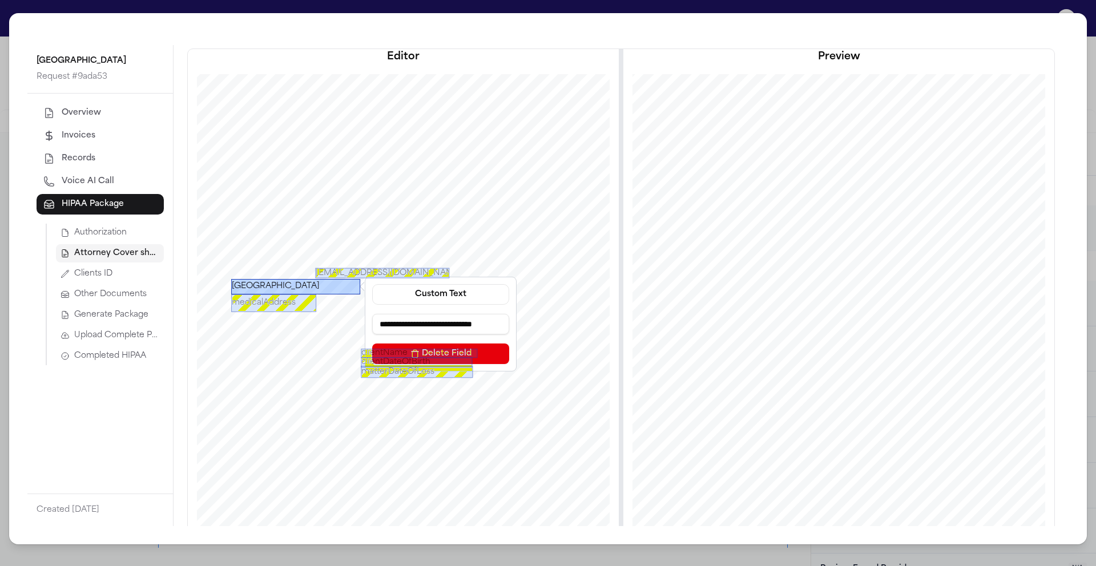
click at [566, 301] on div at bounding box center [395, 351] width 429 height 555
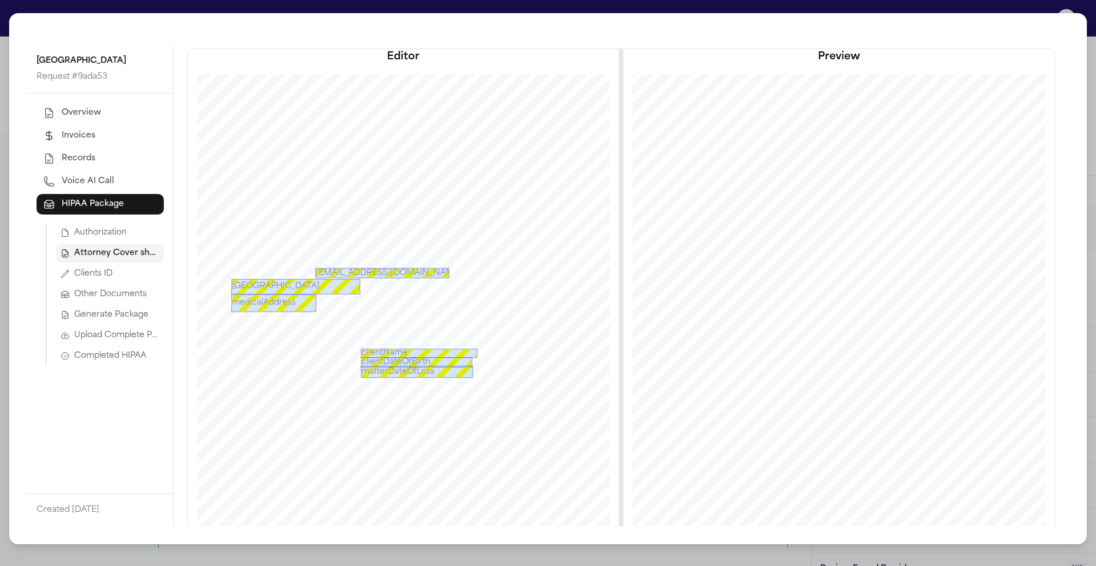
click at [336, 288] on div "Memorial Regional Hospital South" at bounding box center [295, 286] width 129 height 15
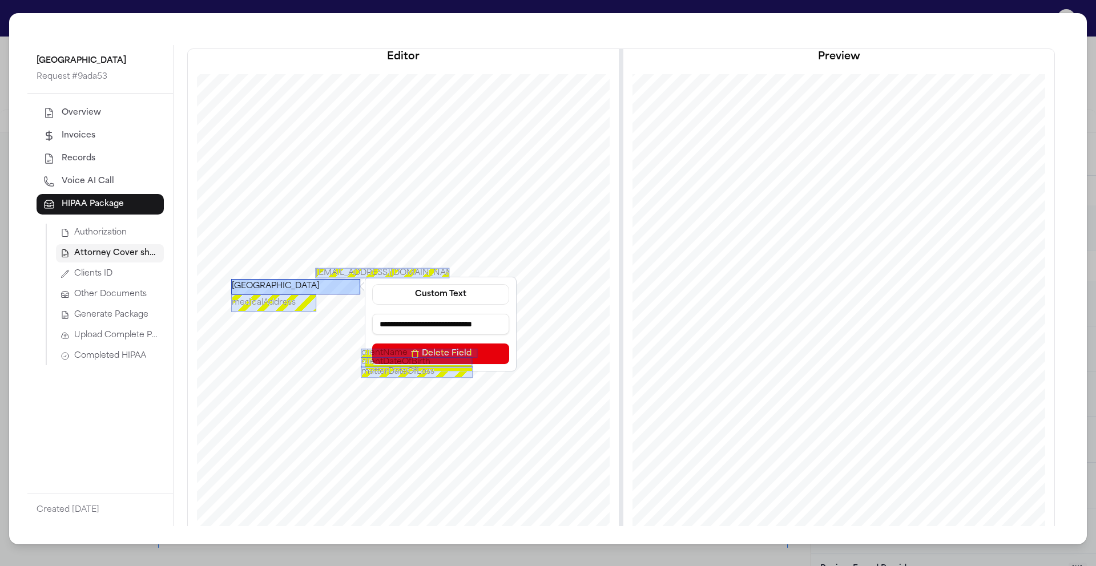
click at [348, 288] on div "Memorial Regional Hospital South" at bounding box center [295, 286] width 129 height 15
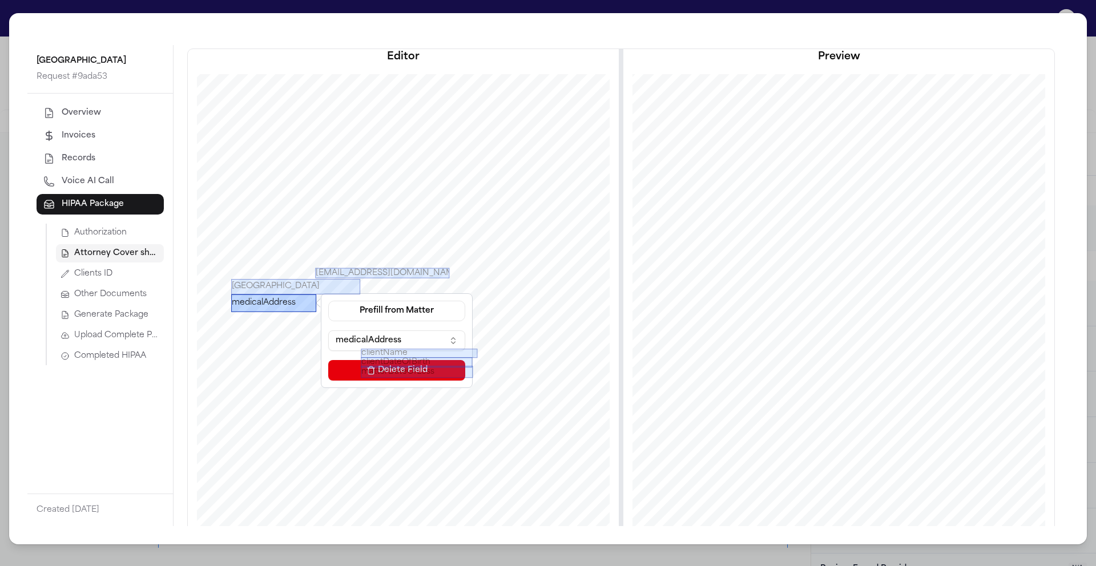
click at [293, 300] on div "medicalAddress" at bounding box center [273, 303] width 85 height 18
click at [289, 304] on div "medicalAddress" at bounding box center [273, 303] width 85 height 18
click at [362, 328] on div "Prefill from Matter medicalAddress Delete Field" at bounding box center [397, 340] width 146 height 89
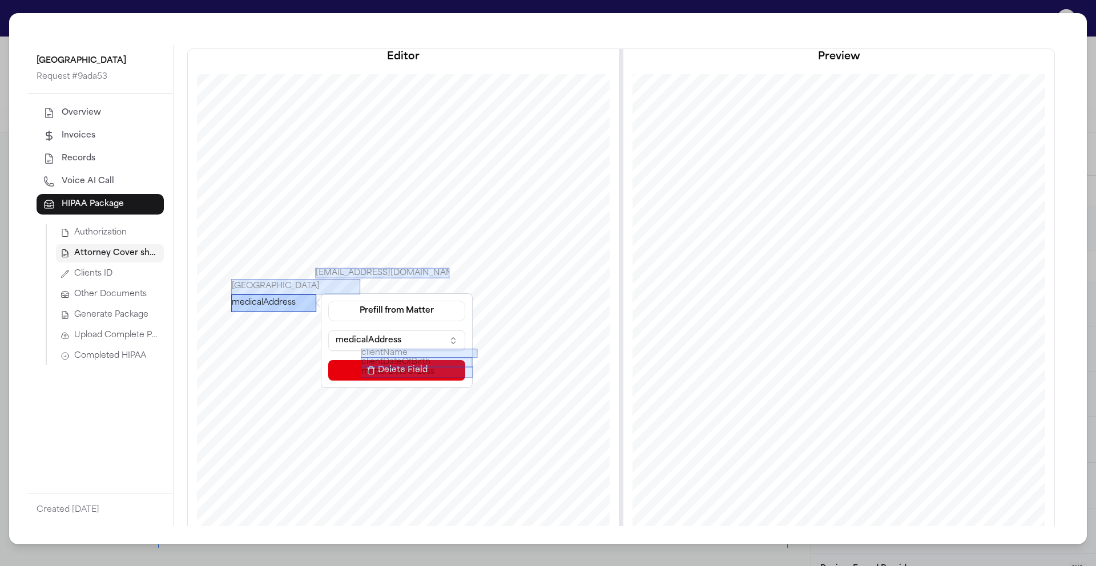
click at [369, 334] on button "medicalAddress" at bounding box center [396, 340] width 137 height 21
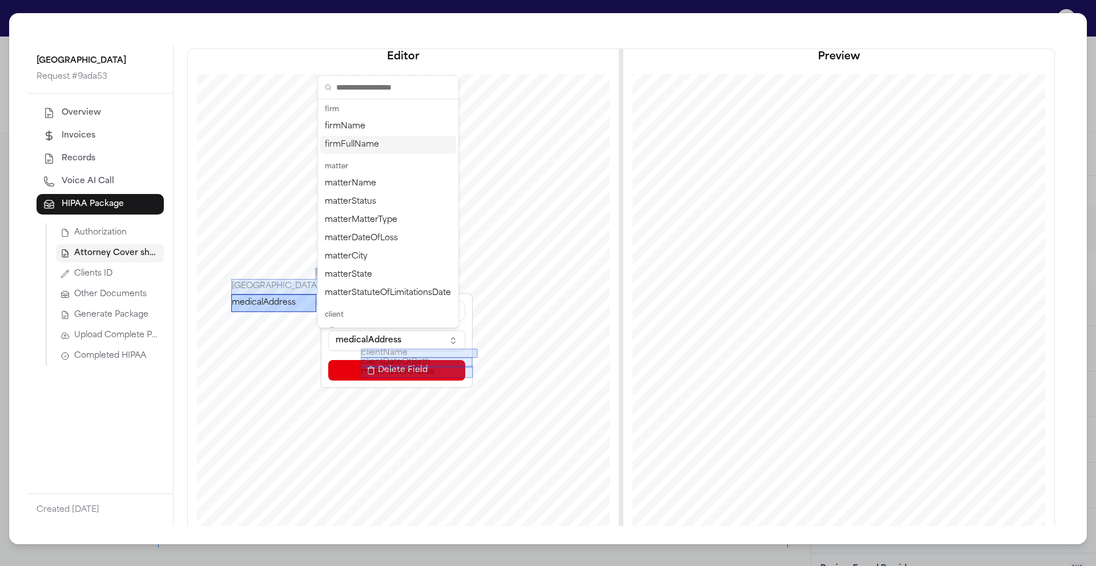
click at [551, 247] on div at bounding box center [395, 351] width 429 height 555
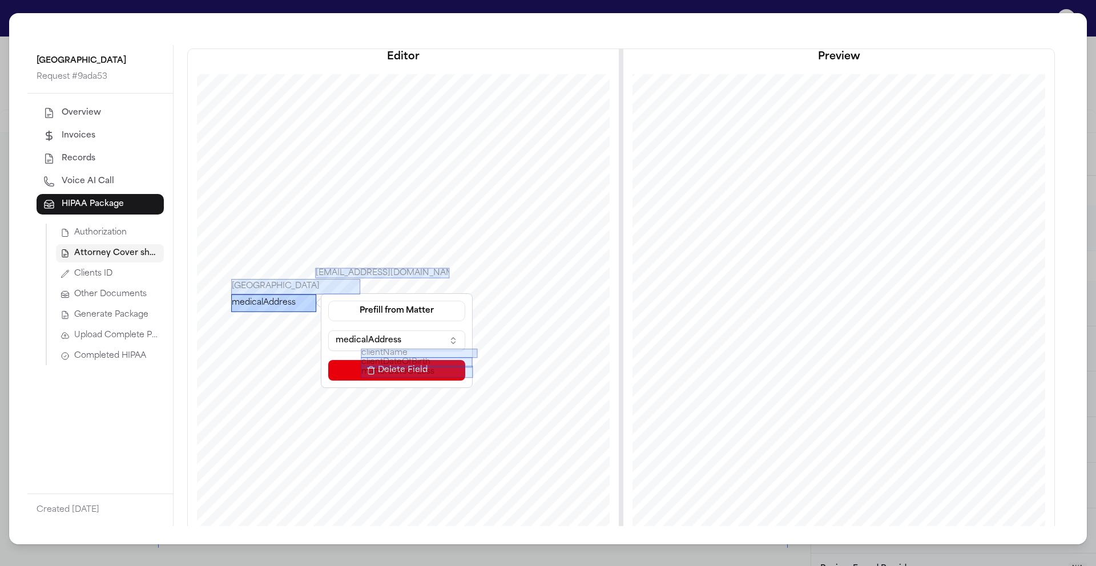
click at [294, 303] on div "medicalAddress" at bounding box center [273, 303] width 85 height 18
click at [453, 317] on button "Prefill from Matter" at bounding box center [396, 311] width 137 height 21
click at [395, 361] on button "Custom Text" at bounding box center [393, 359] width 104 height 21
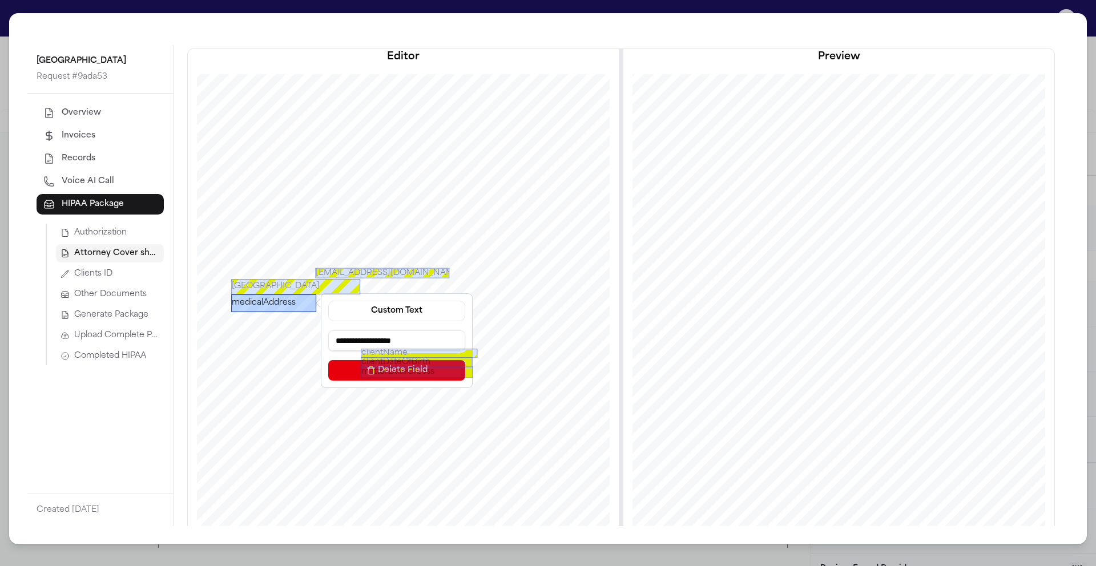
drag, startPoint x: 434, startPoint y: 344, endPoint x: 299, endPoint y: 341, distance: 135.3
click at [299, 341] on div "**********" at bounding box center [395, 351] width 429 height 555
type input "*"
paste input "**********"
type input "**********"
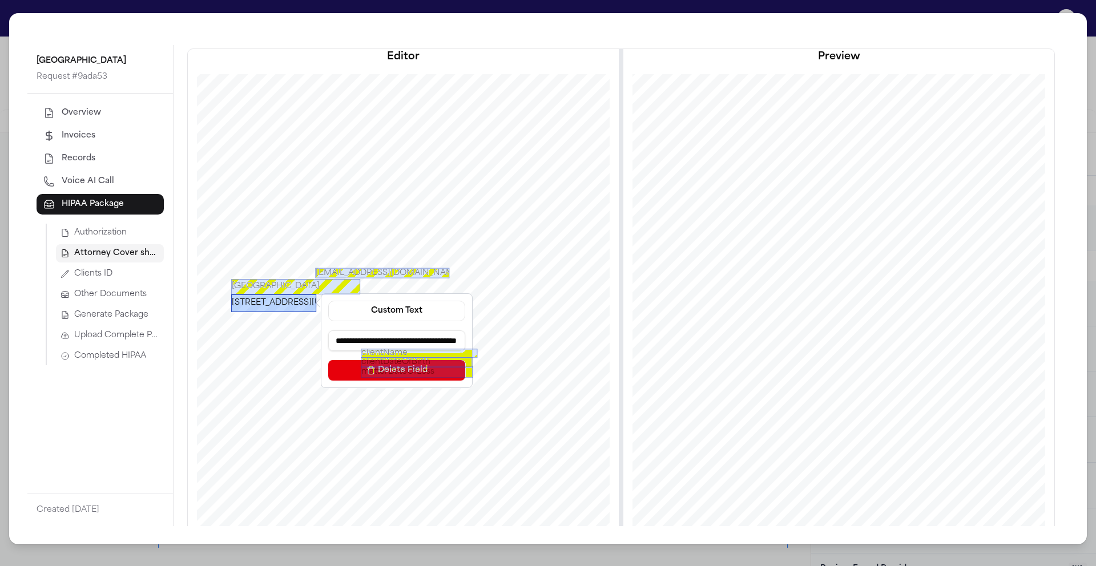
scroll to position [0, 59]
click at [524, 336] on div at bounding box center [395, 351] width 429 height 555
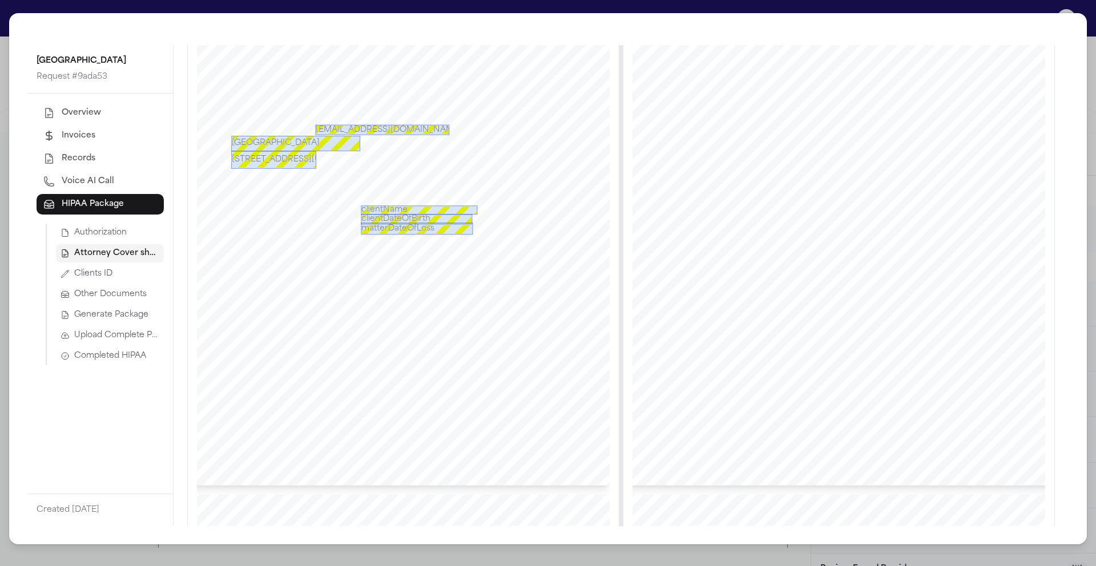
scroll to position [0, 0]
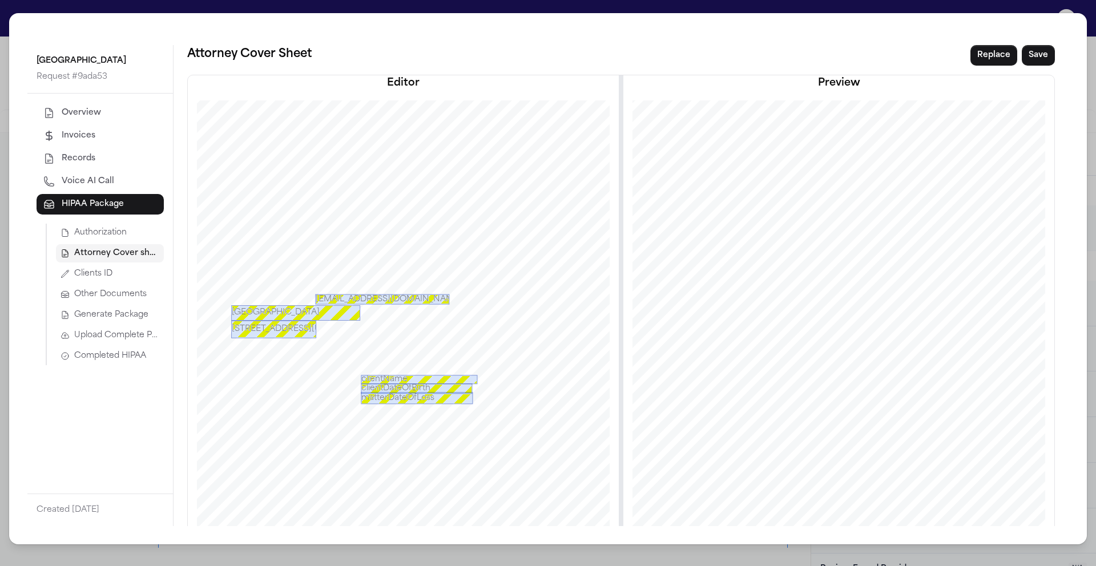
click at [367, 378] on div "clientName" at bounding box center [419, 379] width 116 height 9
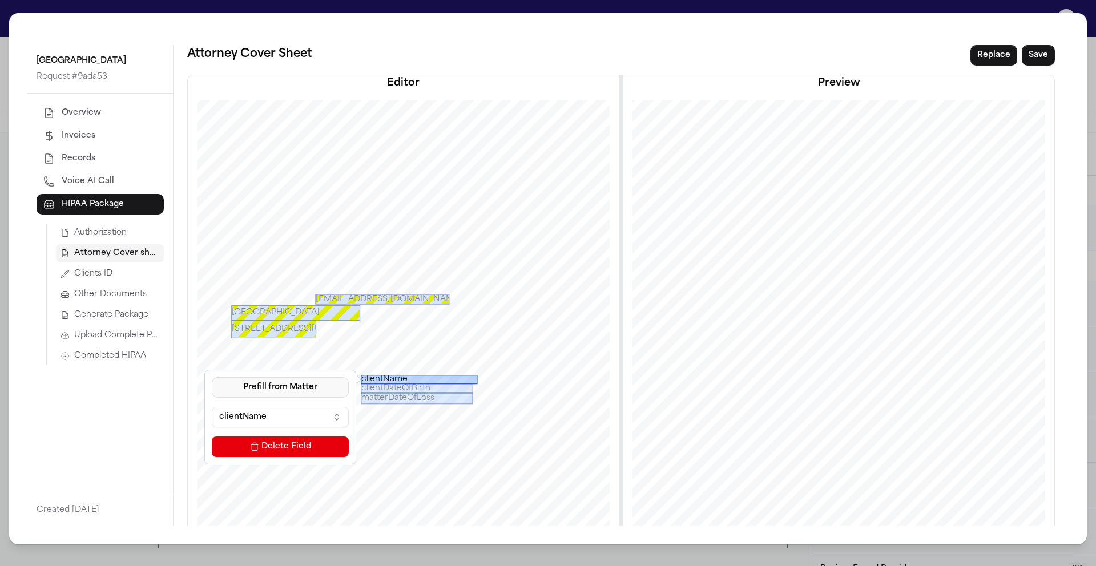
click at [300, 381] on button "Prefill from Matter" at bounding box center [280, 387] width 137 height 21
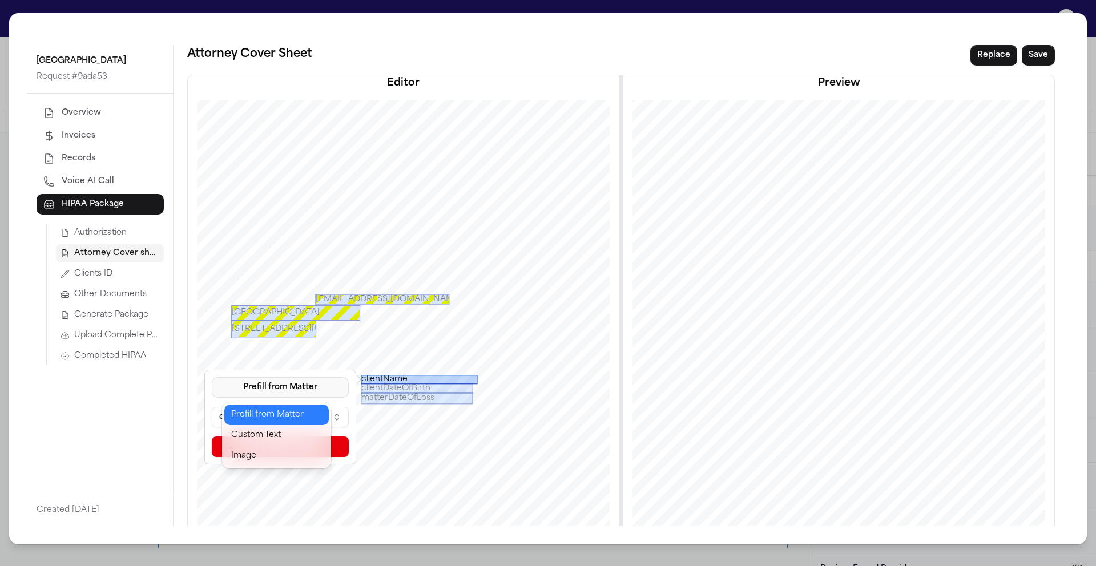
click at [293, 410] on button "Prefill from Matter" at bounding box center [276, 415] width 104 height 21
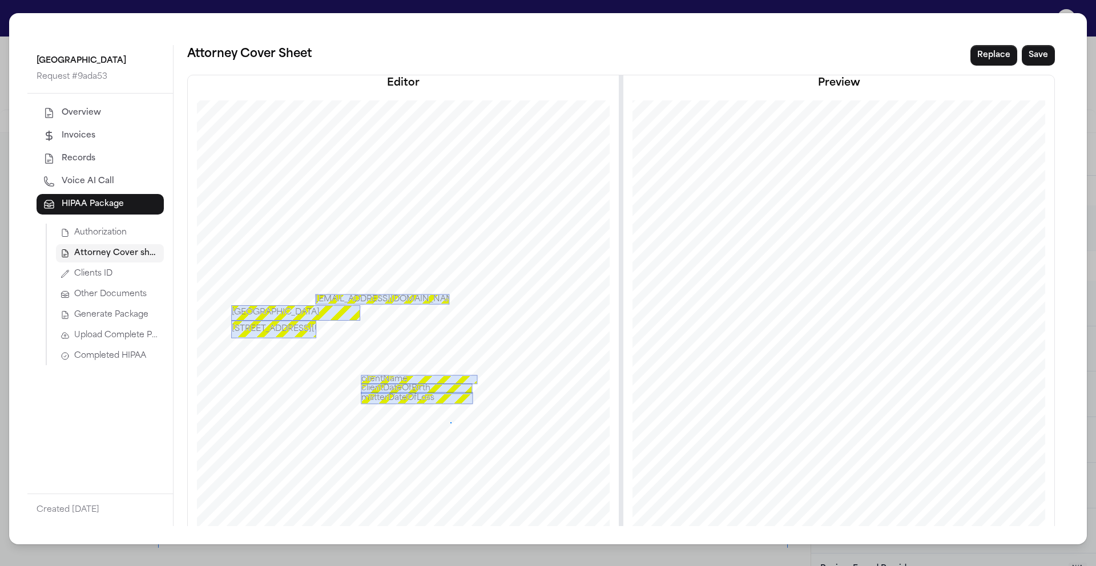
click at [446, 422] on div at bounding box center [395, 377] width 429 height 555
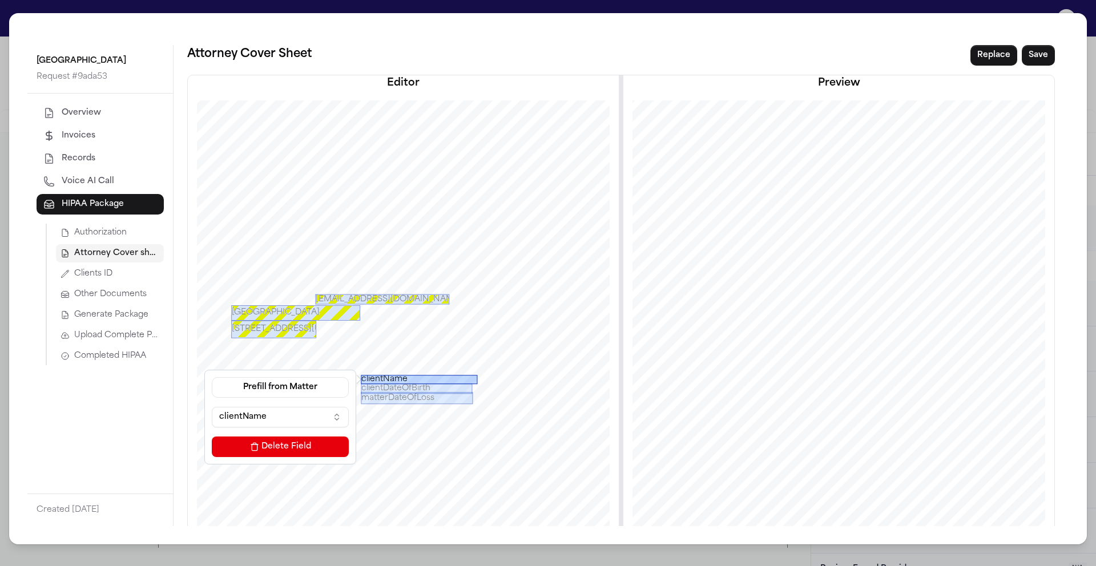
click at [410, 378] on div "clientName" at bounding box center [419, 379] width 116 height 9
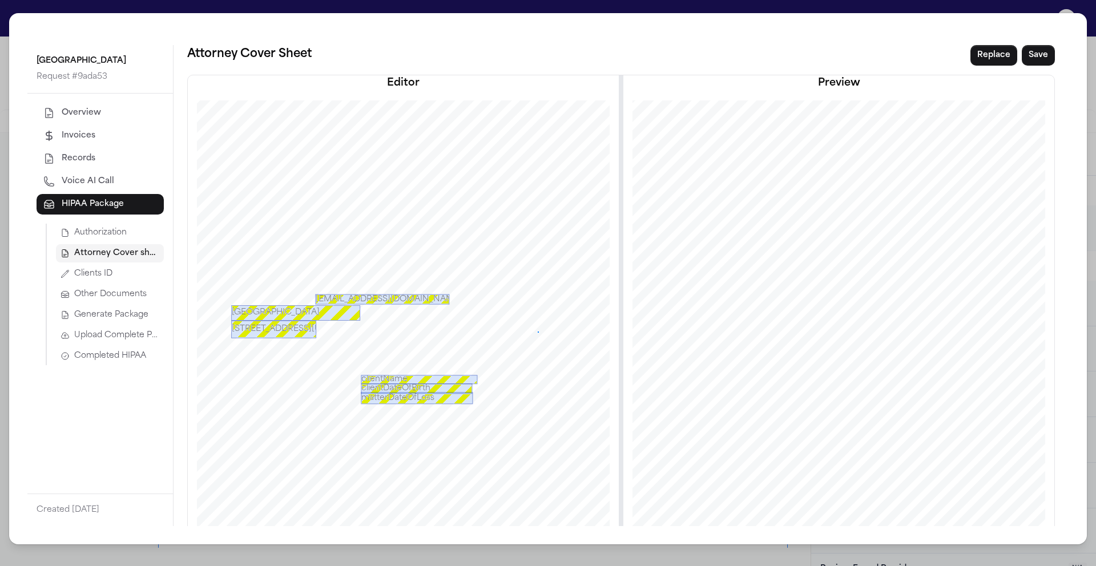
click at [534, 332] on div at bounding box center [395, 377] width 429 height 555
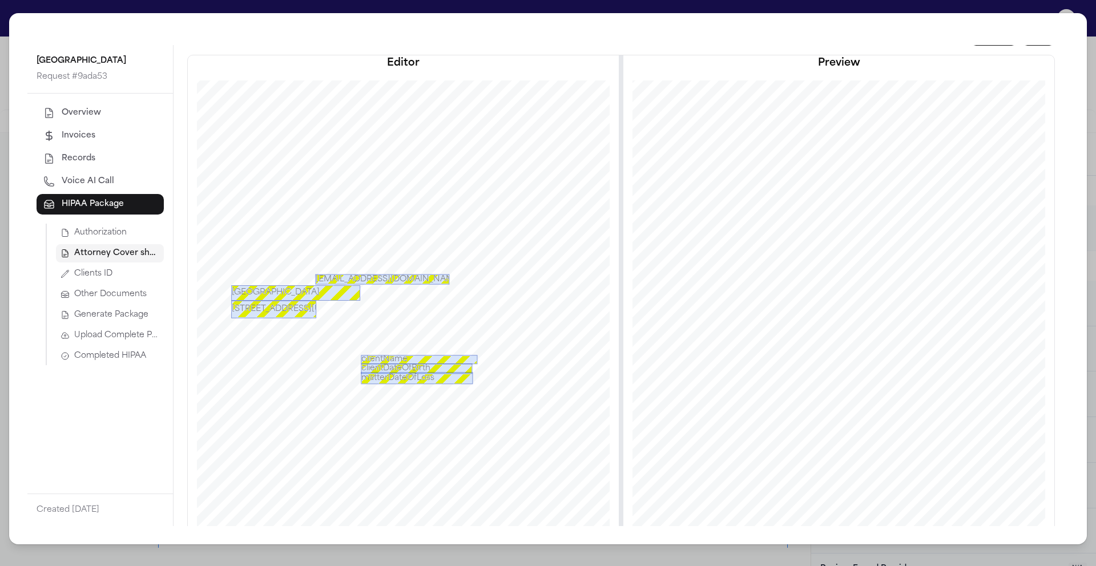
scroll to position [21, 0]
click at [285, 293] on div "Memorial Regional Hospital South" at bounding box center [295, 292] width 129 height 15
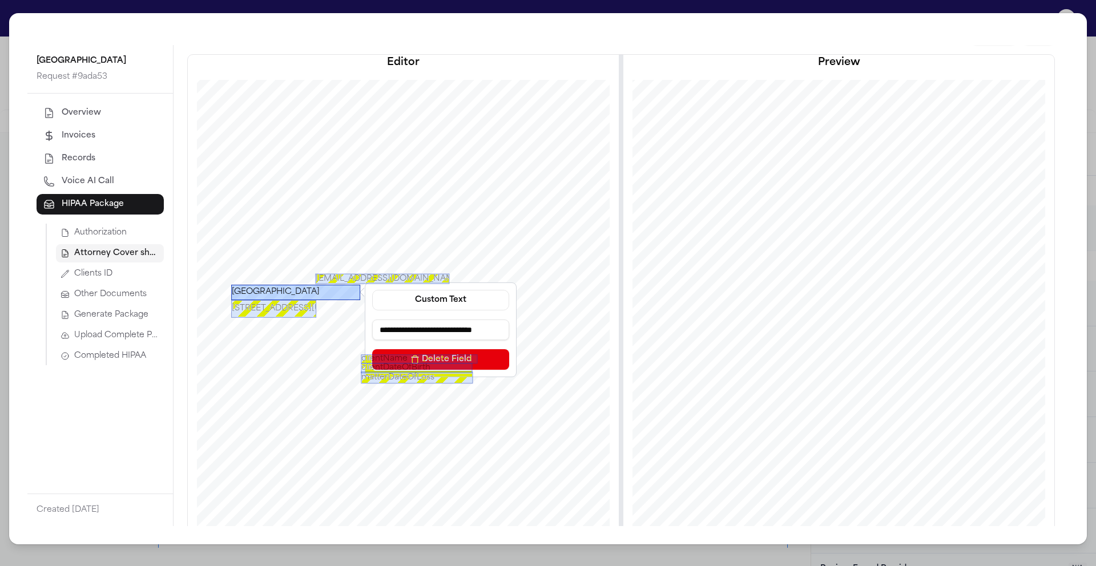
click at [300, 291] on div "Memorial Regional Hospital South" at bounding box center [295, 292] width 129 height 15
click at [580, 306] on div at bounding box center [395, 357] width 429 height 555
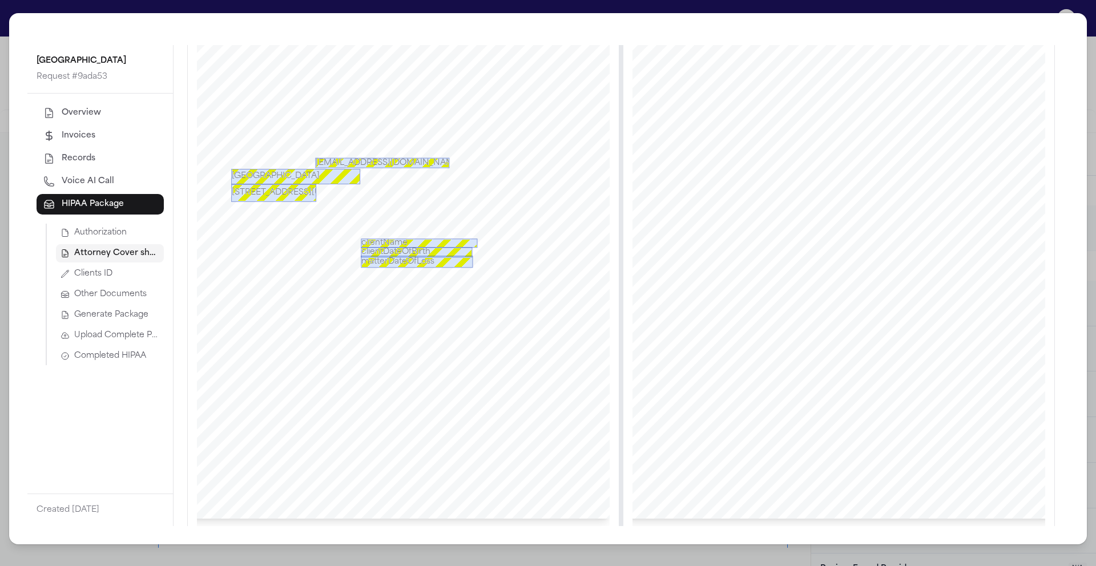
scroll to position [135, 0]
drag, startPoint x: 667, startPoint y: 184, endPoint x: 741, endPoint y: 181, distance: 74.8
click at [741, 181] on div "SENT VIA EMAIL/FAX: ***NOTICE OF REPRESENTATION*** RE: Patient : Dat e of Birth…" at bounding box center [838, 243] width 429 height 555
click at [742, 200] on div "SENT VIA EMAIL/FAX: ***NOTICE OF REPRESENTATION*** RE: Patient : Dat e of Birth…" at bounding box center [838, 243] width 429 height 555
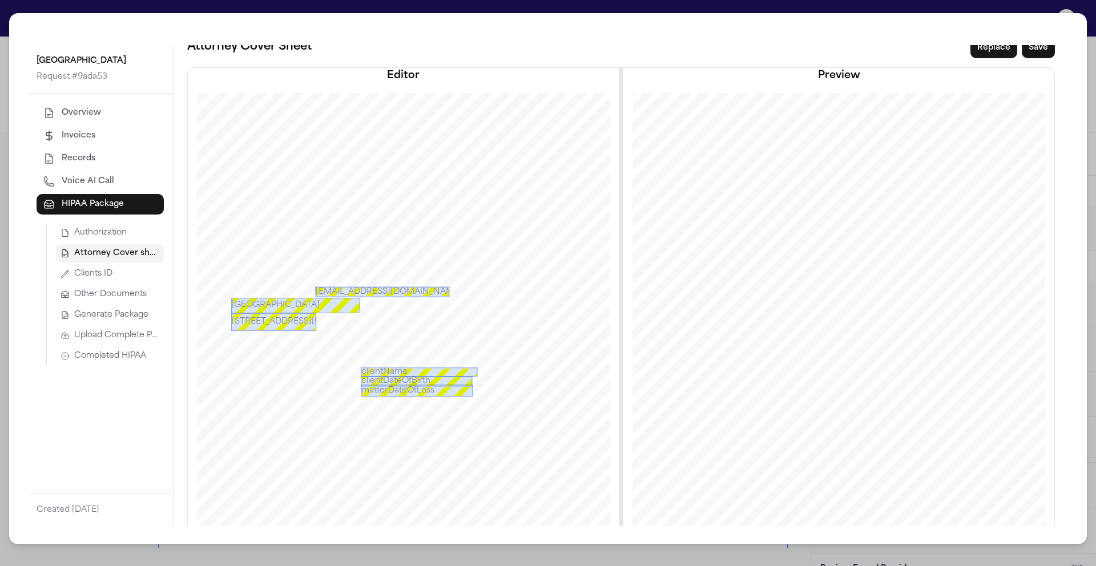
scroll to position [0, 0]
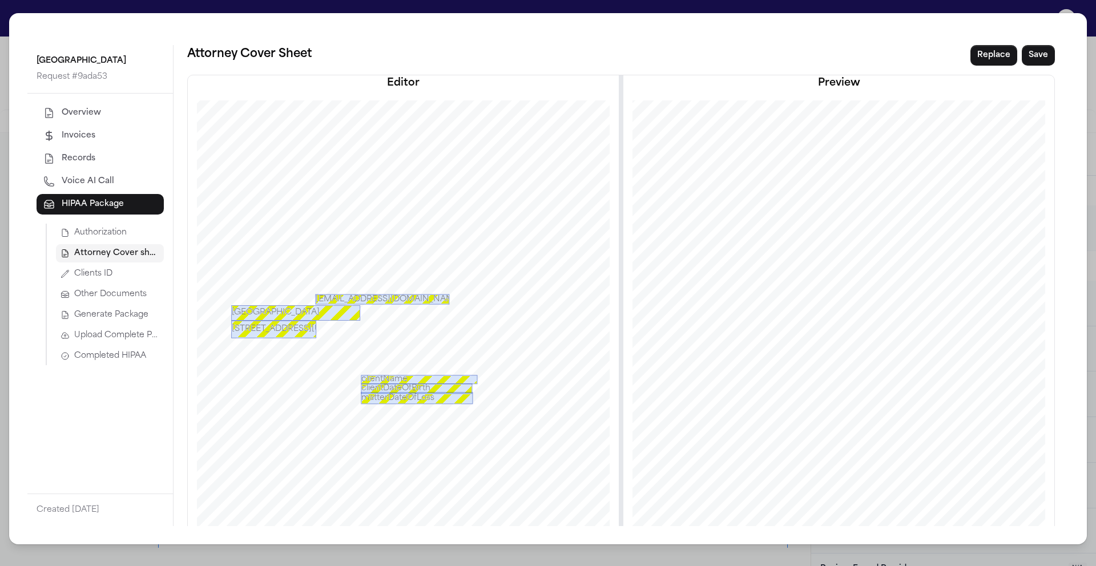
click at [762, 298] on span "records@mhs.net & (954) 276-0600" at bounding box center [872, 300] width 228 height 9
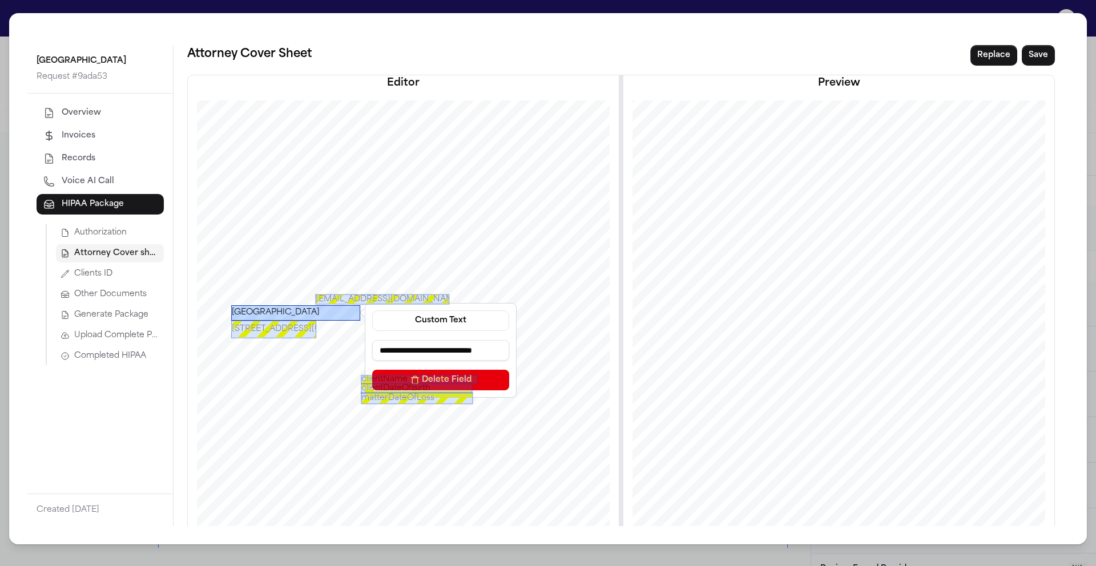
click at [341, 312] on div "Memorial Regional Hospital South" at bounding box center [295, 312] width 129 height 15
click at [401, 346] on input "**********" at bounding box center [440, 350] width 137 height 21
click at [265, 330] on div "3600 Washington Street Hollywood, FL 33021" at bounding box center [273, 330] width 85 height 18
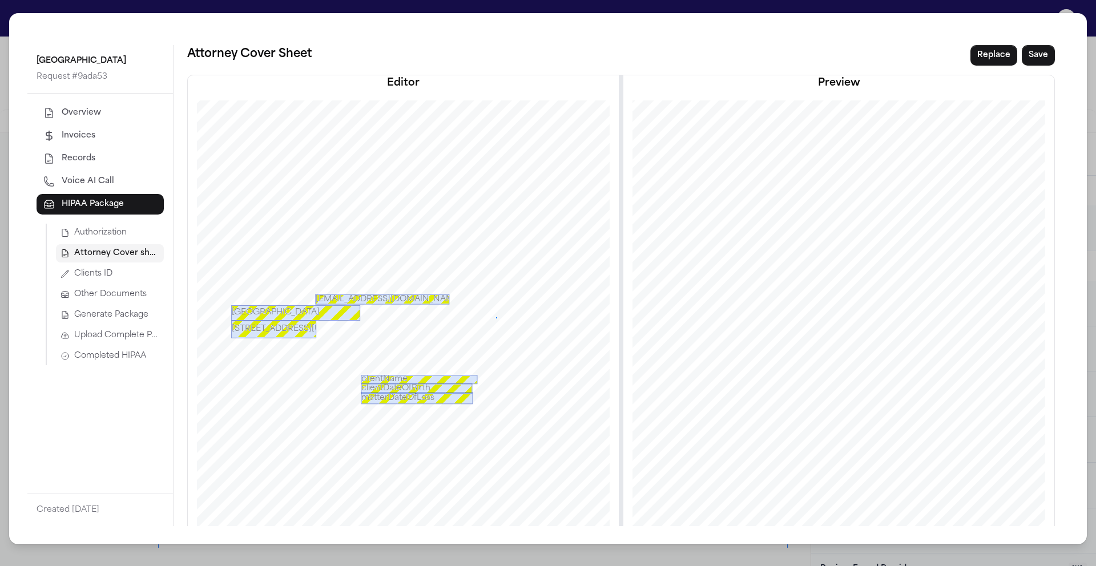
click at [492, 317] on div at bounding box center [395, 377] width 429 height 555
click at [715, 323] on span "789 Hospital Drive," at bounding box center [710, 326] width 71 height 7
drag, startPoint x: 729, startPoint y: 320, endPoint x: 692, endPoint y: 320, distance: 37.1
click at [692, 320] on div "SENT VIA EMAIL/FAX: ***NOTICE OF REPRESENTATION*** RE: Patient : Dat e of Birth…" at bounding box center [838, 377] width 429 height 555
click at [330, 314] on div "Memorial Regional Hospital South" at bounding box center [295, 312] width 129 height 15
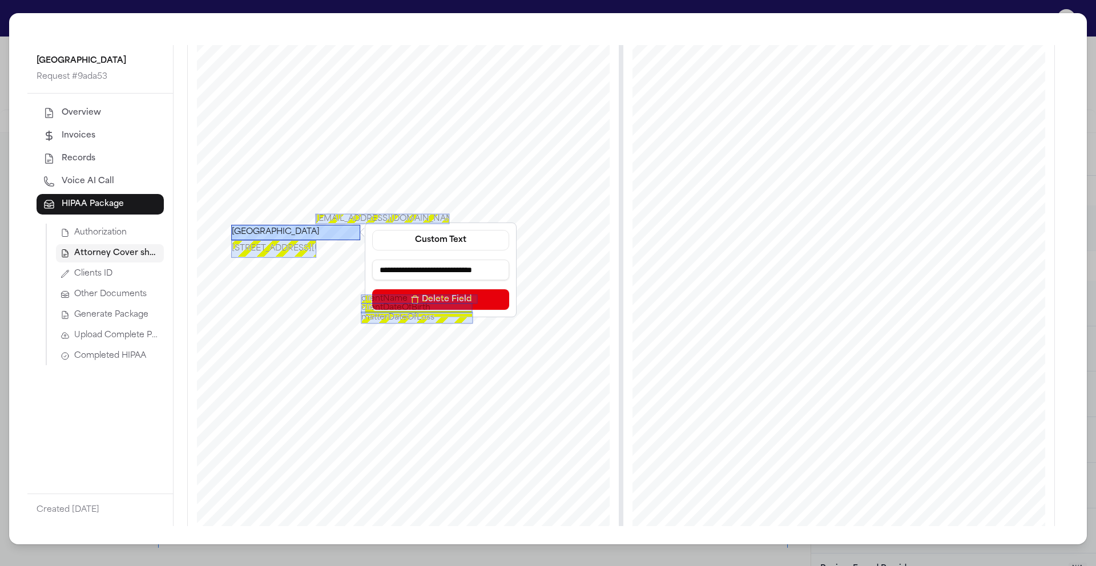
scroll to position [74, 0]
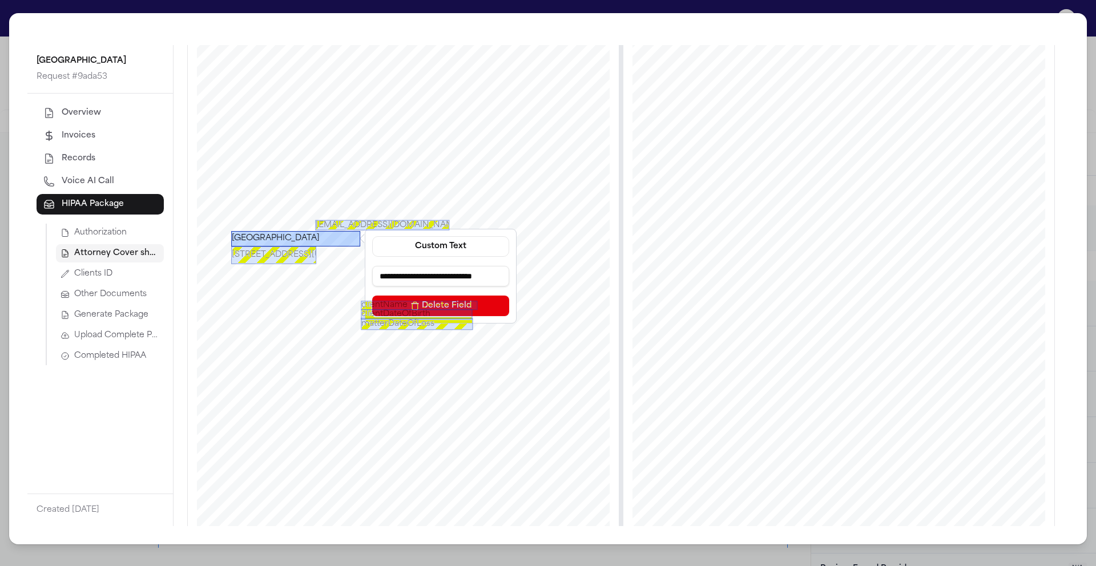
click at [737, 249] on div "SENT VIA EMAIL/FAX: ***NOTICE OF REPRESENTATION*** RE: Patient : Dat e of Birth…" at bounding box center [838, 303] width 429 height 555
click at [286, 257] on div "3600 Washington Street Hollywood, FL 33021" at bounding box center [273, 256] width 85 height 18
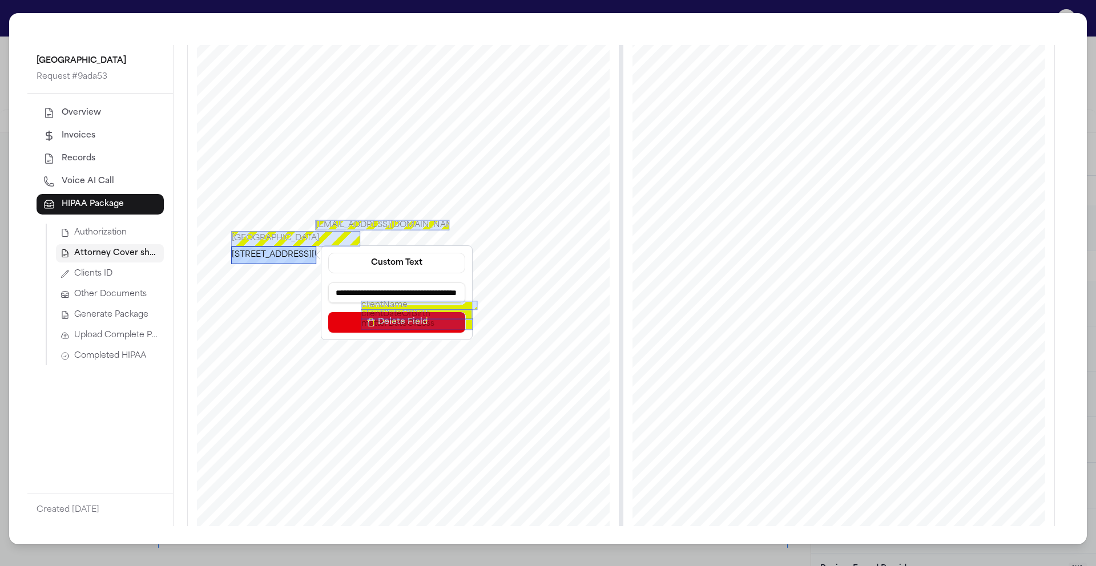
click at [293, 255] on div "3600 Washington Street Hollywood, FL 33021" at bounding box center [273, 256] width 85 height 18
click at [730, 247] on div "SENT VIA EMAIL/FAX: ***NOTICE OF REPRESENTATION*** RE: Patient : Dat e of Birth…" at bounding box center [838, 303] width 429 height 555
click at [670, 244] on div "SENT VIA EMAIL/FAX: ***NOTICE OF REPRESENTATION*** RE: Patient : Dat e of Birth…" at bounding box center [838, 303] width 429 height 555
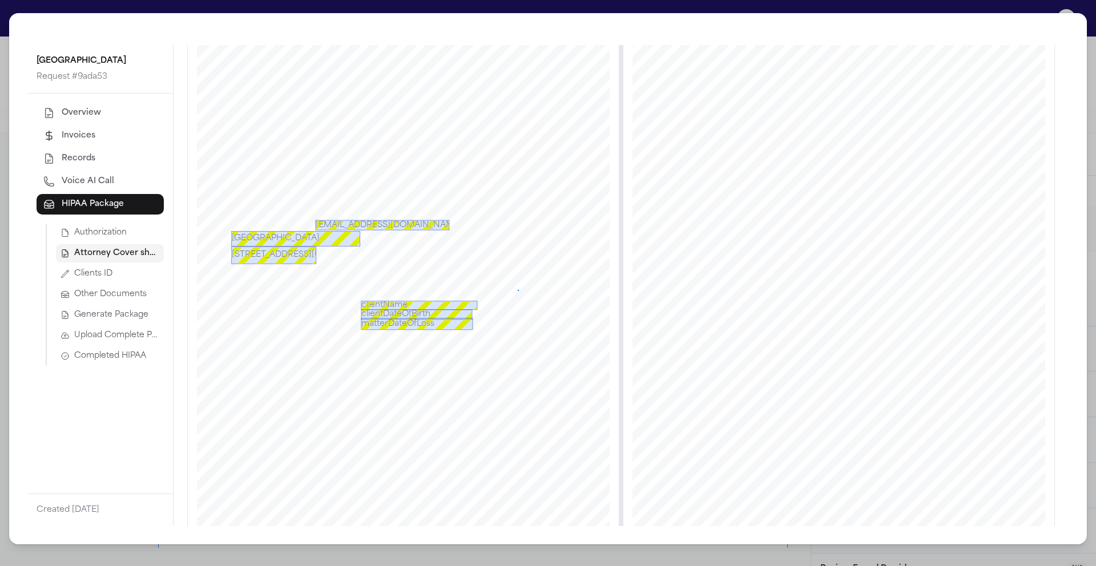
click at [514, 290] on div at bounding box center [395, 303] width 429 height 555
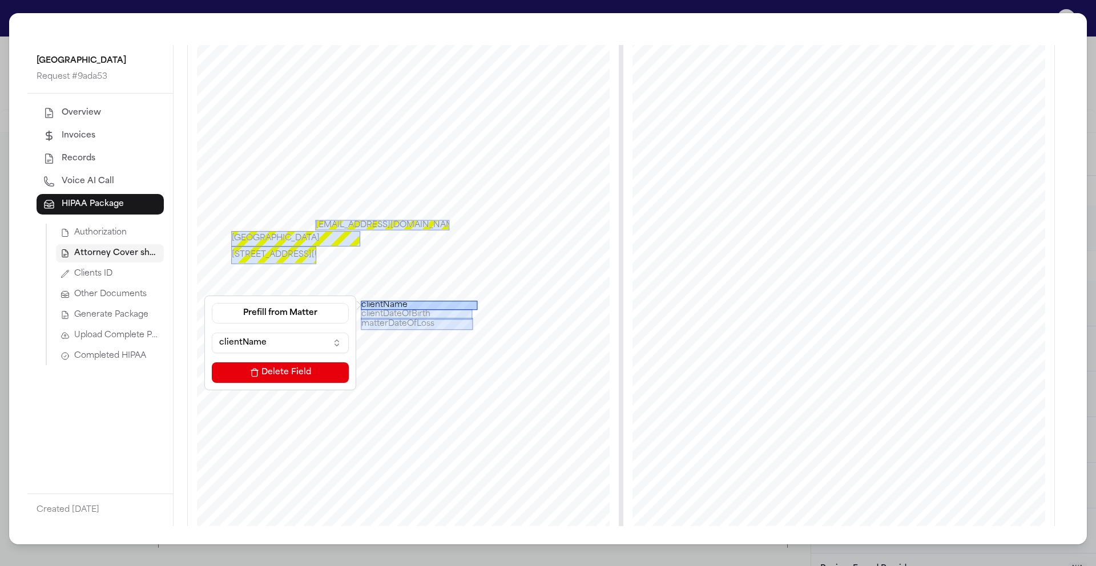
click at [380, 304] on div "clientName" at bounding box center [419, 305] width 116 height 9
click at [100, 341] on span "Upload Complete Package" at bounding box center [116, 335] width 85 height 11
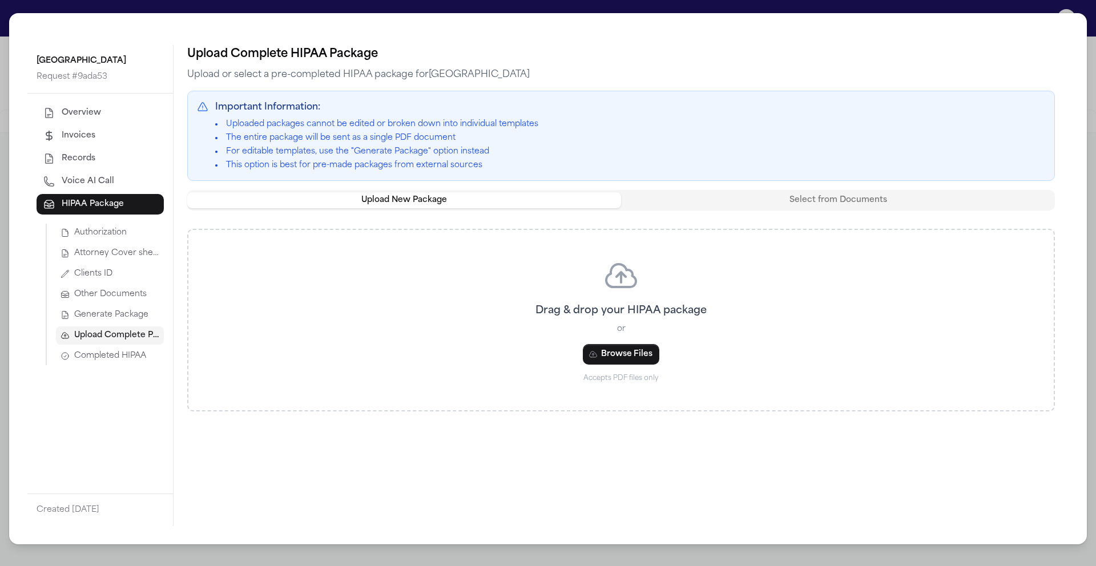
scroll to position [216, 0]
click at [842, 333] on div "Drag & drop your HIPAA package or Browse Files Accepts PDF files only" at bounding box center [621, 320] width 810 height 126
click at [952, 119] on li "Uploaded packages cannot be edited or broken down into individual templates" at bounding box center [630, 124] width 830 height 11
click at [1042, 34] on div "Memorial Regional Hospital South Request # 9ada53 Overview Invoices Records Voi…" at bounding box center [547, 278] width 1077 height 531
click at [71, 34] on div "Memorial Regional Hospital South Request # 9ada53 Overview Invoices Records Voi…" at bounding box center [547, 278] width 1077 height 531
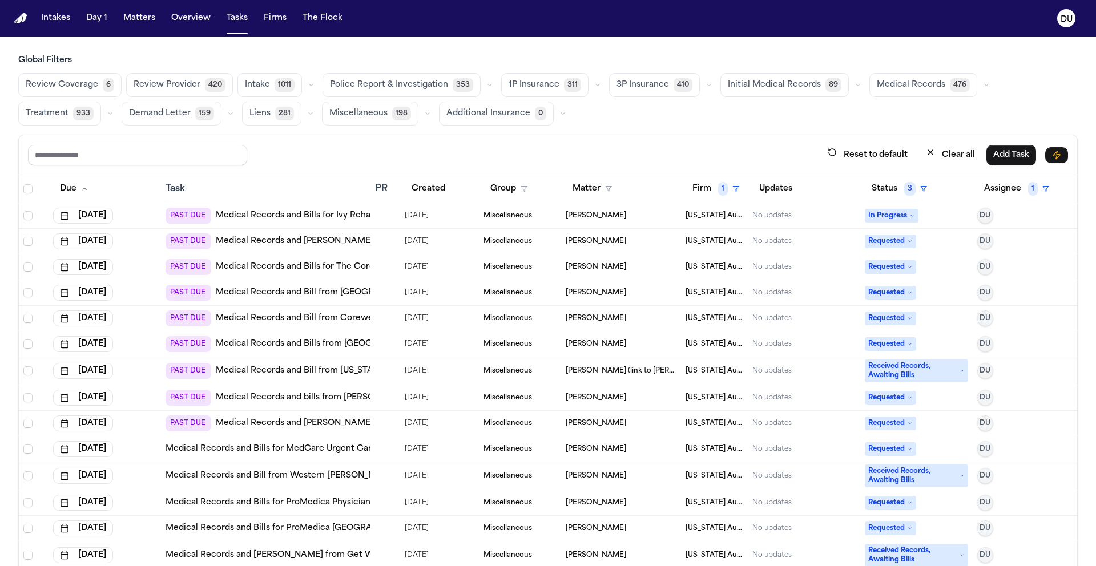
click at [23, 22] on img "Home" at bounding box center [21, 18] width 14 height 11
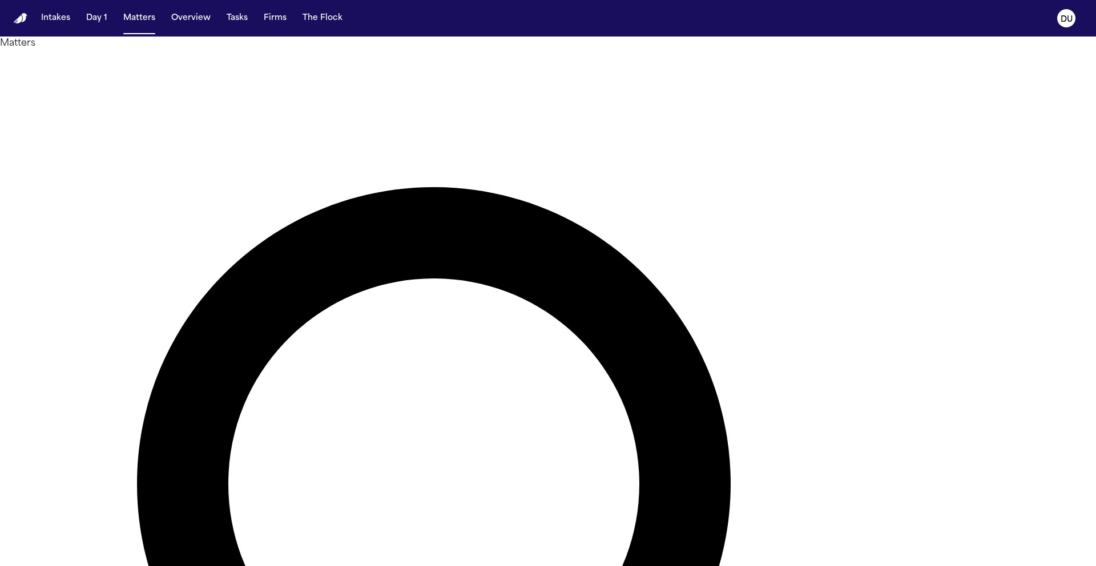
type input "**********"
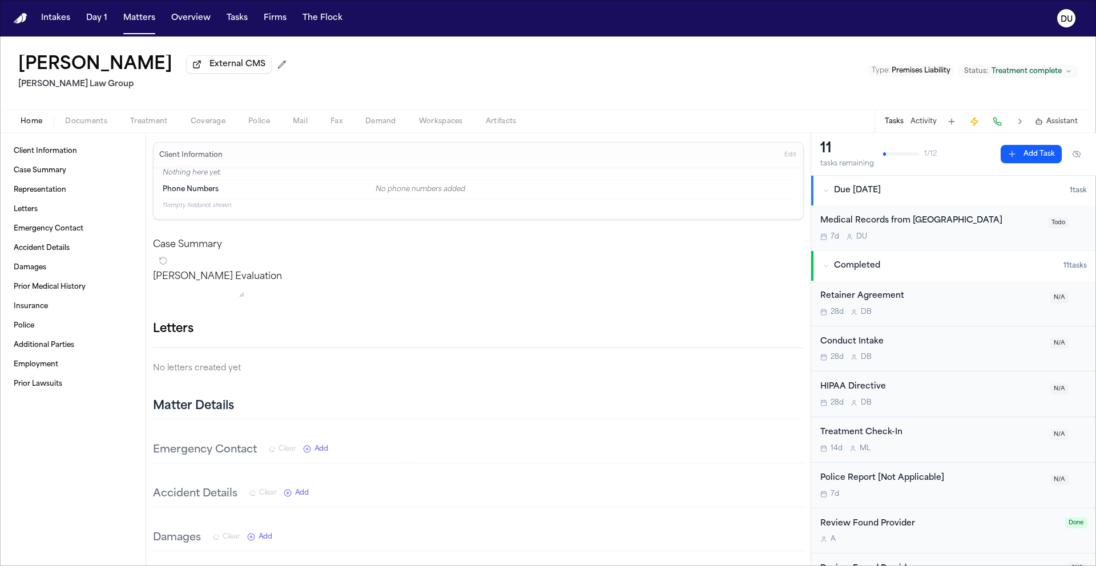
click at [889, 226] on div "Medical Records from [GEOGRAPHIC_DATA]" at bounding box center [930, 221] width 221 height 13
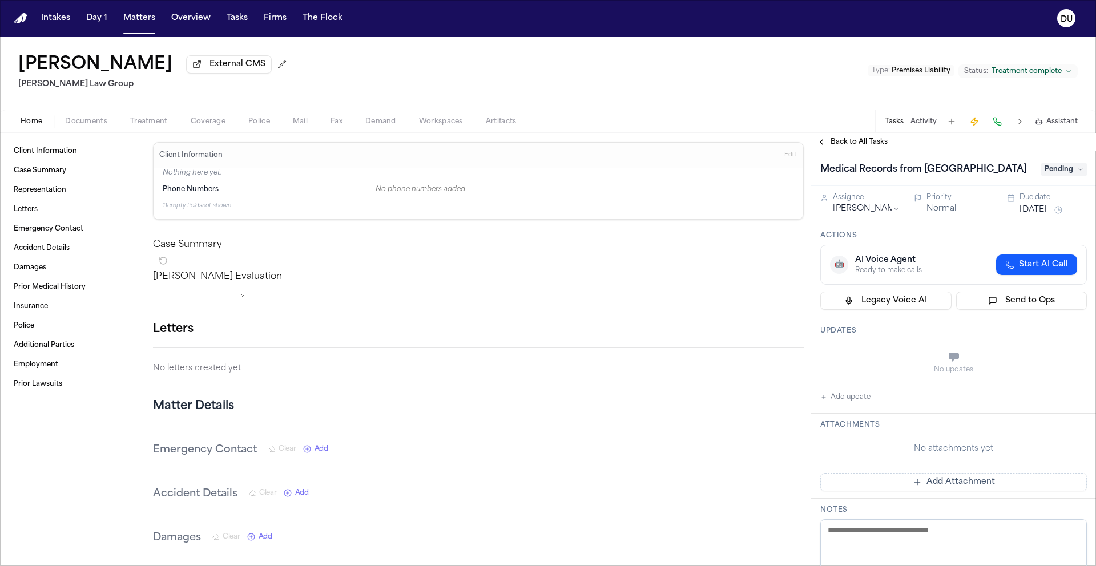
click at [1056, 176] on span "Pending" at bounding box center [1064, 170] width 46 height 14
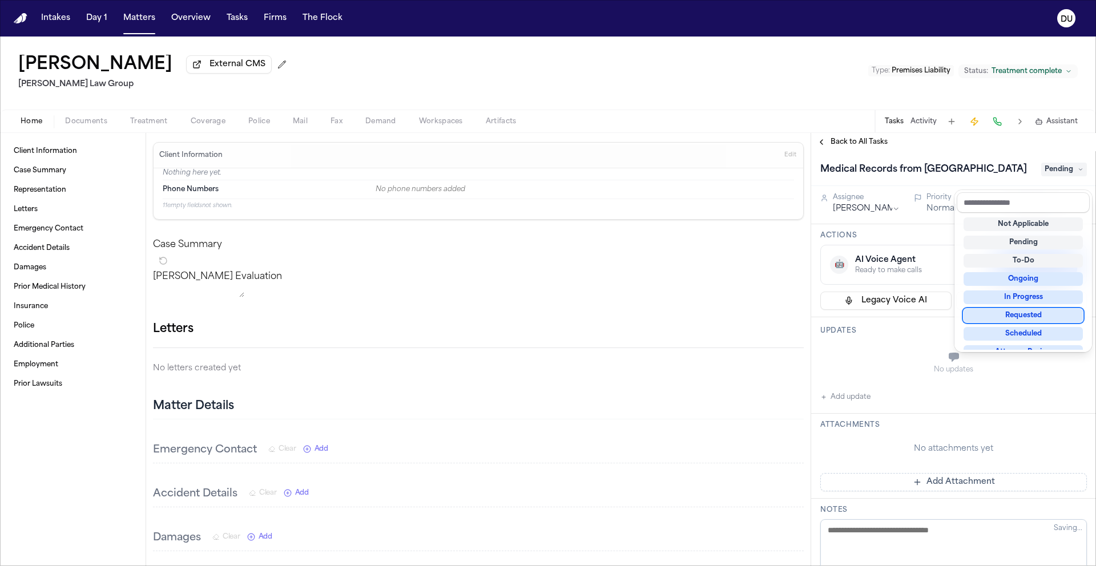
click at [1021, 316] on div "Requested" at bounding box center [1022, 316] width 119 height 14
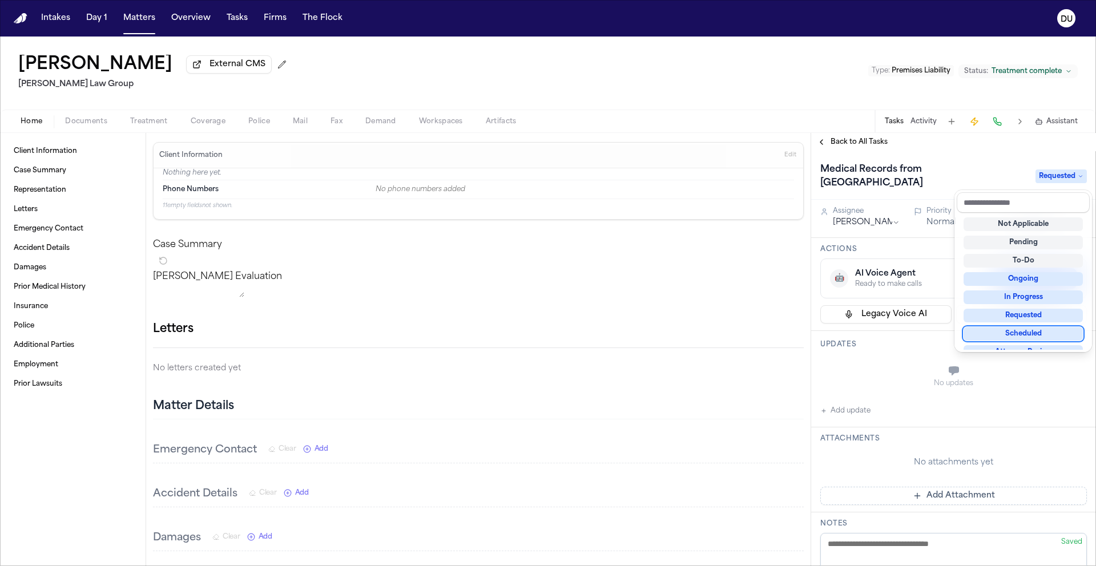
click at [912, 361] on div "Medical Records from [GEOGRAPHIC_DATA] South Requested Assignee [PERSON_NAME] P…" at bounding box center [953, 505] width 285 height 708
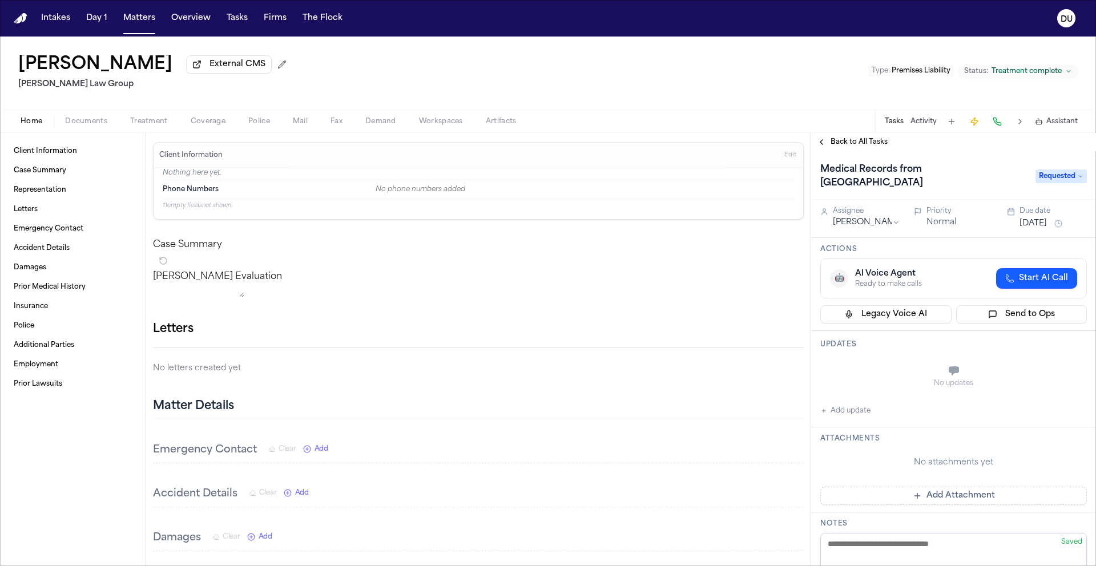
click at [922, 498] on button "Add Attachment" at bounding box center [953, 496] width 267 height 18
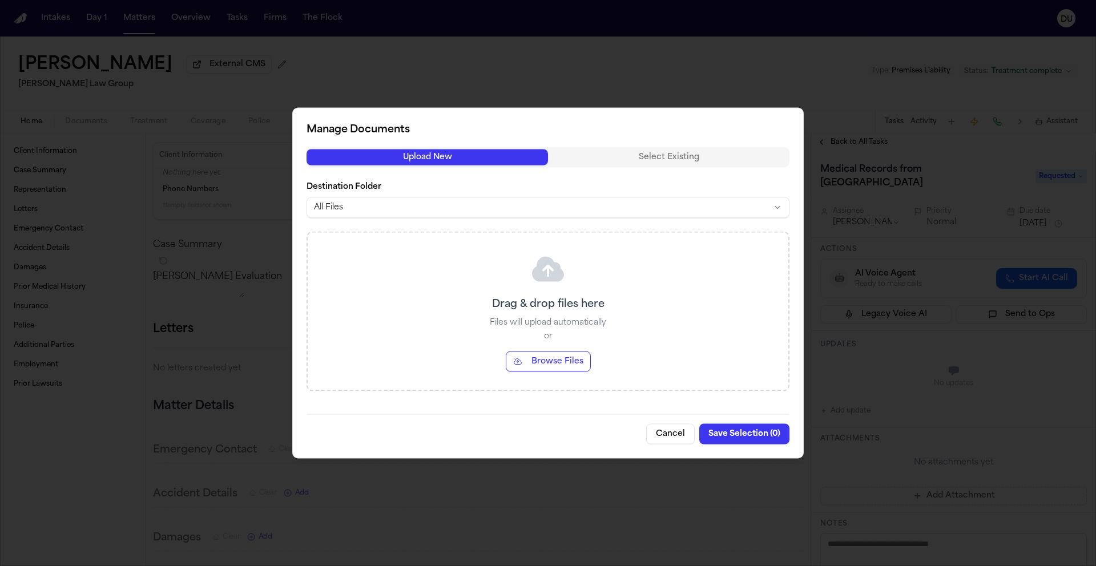
click at [563, 366] on button "Browse Files" at bounding box center [548, 362] width 85 height 21
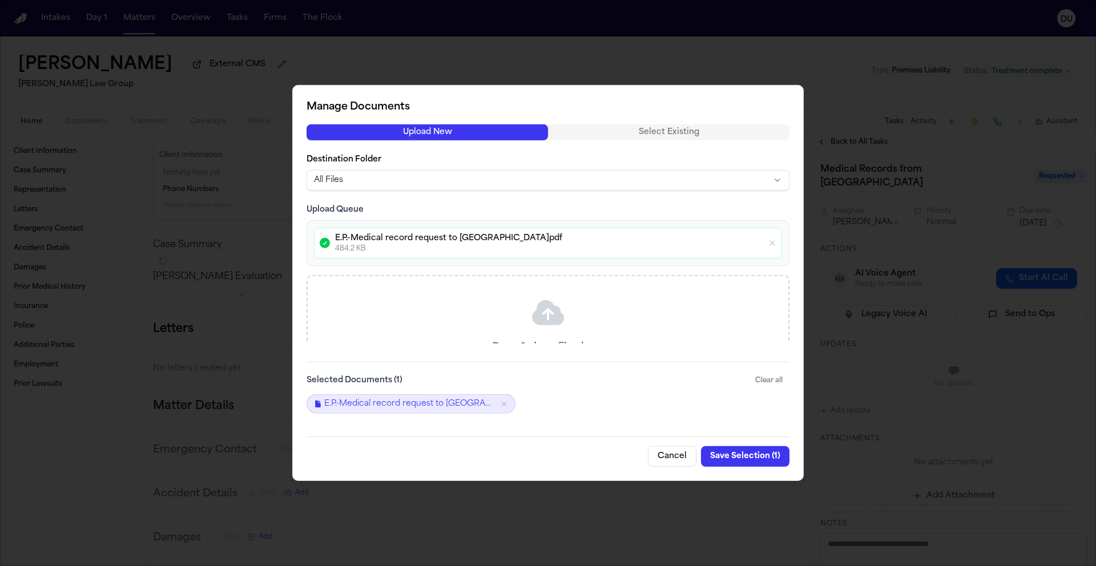
click at [749, 462] on button "Save Selection ( 1 )" at bounding box center [745, 456] width 88 height 21
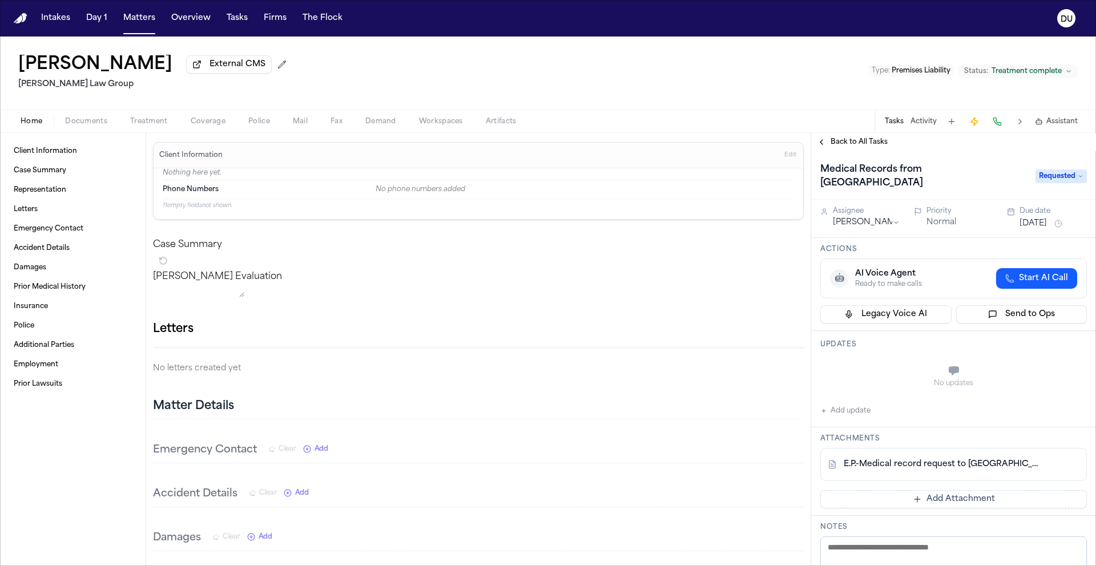
click at [25, 21] on img "Home" at bounding box center [21, 18] width 14 height 11
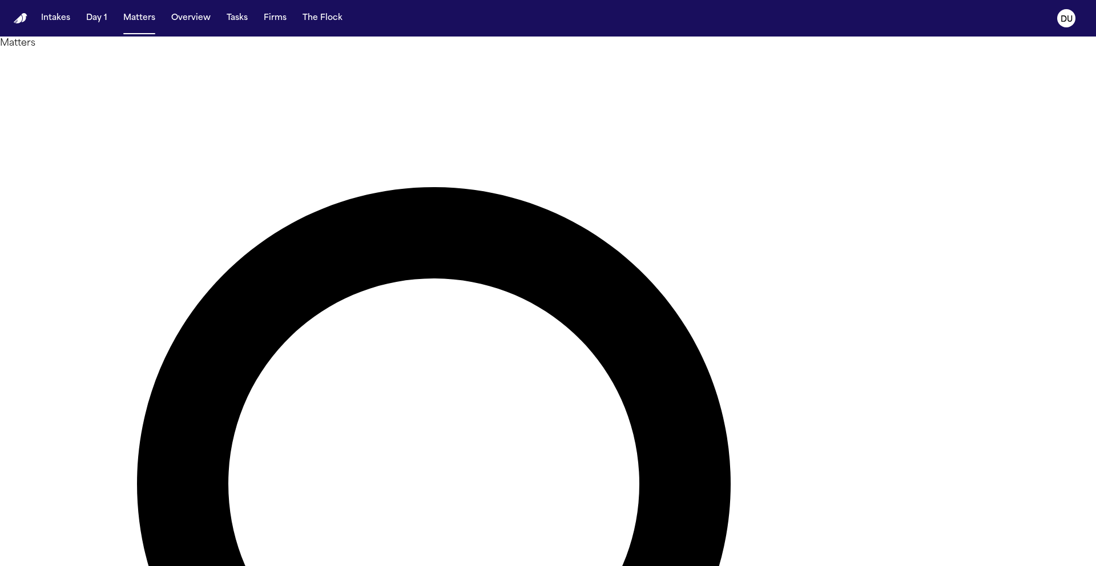
drag, startPoint x: 731, startPoint y: 67, endPoint x: 569, endPoint y: 67, distance: 162.1
type input "**********"
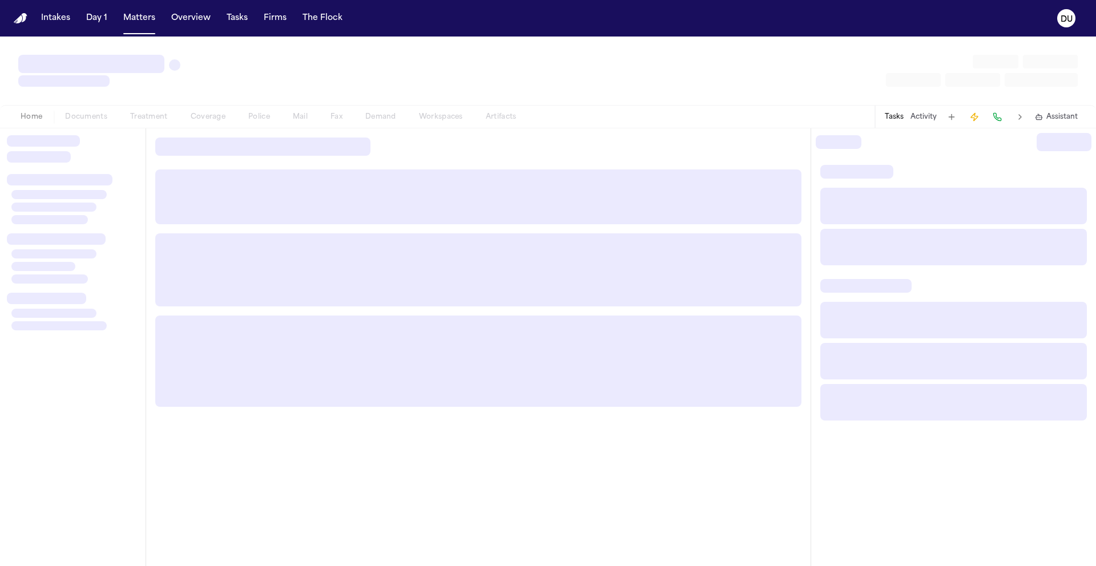
click at [115, 116] on div "Home Documents Treatment Coverage Police Mail Fax Demand Workspaces Artifacts" at bounding box center [268, 117] width 518 height 14
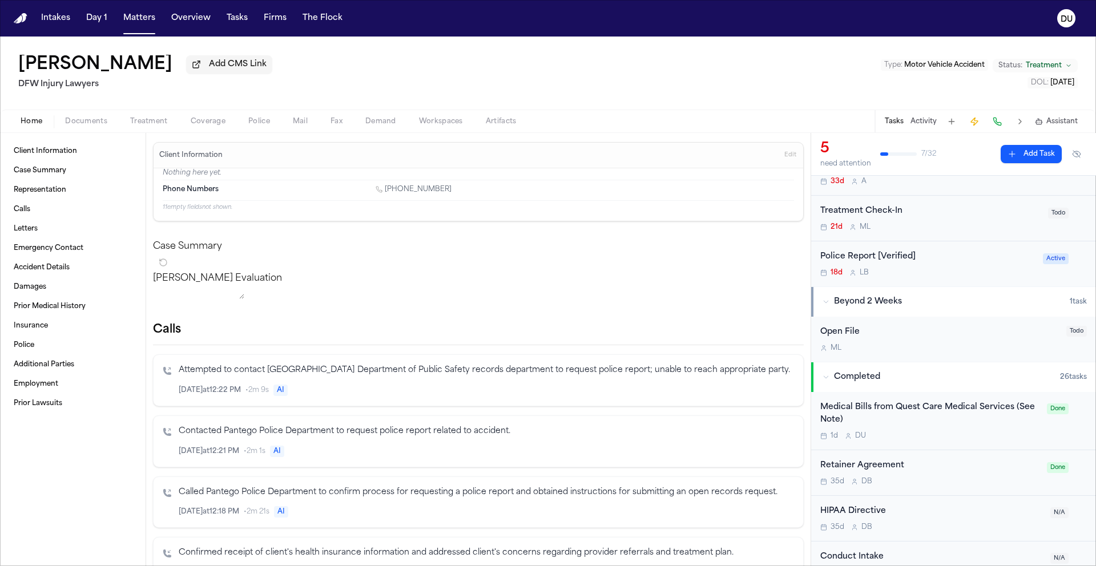
scroll to position [168, 0]
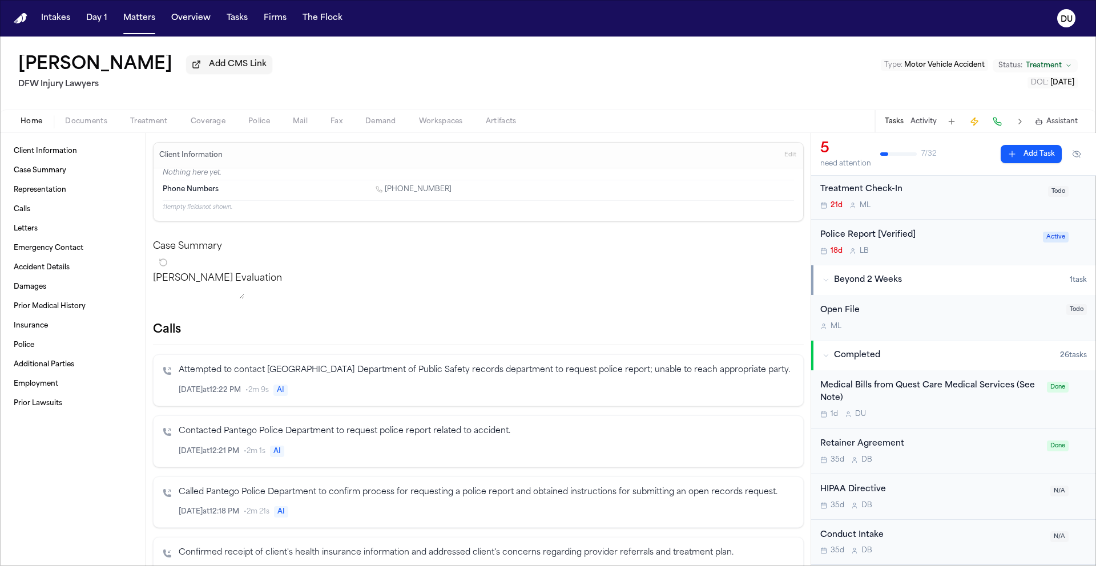
click at [888, 395] on div "Medical Bills from Quest Care Medical Services (See Note)" at bounding box center [930, 393] width 220 height 26
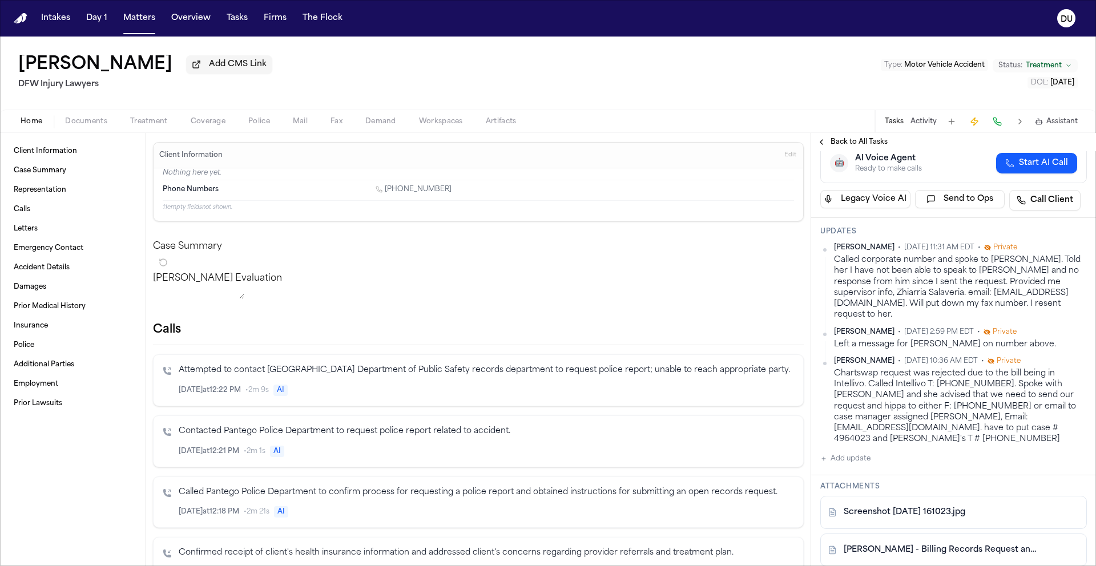
scroll to position [144, 0]
click at [860, 451] on button "Add update" at bounding box center [845, 458] width 50 height 14
click at [887, 456] on textarea "Add your update" at bounding box center [960, 467] width 244 height 23
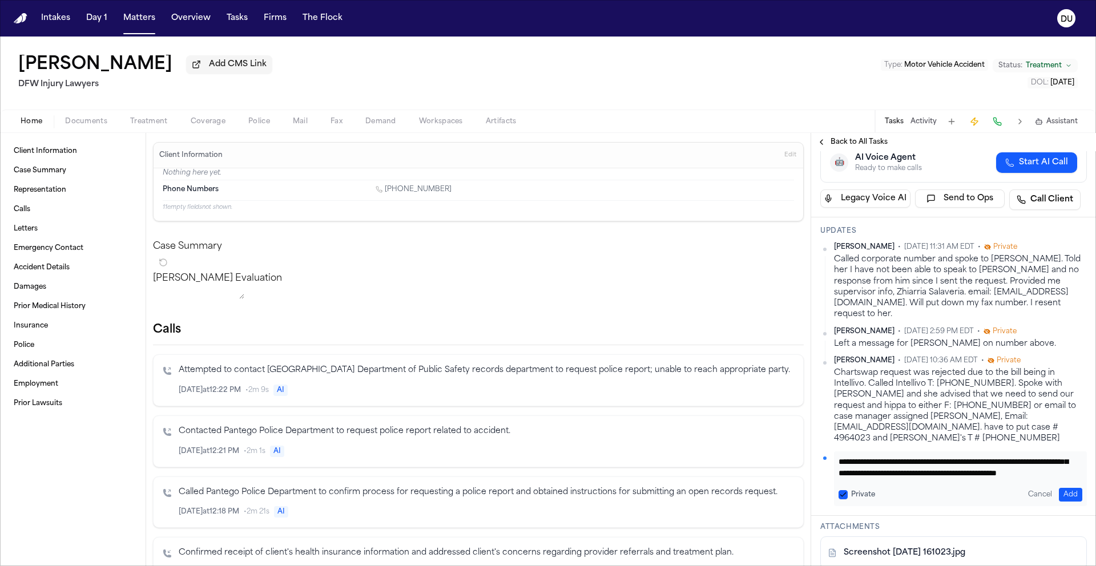
scroll to position [46, 0]
type textarea "**********"
click at [1059, 488] on button "Add" at bounding box center [1070, 495] width 23 height 14
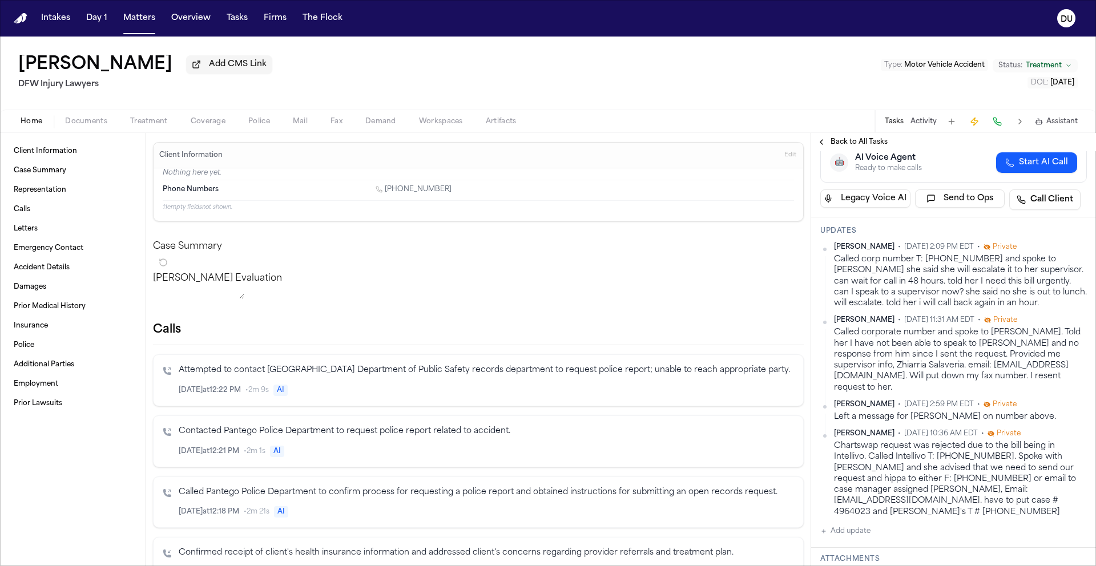
click at [21, 19] on img "Home" at bounding box center [21, 18] width 14 height 11
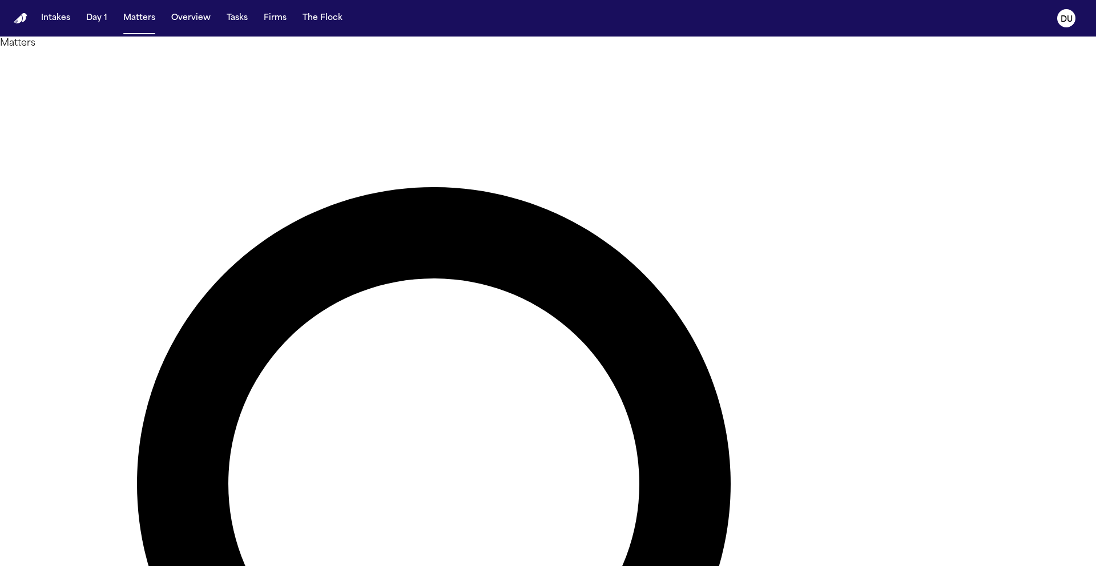
drag, startPoint x: 676, startPoint y: 64, endPoint x: 570, endPoint y: 63, distance: 106.7
type input "**********"
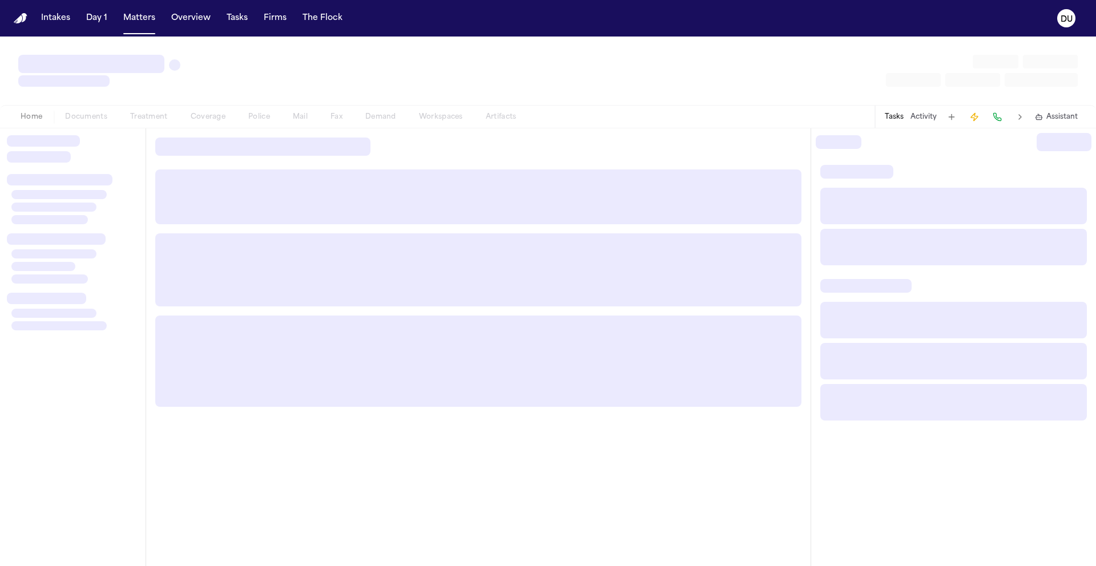
click at [116, 128] on div at bounding box center [73, 347] width 146 height 438
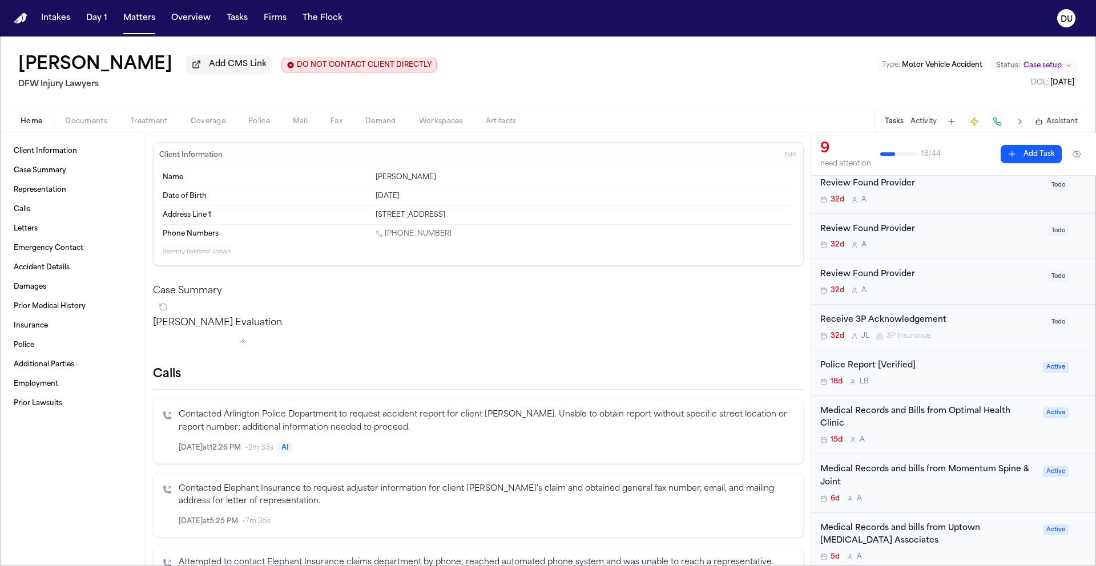
scroll to position [85, 0]
click at [874, 423] on div "Medical Records and Bills from Optimal Health Clinic" at bounding box center [928, 416] width 216 height 26
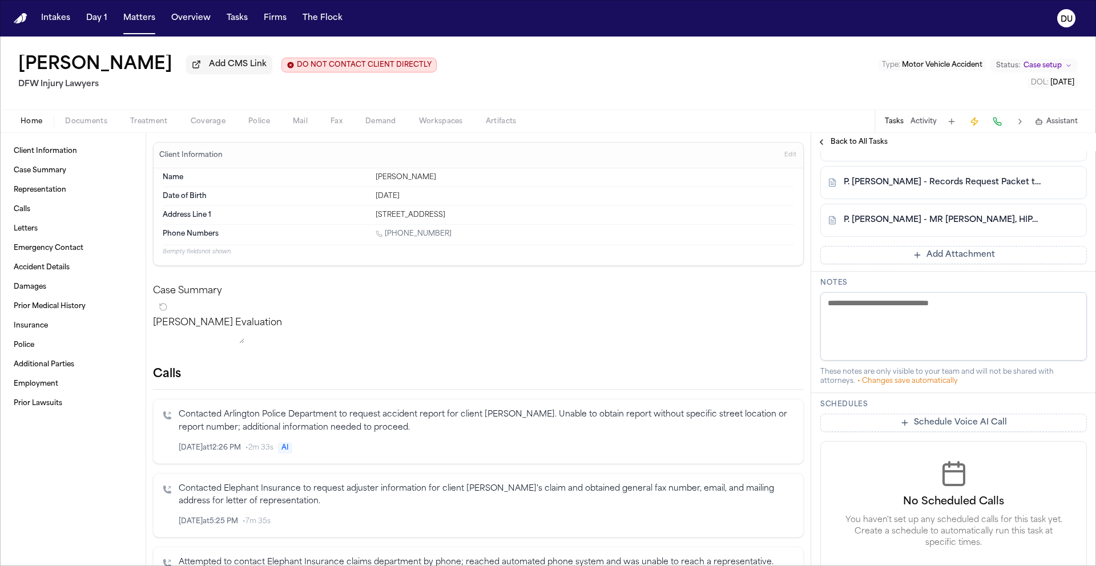
scroll to position [544, 0]
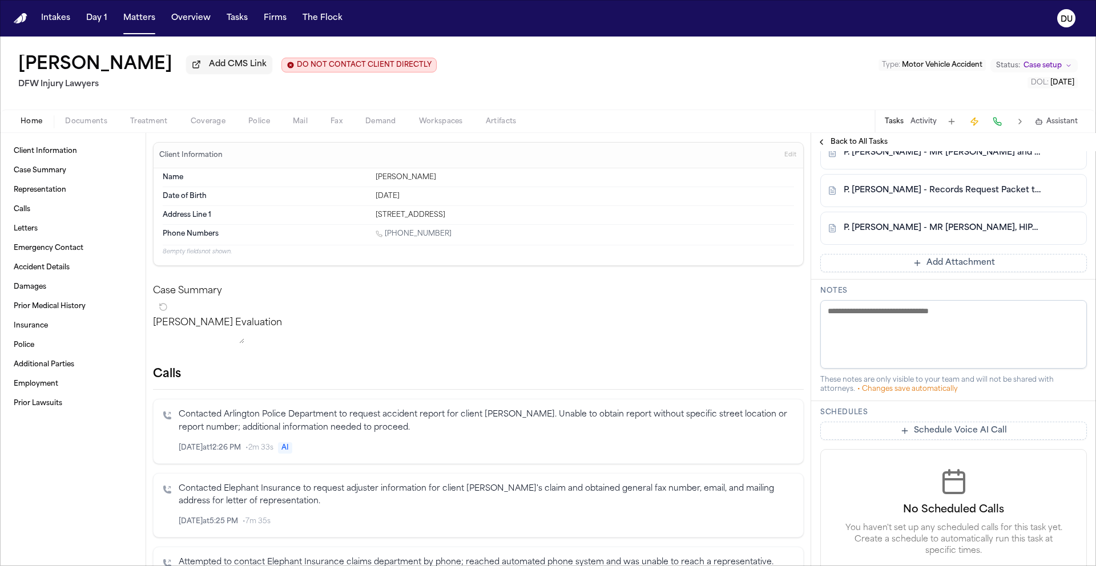
click at [938, 234] on link "P. [PERSON_NAME] - MR [PERSON_NAME], HIPAA Release, Affidavit Templates to Opti…" at bounding box center [941, 228] width 197 height 11
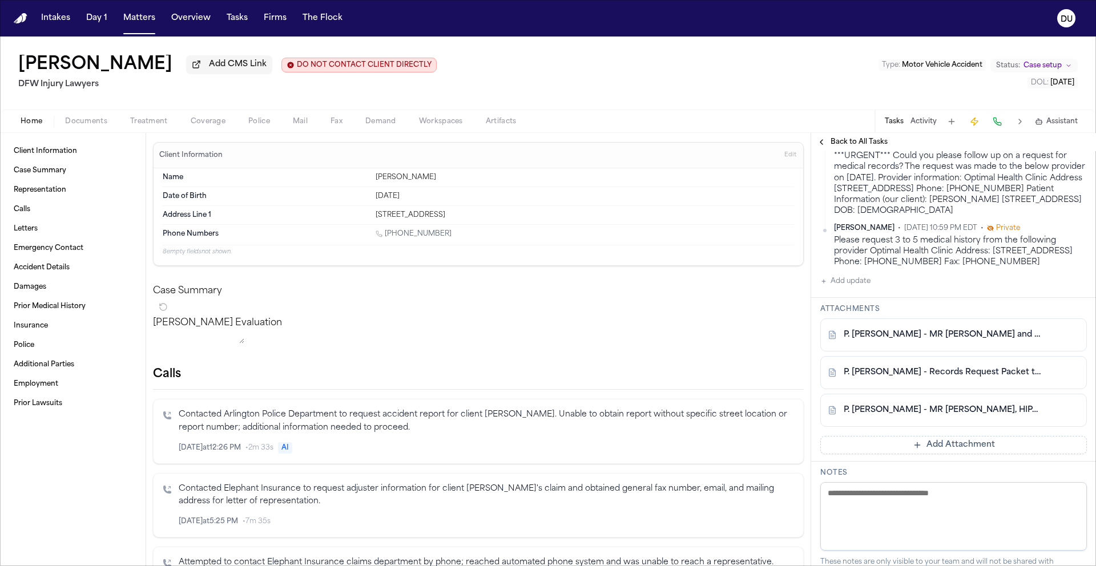
scroll to position [298, 0]
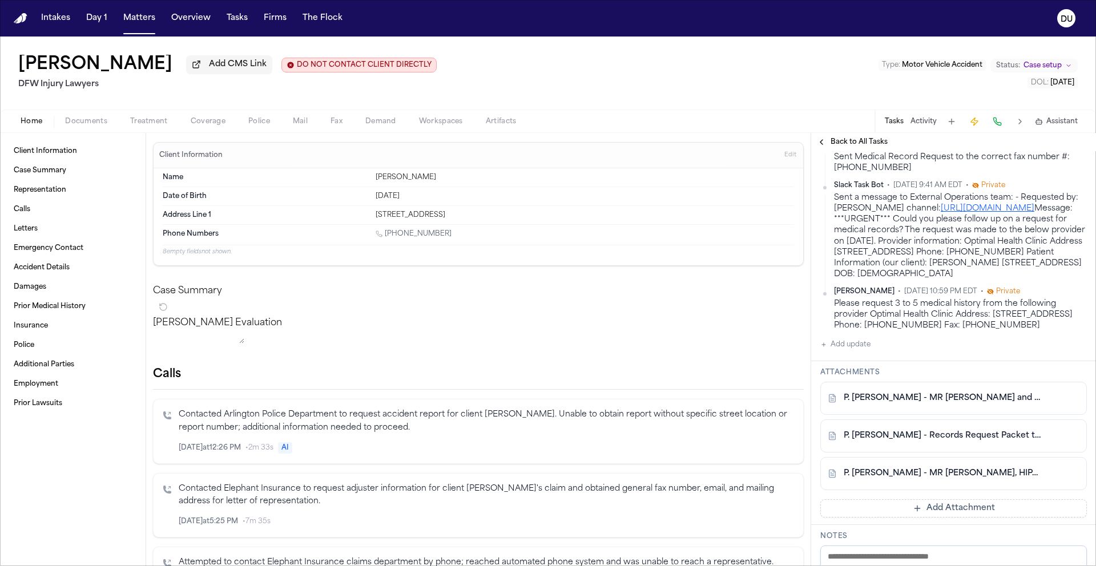
click at [862, 352] on button "Add update" at bounding box center [845, 345] width 50 height 14
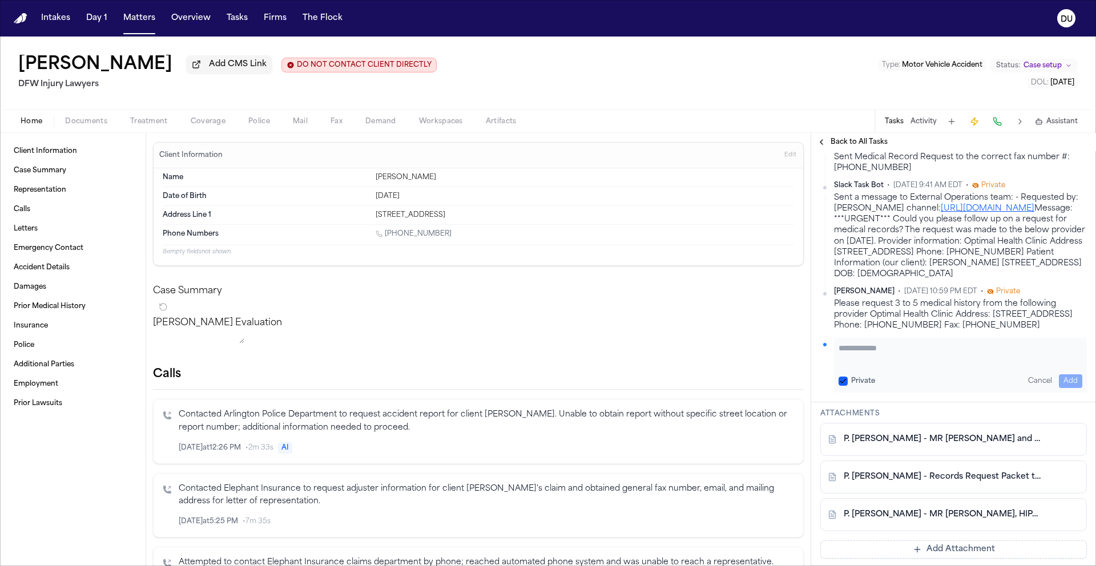
click at [907, 365] on textarea "Add your update" at bounding box center [960, 353] width 244 height 23
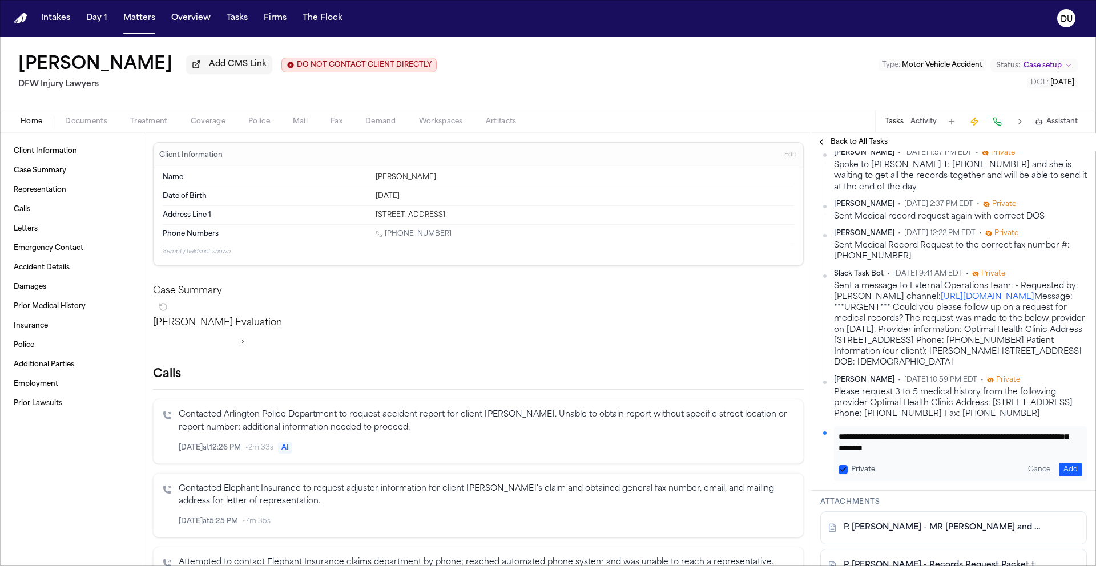
scroll to position [23, 0]
type textarea "**********"
click at [1067, 477] on button "Add" at bounding box center [1070, 470] width 23 height 14
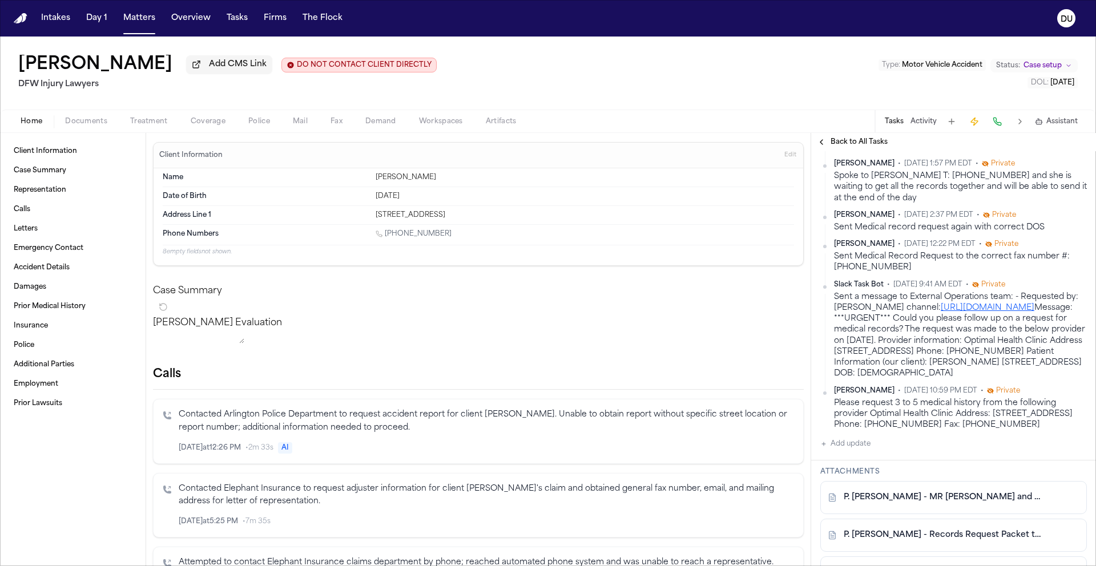
scroll to position [0, 0]
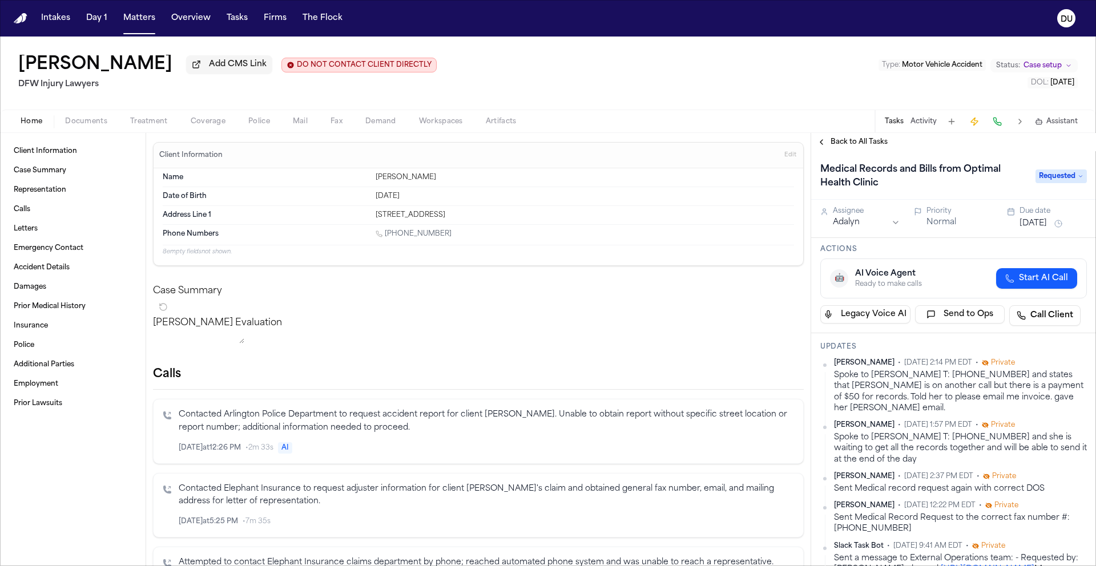
click at [1044, 227] on button "[DATE]" at bounding box center [1032, 223] width 27 height 11
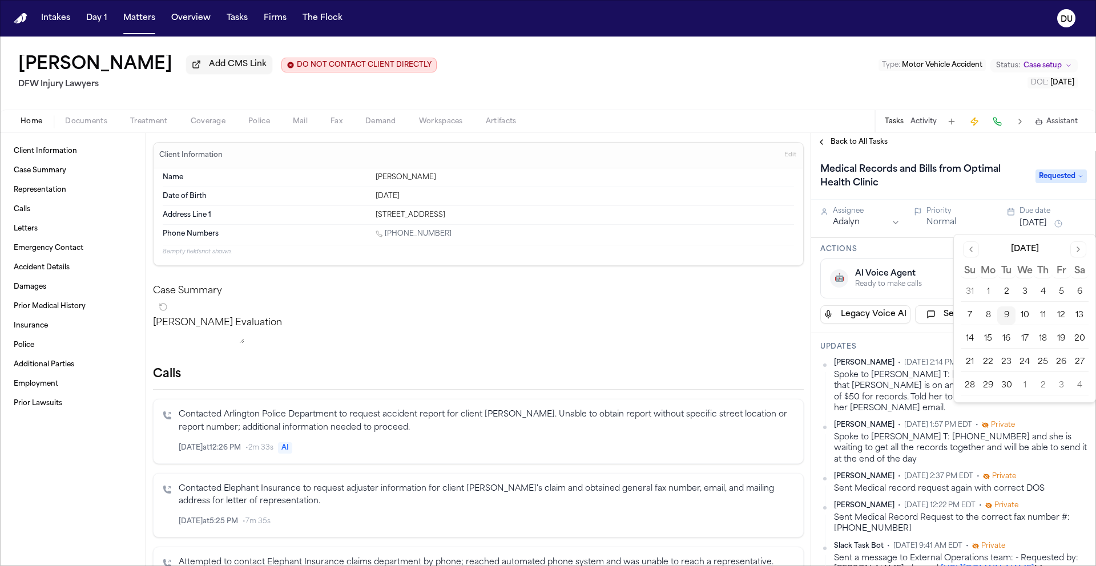
click at [1061, 314] on button "12" at bounding box center [1061, 315] width 18 height 18
click at [569, 88] on div "[PERSON_NAME] Add CMS Link DO NOT CONTACT CLIENT DIRECTLY DO NOT CONTACT DFW In…" at bounding box center [548, 73] width 1096 height 73
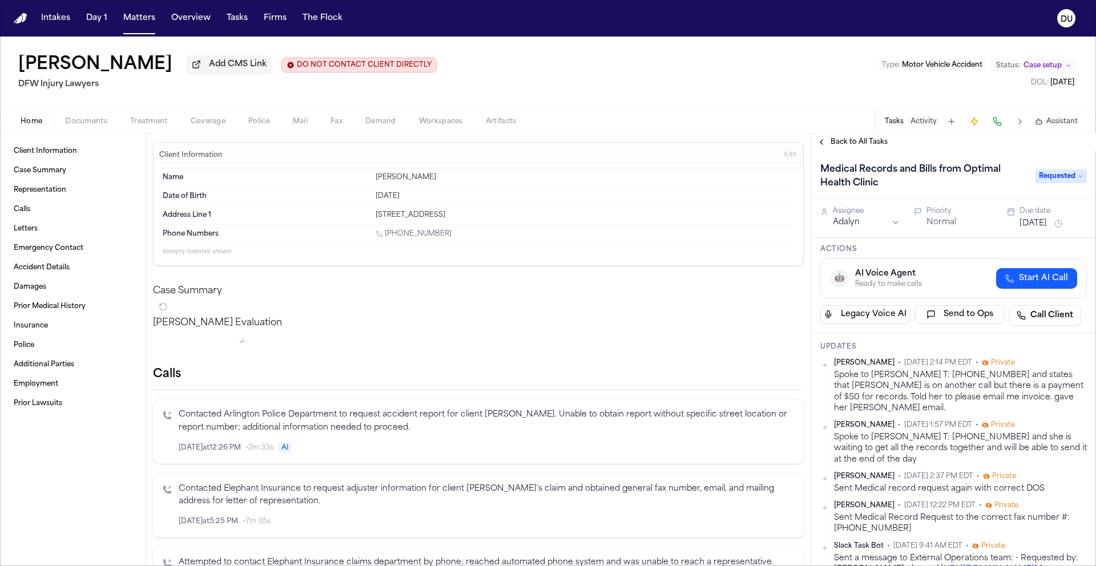
click at [25, 19] on img "Home" at bounding box center [21, 18] width 14 height 11
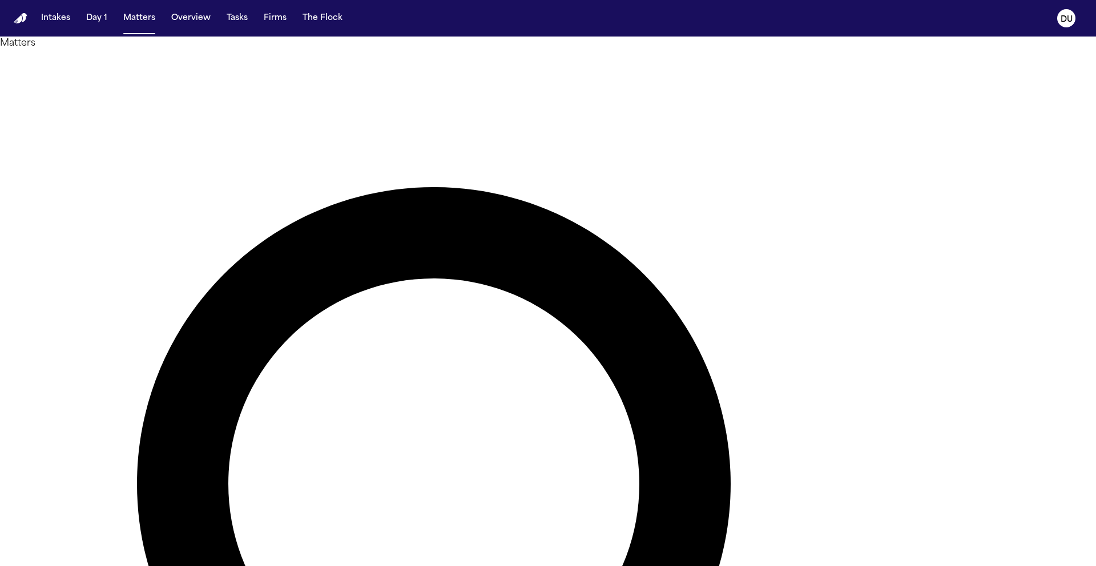
drag, startPoint x: 675, startPoint y: 70, endPoint x: 577, endPoint y: 57, distance: 99.0
type input "*"
type input "*******"
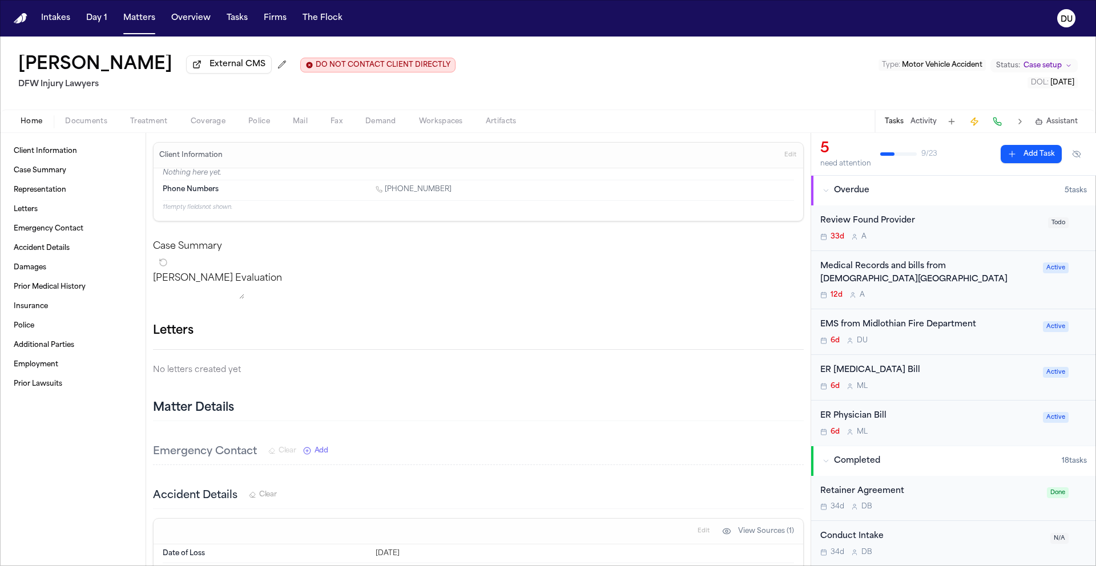
click at [888, 275] on div "Medical Records and bills from [DEMOGRAPHIC_DATA][GEOGRAPHIC_DATA]" at bounding box center [928, 273] width 216 height 26
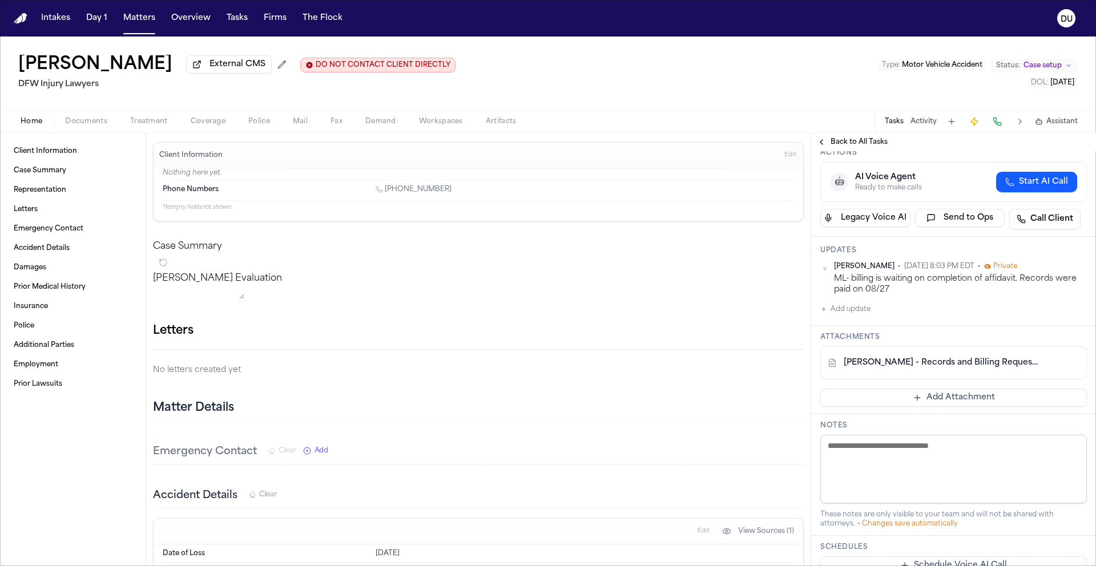
scroll to position [118, 0]
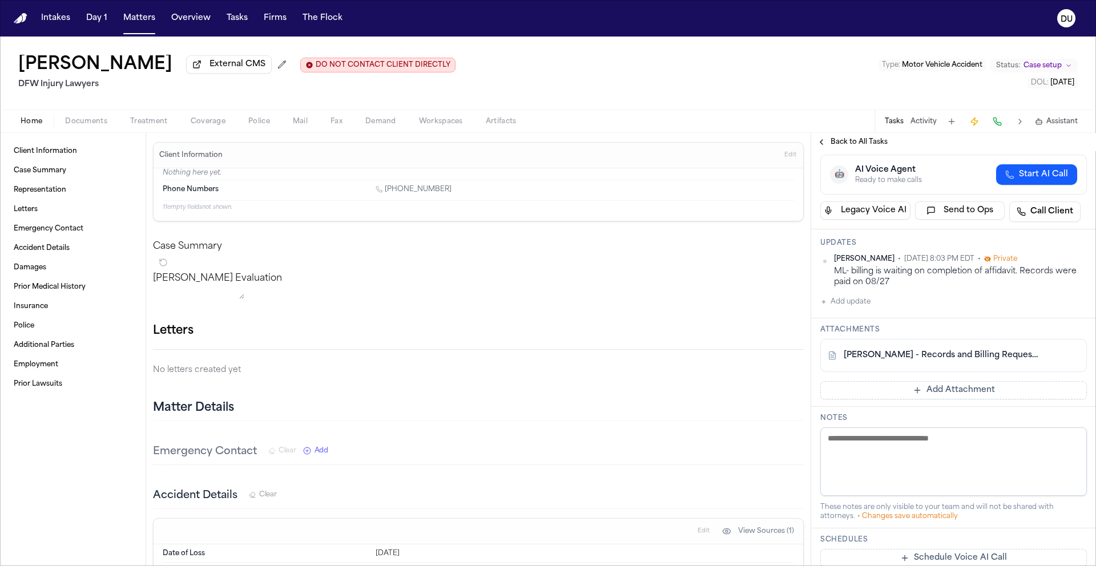
click at [924, 350] on link "[PERSON_NAME] - Records and Billing Request to [DEMOGRAPHIC_DATA][GEOGRAPHIC_DA…" at bounding box center [941, 355] width 197 height 11
click at [849, 144] on span "Back to All Tasks" at bounding box center [858, 142] width 57 height 9
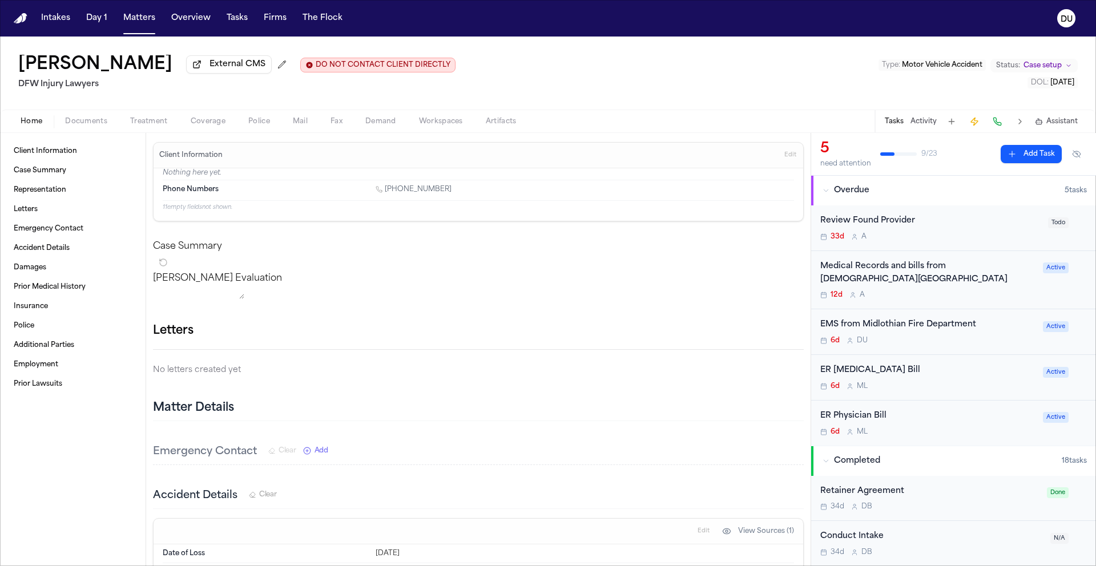
click at [855, 373] on div "ER [MEDICAL_DATA] Bill" at bounding box center [928, 370] width 216 height 13
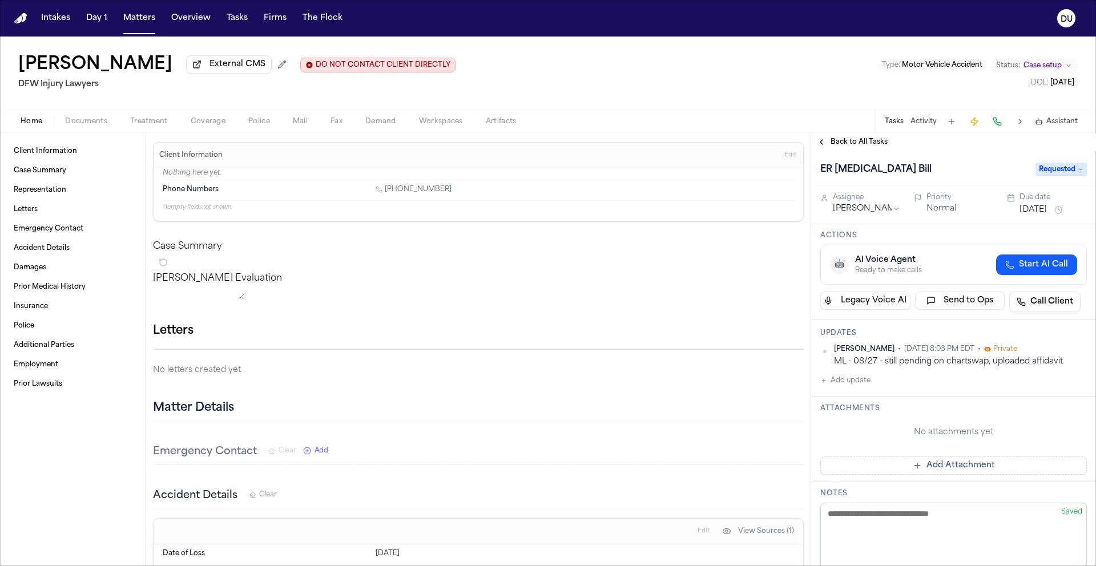
click at [860, 143] on span "Back to All Tasks" at bounding box center [858, 142] width 57 height 9
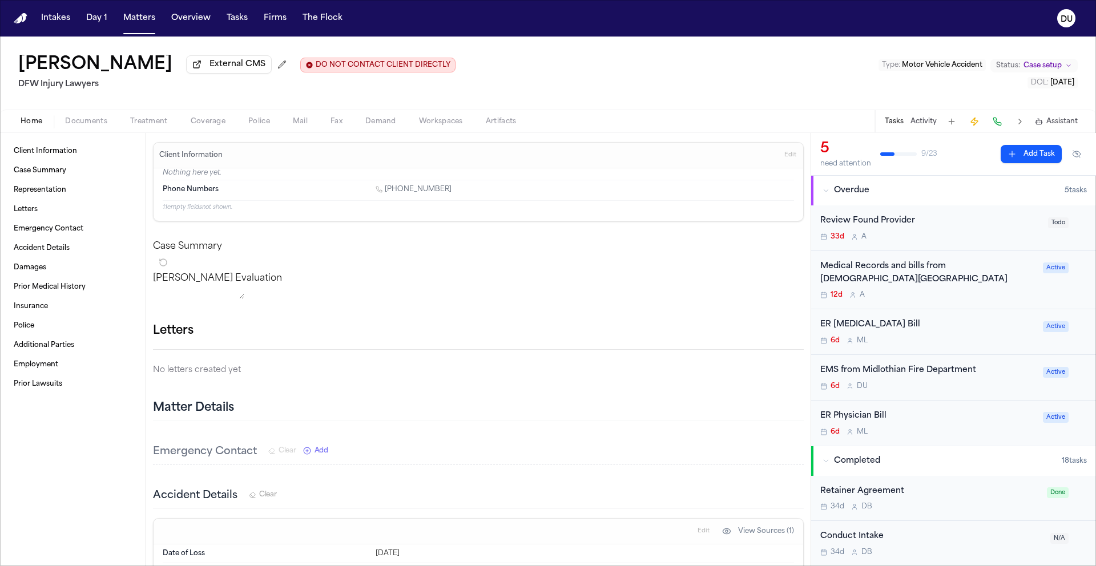
click at [867, 422] on div "ER Physician Bill" at bounding box center [928, 416] width 216 height 13
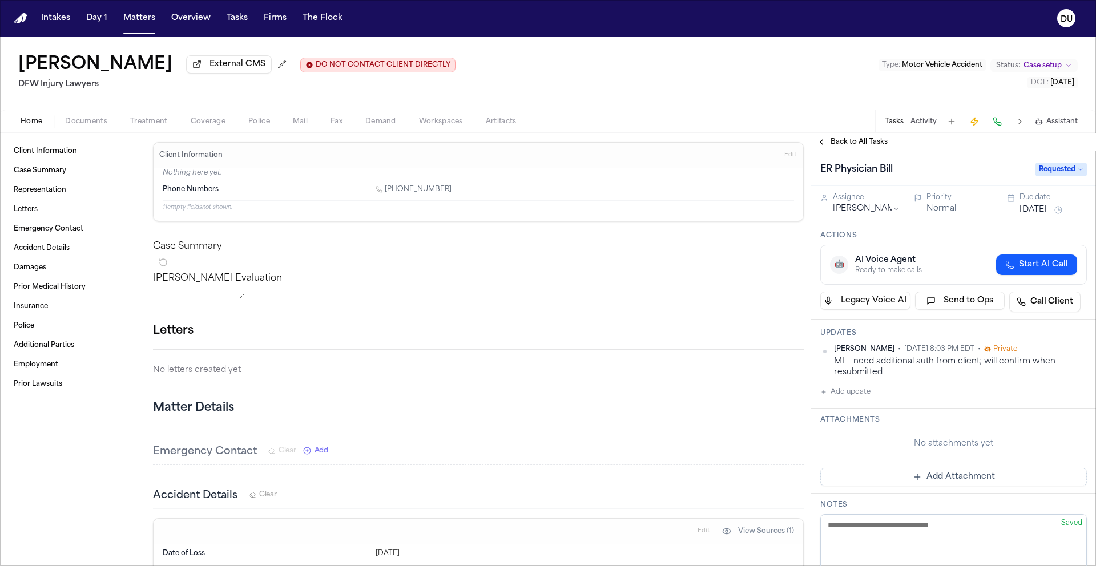
click at [848, 140] on span "Back to All Tasks" at bounding box center [858, 142] width 57 height 9
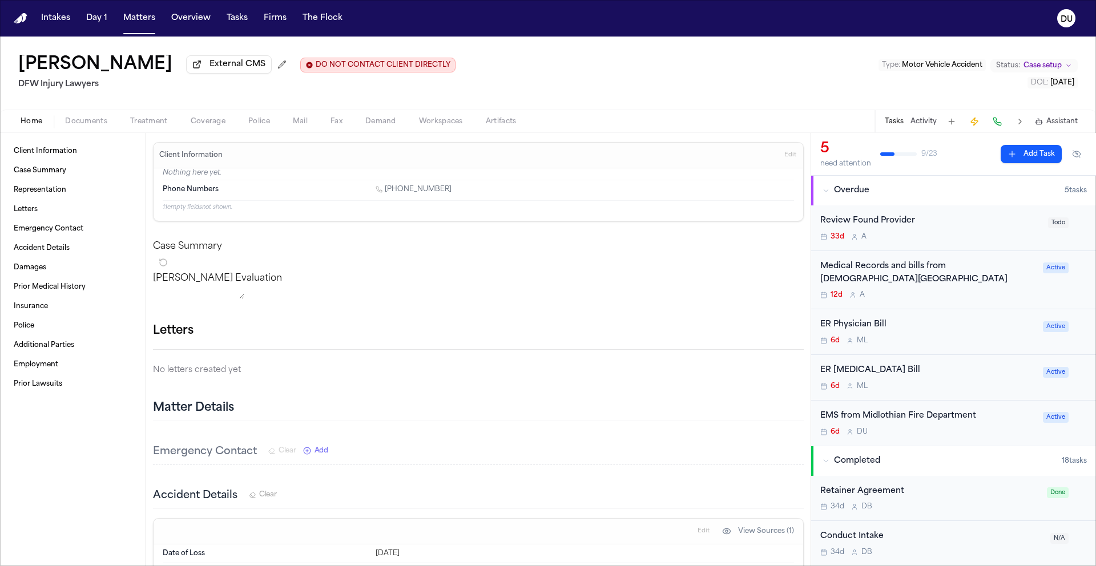
click at [906, 278] on div "Medical Records and bills from [DEMOGRAPHIC_DATA][GEOGRAPHIC_DATA]" at bounding box center [928, 273] width 216 height 26
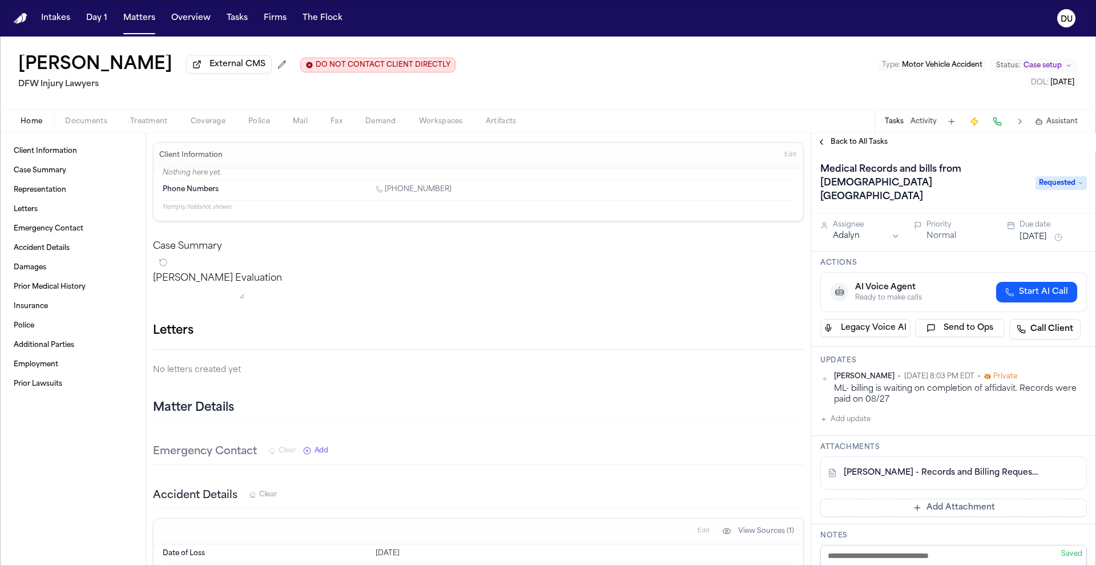
click at [838, 413] on button "Add update" at bounding box center [845, 420] width 50 height 14
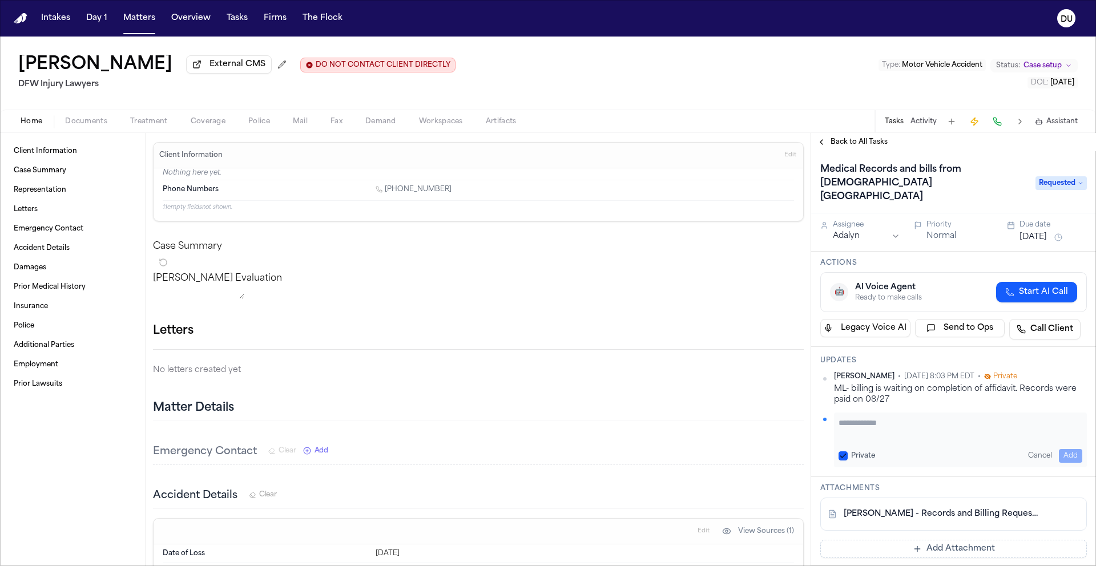
click at [894, 422] on textarea "Add your update" at bounding box center [960, 428] width 244 height 23
paste textarea "**********"
click at [990, 417] on textarea "**********" at bounding box center [955, 428] width 235 height 23
type textarea "**********"
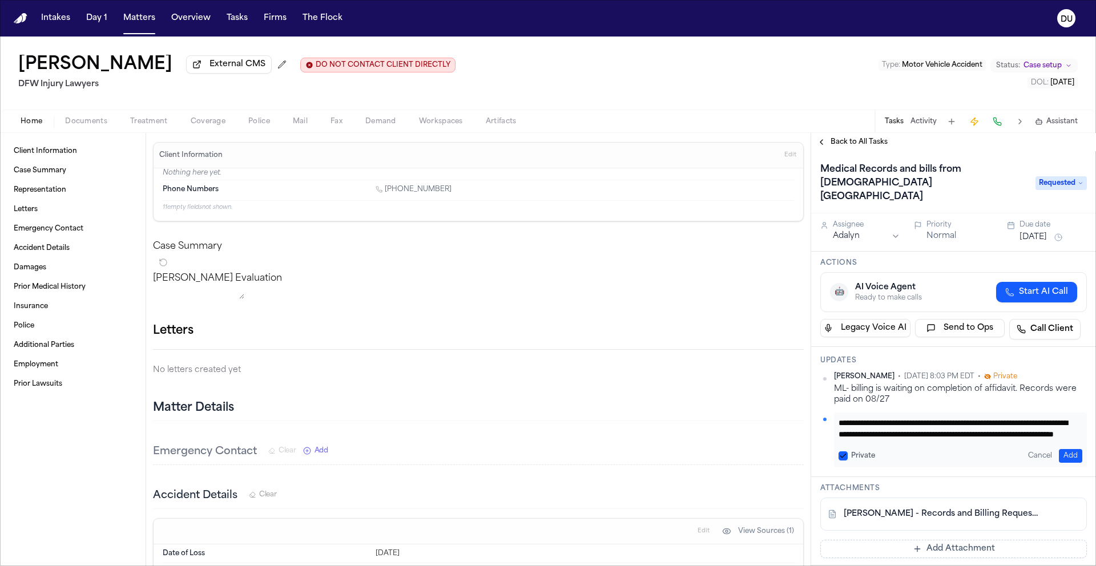
click at [1067, 449] on button "Add" at bounding box center [1070, 456] width 23 height 14
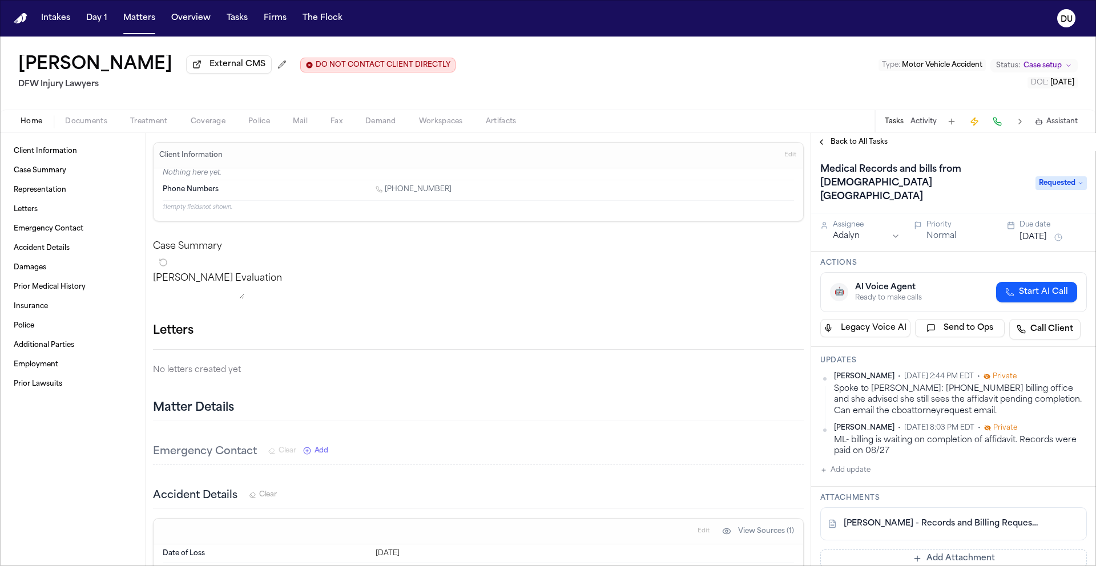
click at [24, 14] on img "Home" at bounding box center [21, 18] width 14 height 11
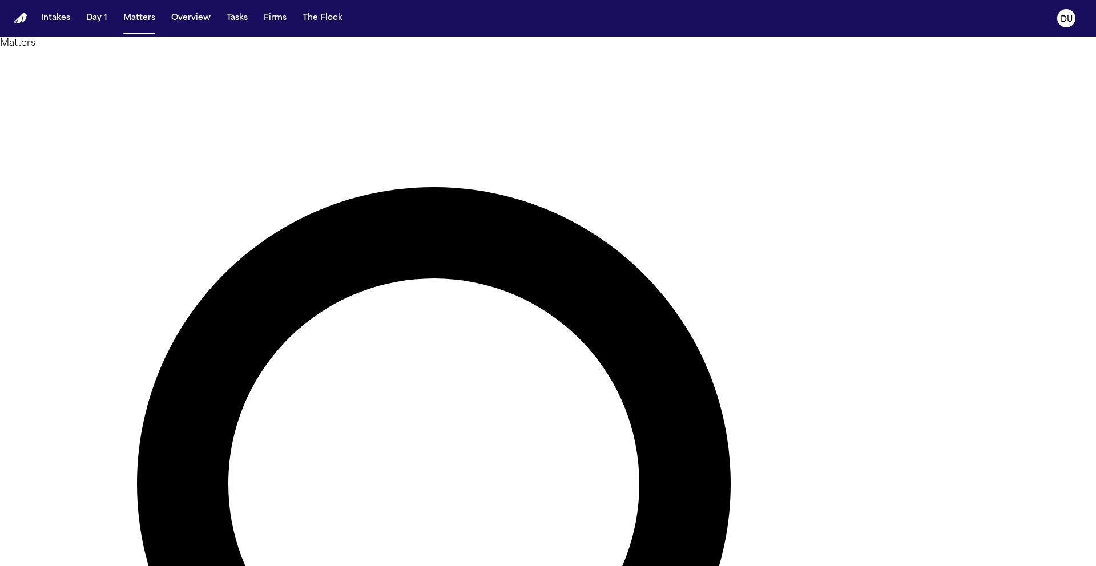
drag, startPoint x: 758, startPoint y: 68, endPoint x: 594, endPoint y: 62, distance: 165.1
type input "**********"
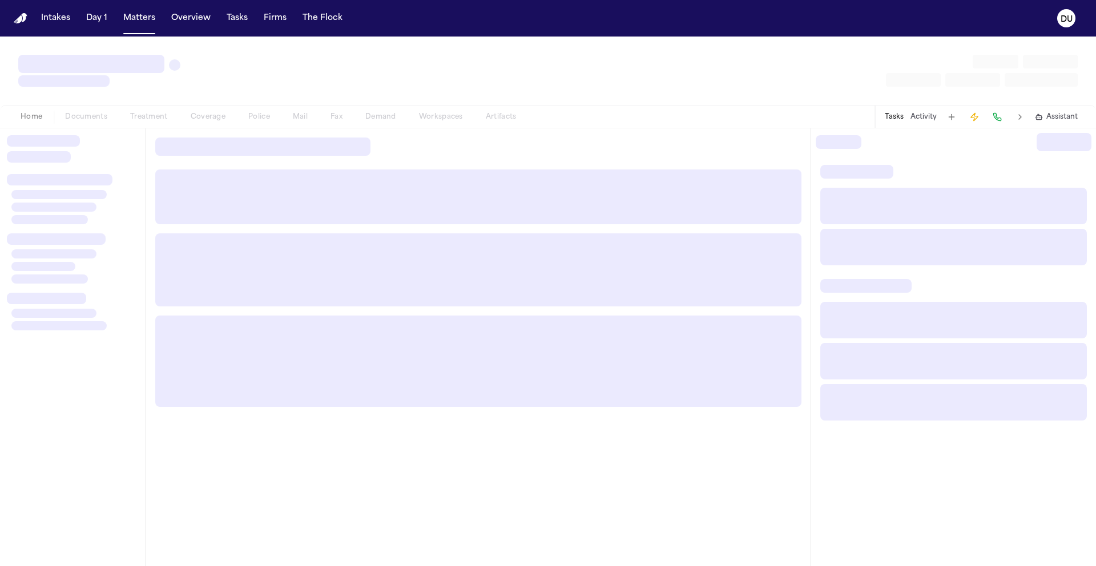
click at [105, 131] on div at bounding box center [73, 347] width 146 height 438
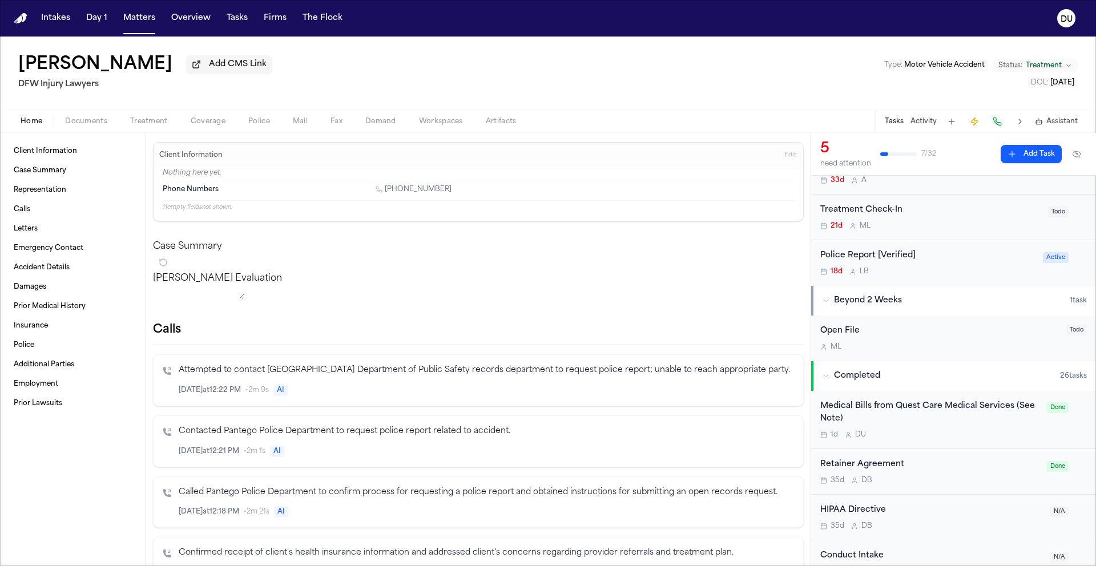
scroll to position [187, 0]
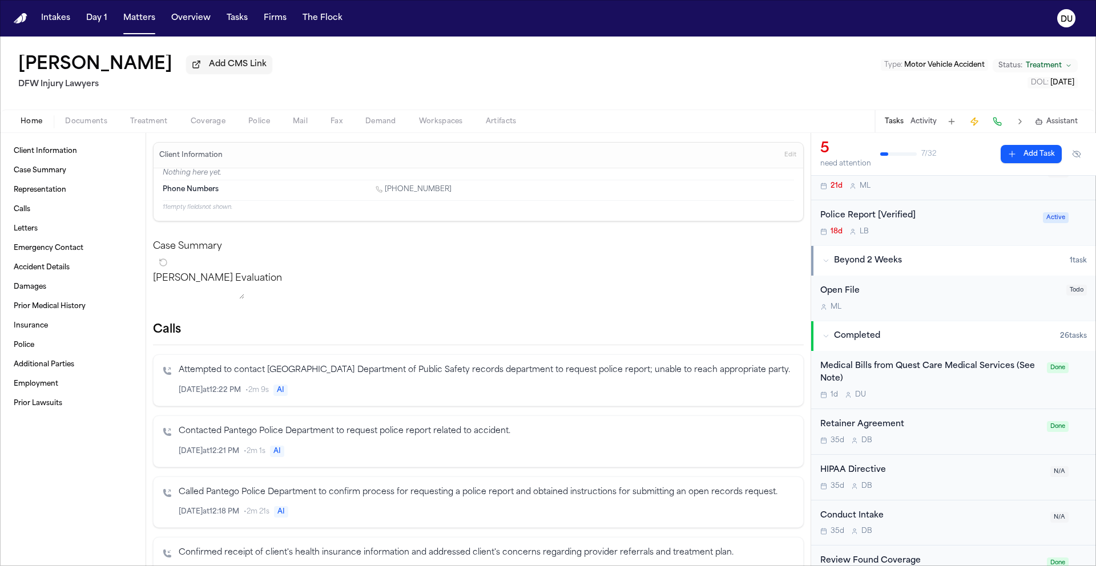
click at [923, 368] on div "Medical Bills from Quest Care Medical Services (See Note)" at bounding box center [930, 373] width 220 height 26
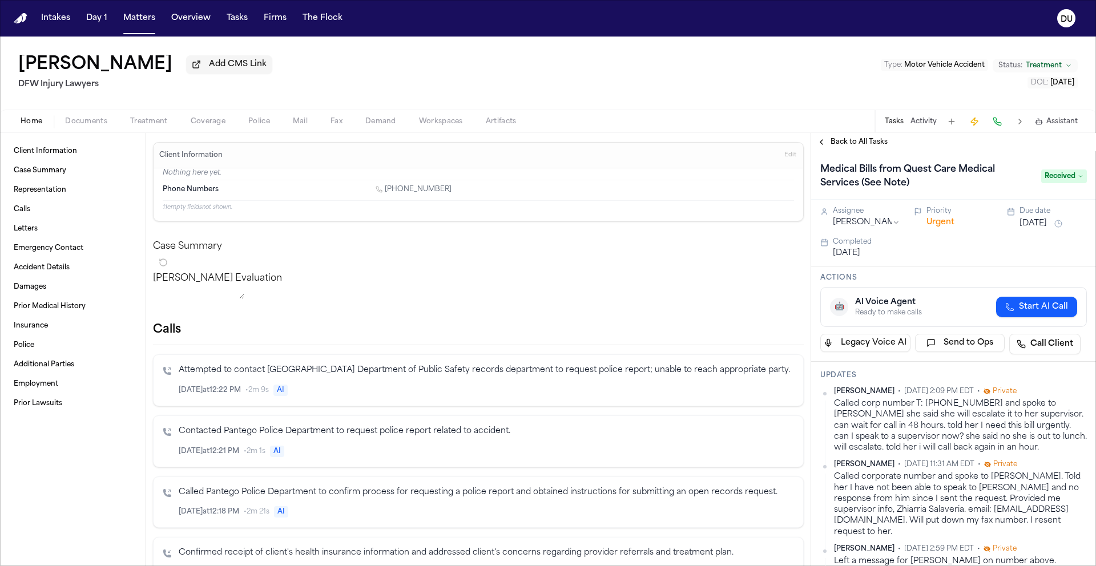
scroll to position [364, 0]
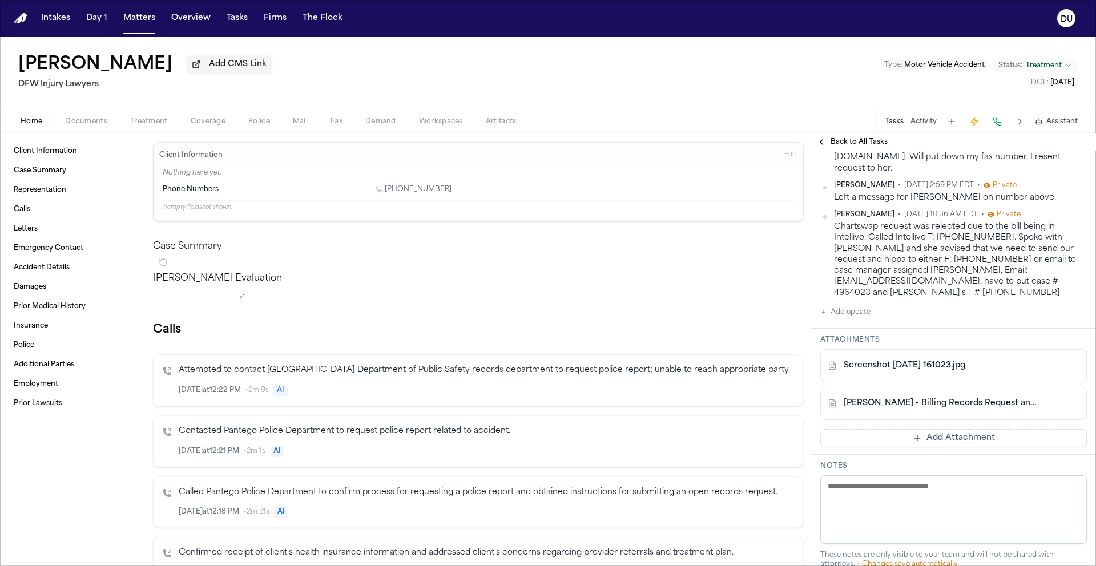
click at [843, 305] on button "Add update" at bounding box center [845, 312] width 50 height 14
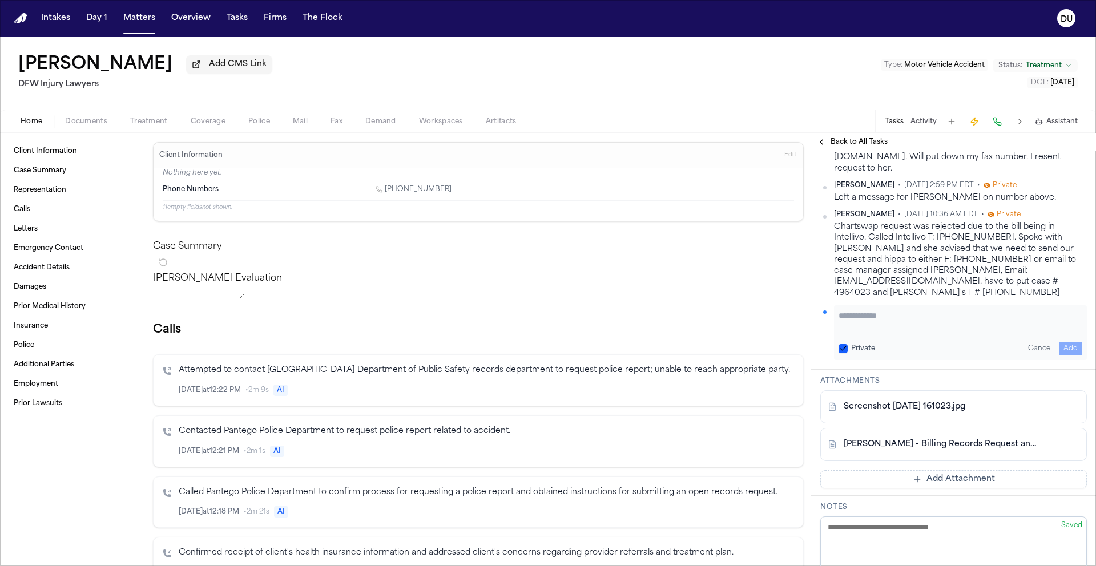
click at [843, 310] on textarea "Add your update" at bounding box center [960, 321] width 244 height 23
type textarea "**********"
click at [1059, 342] on button "Add" at bounding box center [1070, 349] width 23 height 14
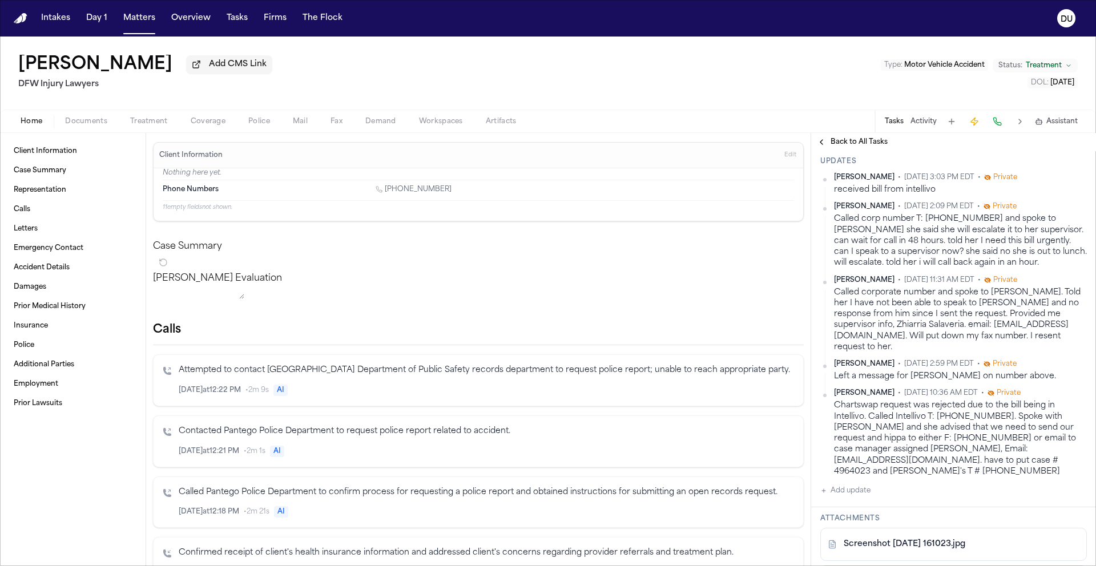
scroll to position [0, 0]
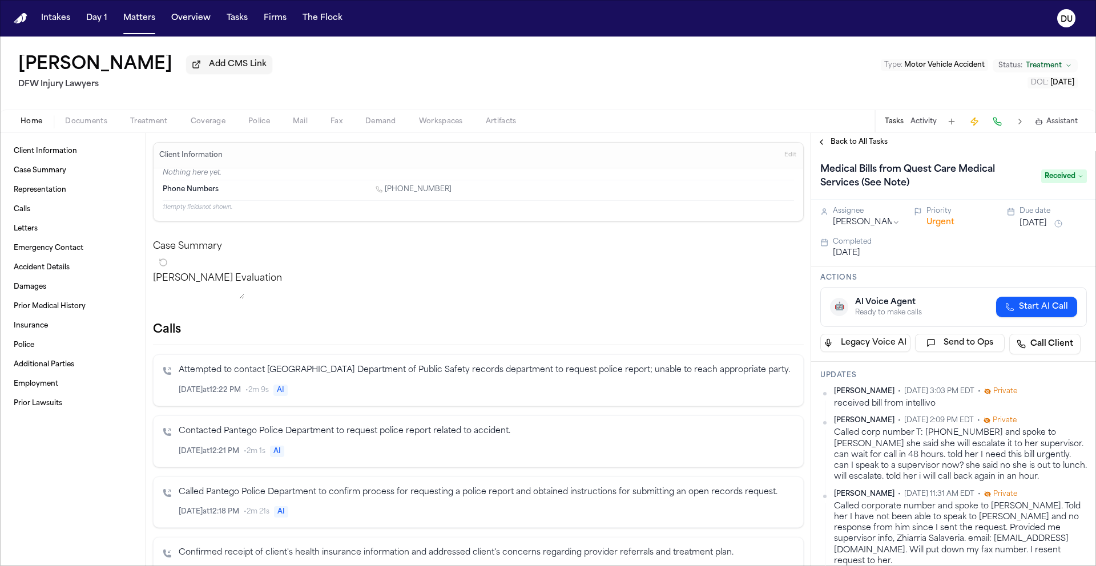
click at [1051, 178] on span "Received" at bounding box center [1064, 176] width 46 height 14
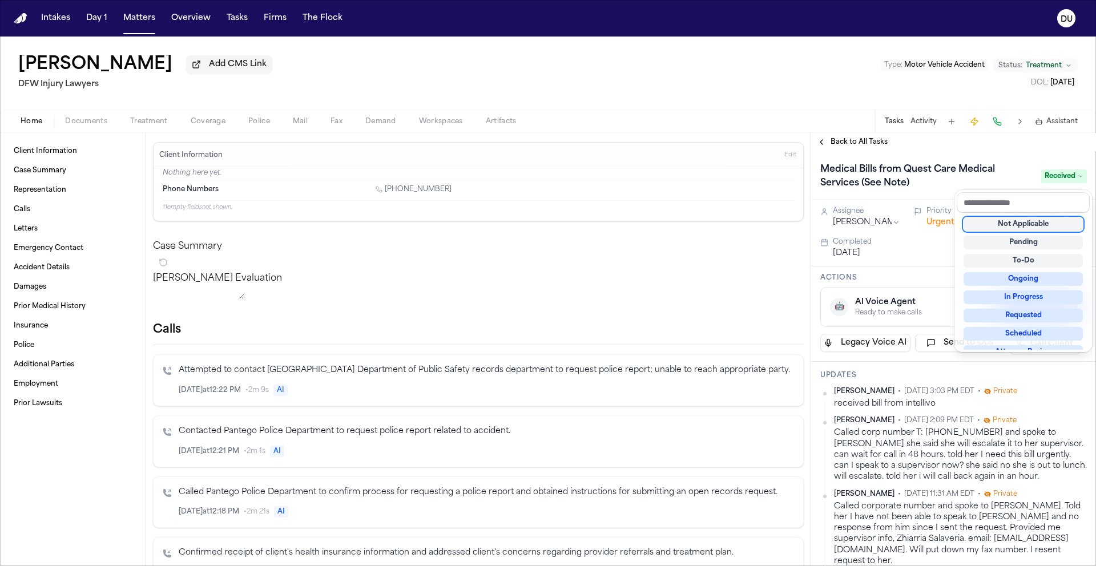
click at [994, 156] on div "Medical Bills from Quest Care Medical Services (See Note) Received" at bounding box center [953, 175] width 285 height 49
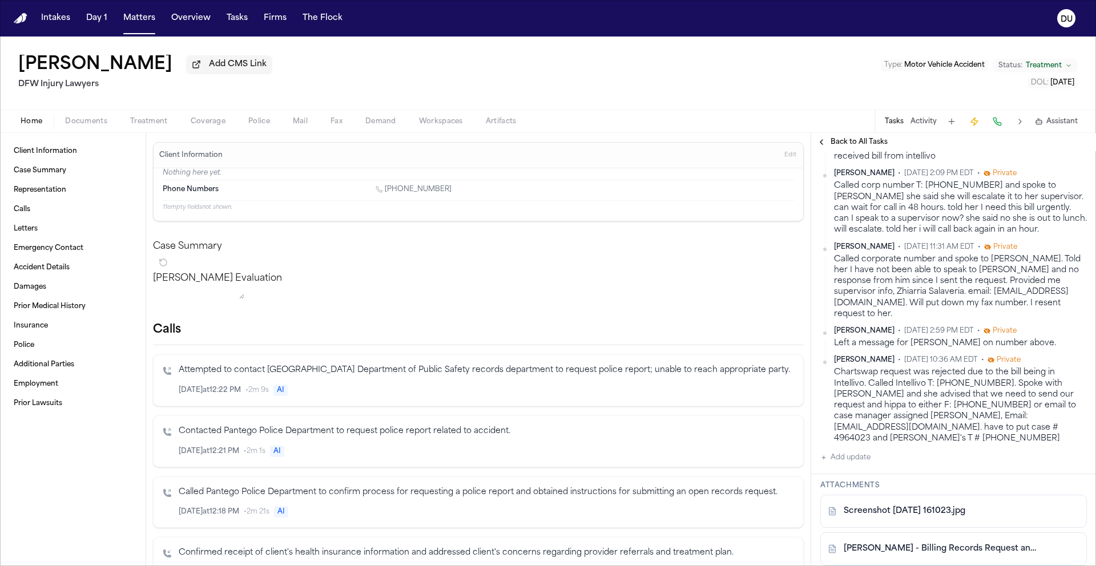
scroll to position [299, 0]
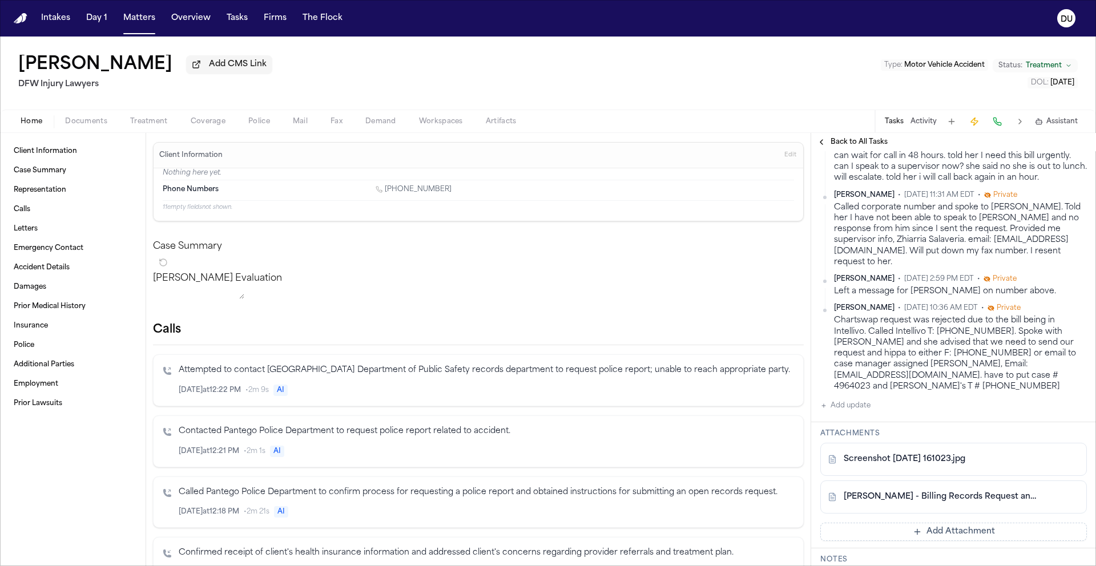
click at [894, 454] on link "Screenshot [DATE] 161023.jpg" at bounding box center [904, 459] width 122 height 11
click at [947, 523] on button "Add Attachment" at bounding box center [953, 532] width 267 height 18
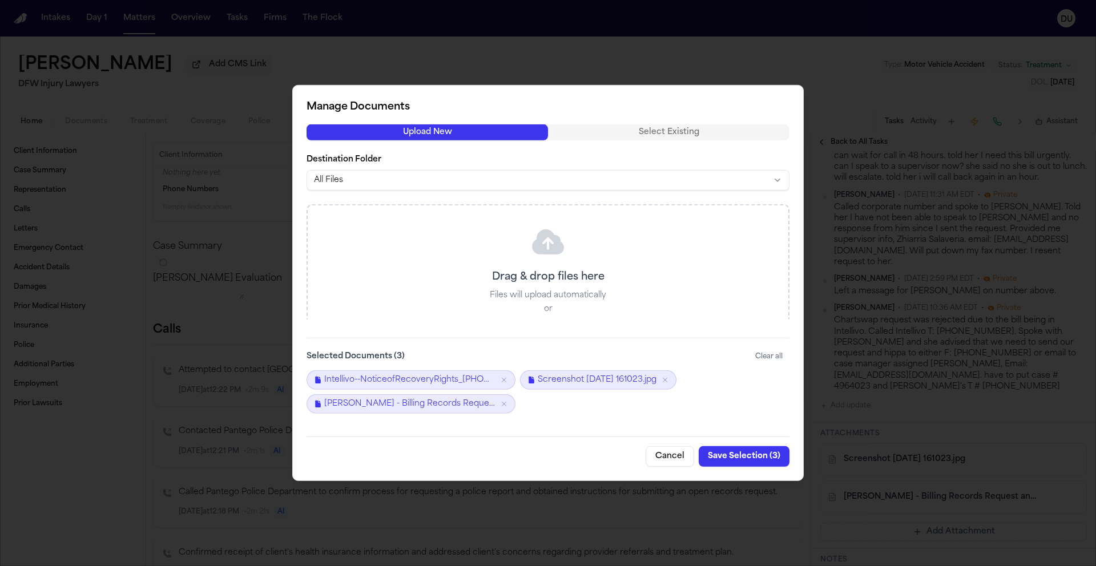
click at [748, 456] on button "Save Selection ( 3 )" at bounding box center [744, 456] width 91 height 21
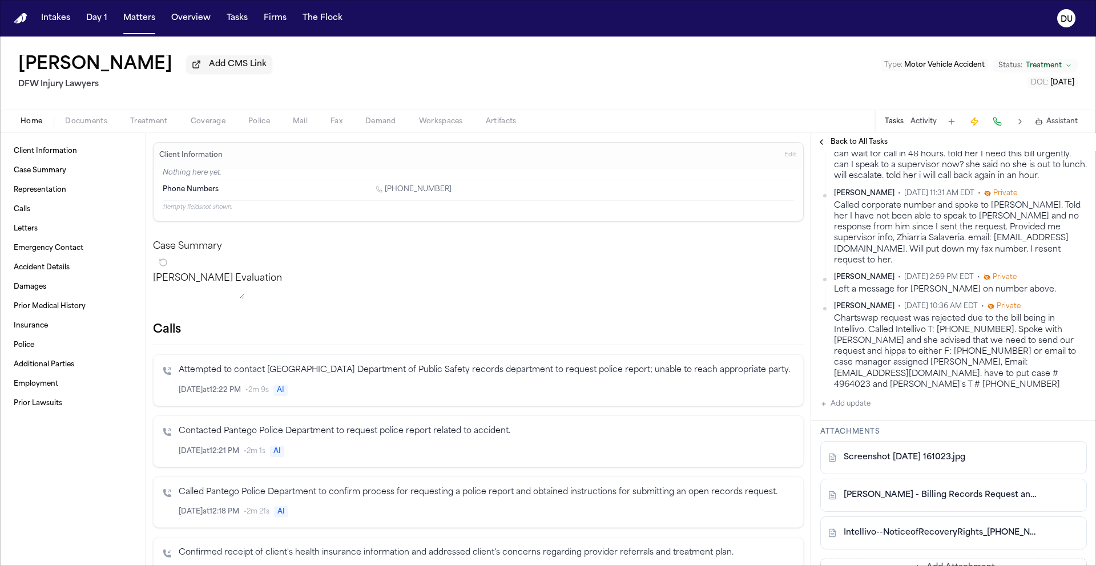
scroll to position [301, 0]
